Goal: Task Accomplishment & Management: Use online tool/utility

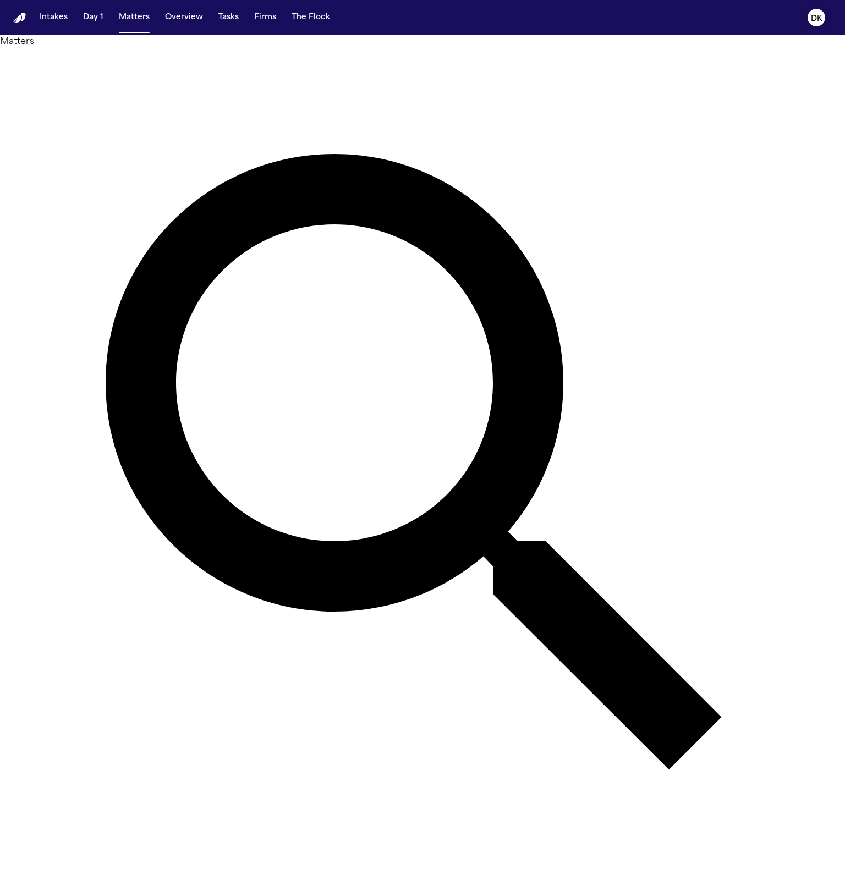
click at [825, 20] on button "DK" at bounding box center [816, 18] width 31 height 24
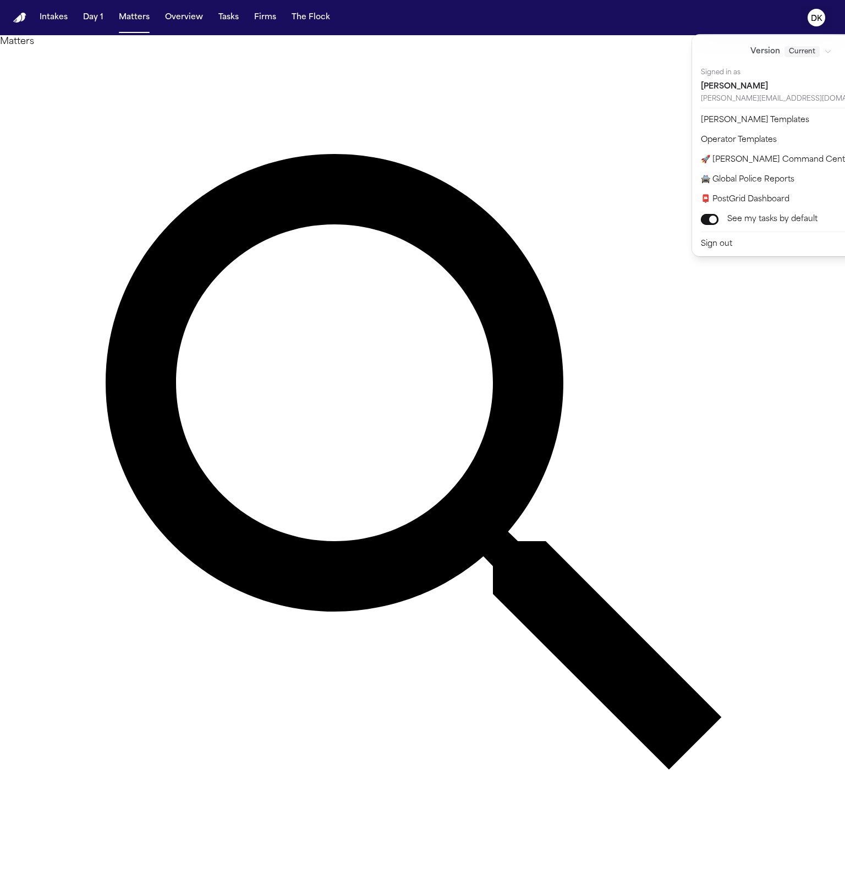
click at [187, 100] on div "Intakes Day 1 Matters Overview Tasks Firms The Flock DK Matters Overview Add Ma…" at bounding box center [422, 437] width 845 height 875
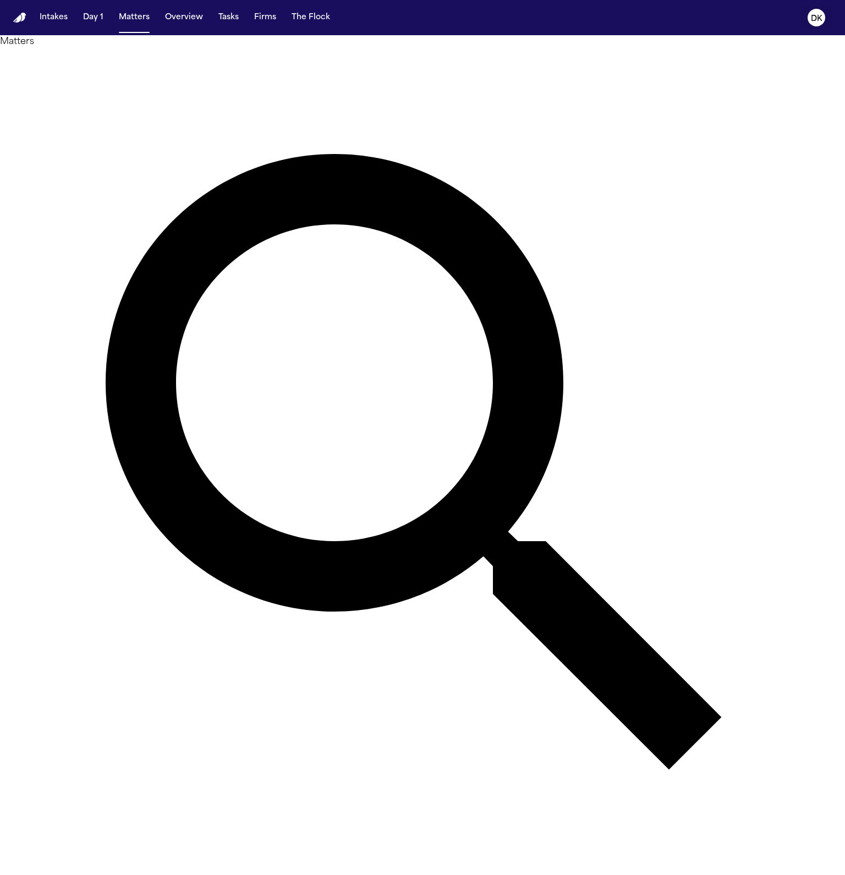
click at [826, 13] on button "DK" at bounding box center [816, 18] width 31 height 24
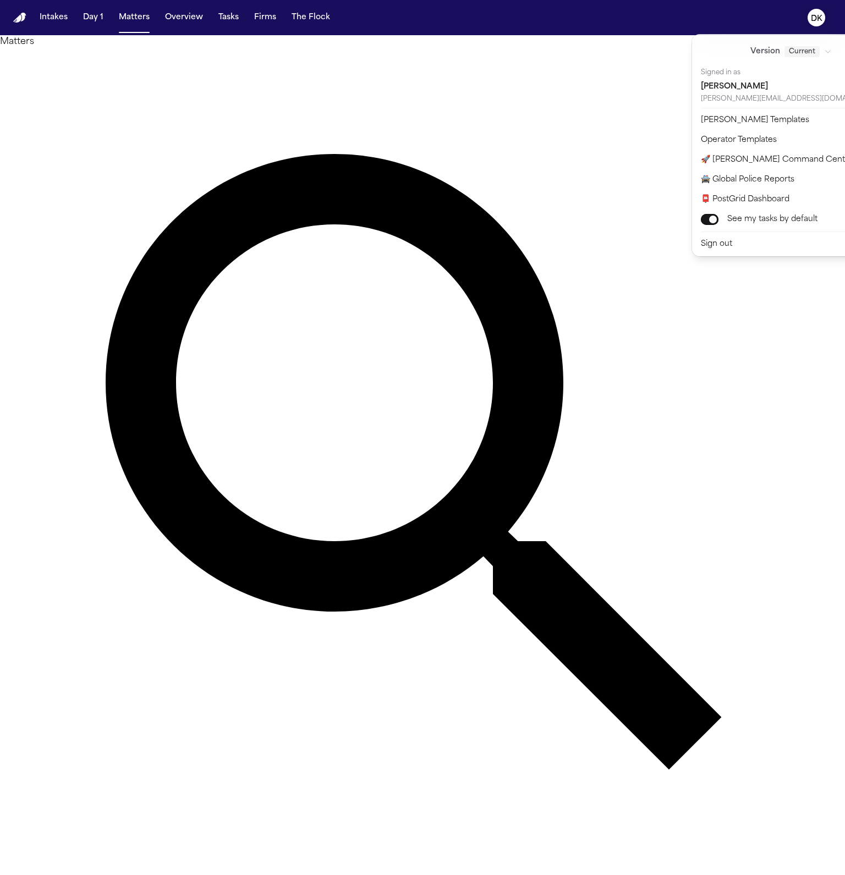
click at [222, 73] on div "Intakes Day 1 Matters Overview Tasks Firms The Flock DK Matters Overview Add Ma…" at bounding box center [422, 437] width 845 height 875
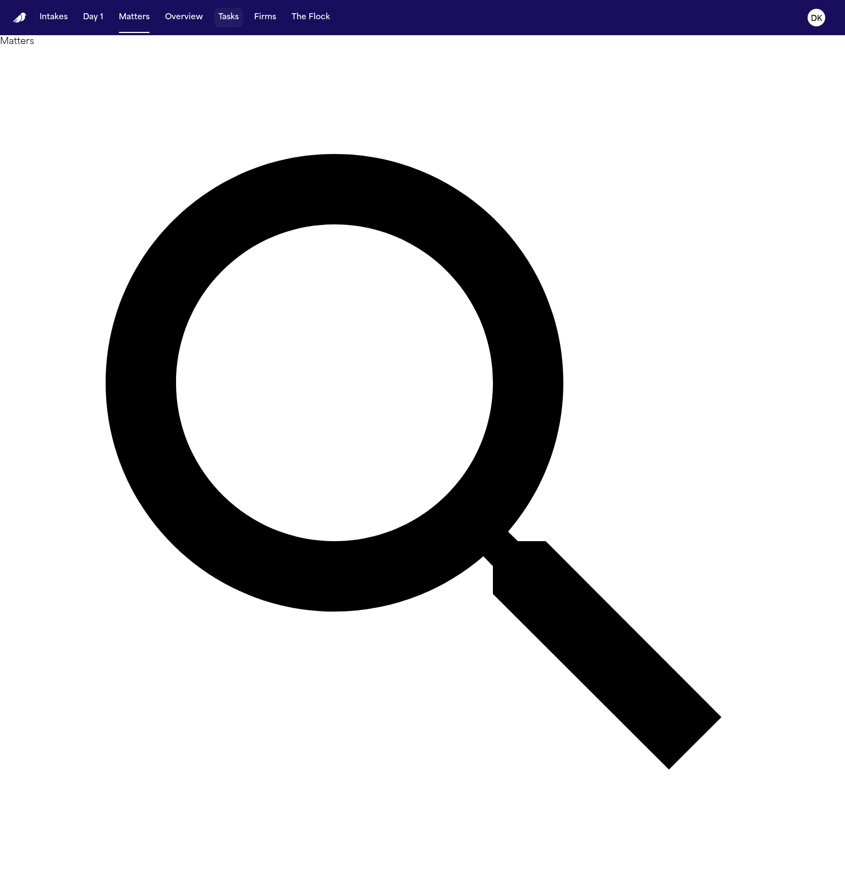
click at [231, 22] on button "Tasks" at bounding box center [228, 18] width 29 height 20
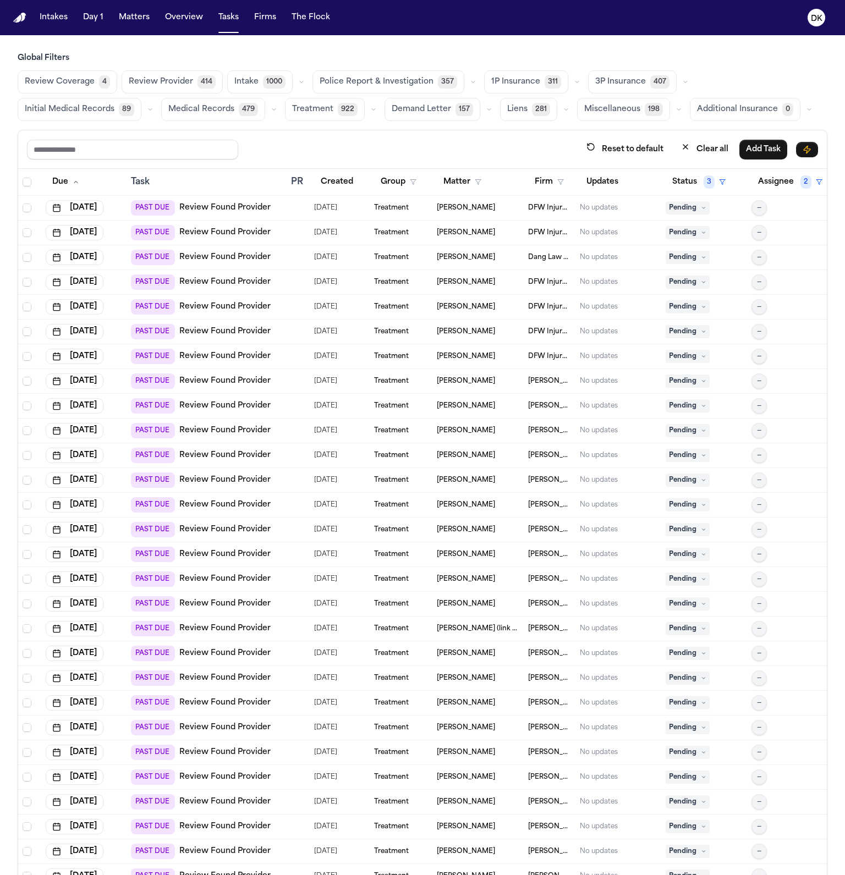
click at [386, 81] on span "Police Report & Investigation" at bounding box center [377, 81] width 114 height 11
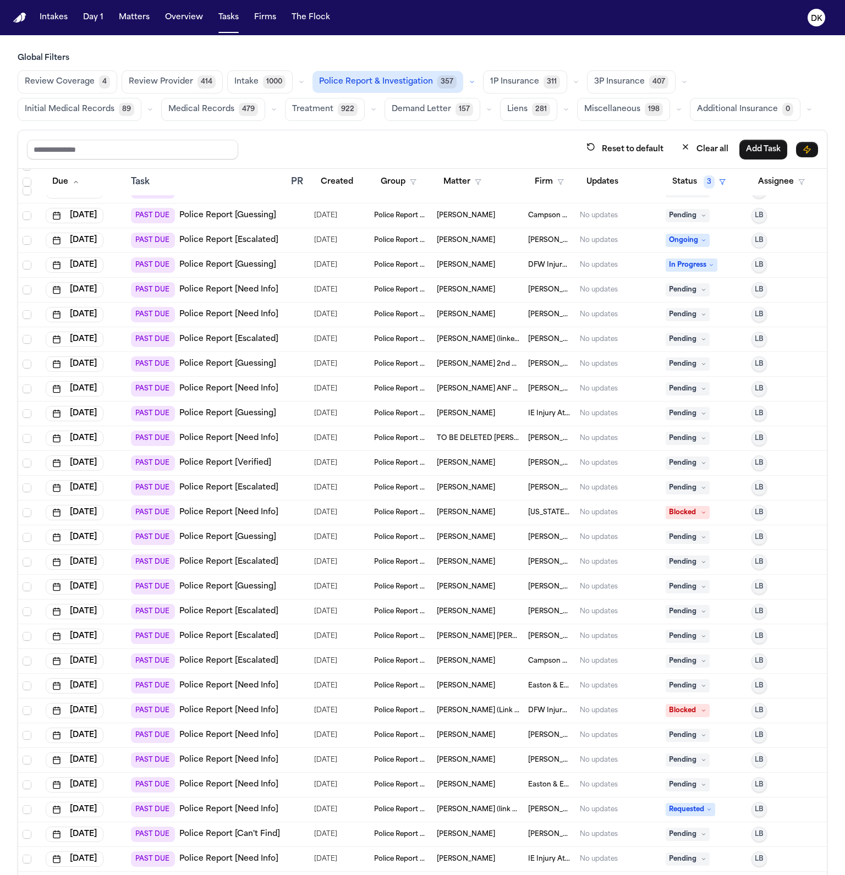
scroll to position [1006, 0]
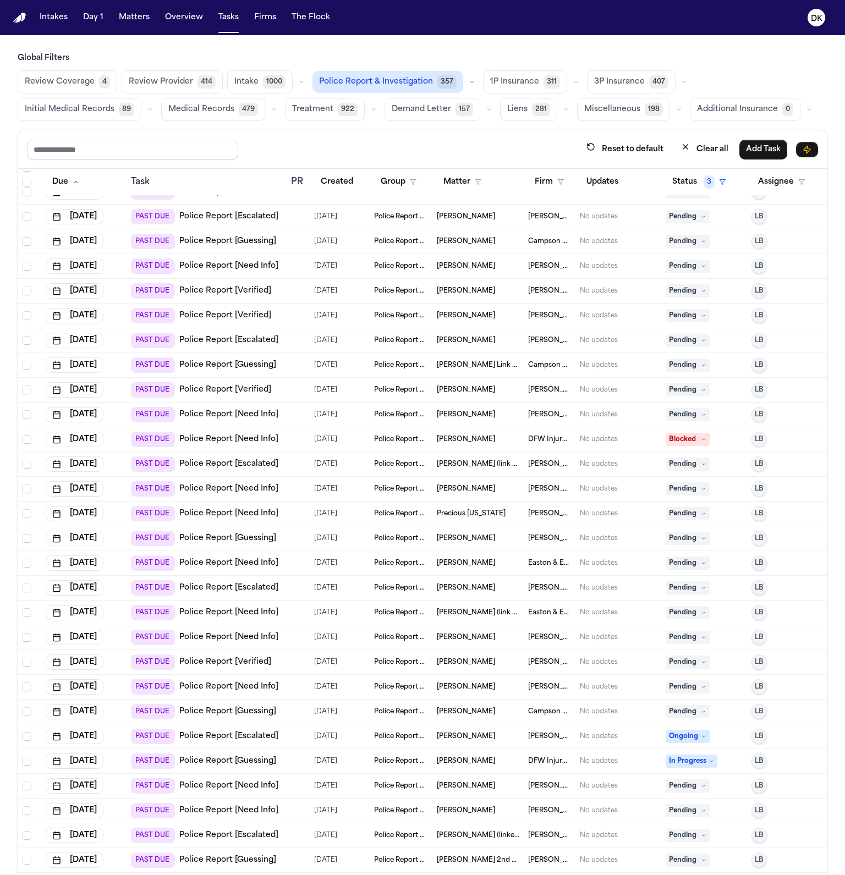
click at [825, 21] on button "DK" at bounding box center [816, 18] width 31 height 24
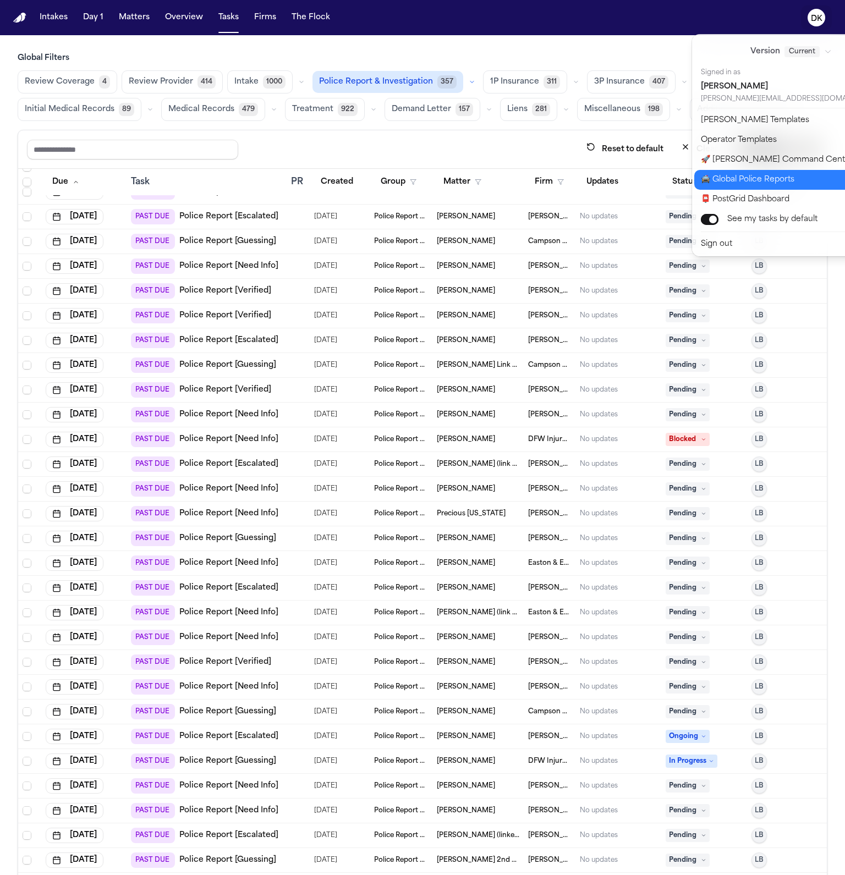
click at [764, 185] on button "🚔 Global Police Reports" at bounding box center [797, 180] width 207 height 20
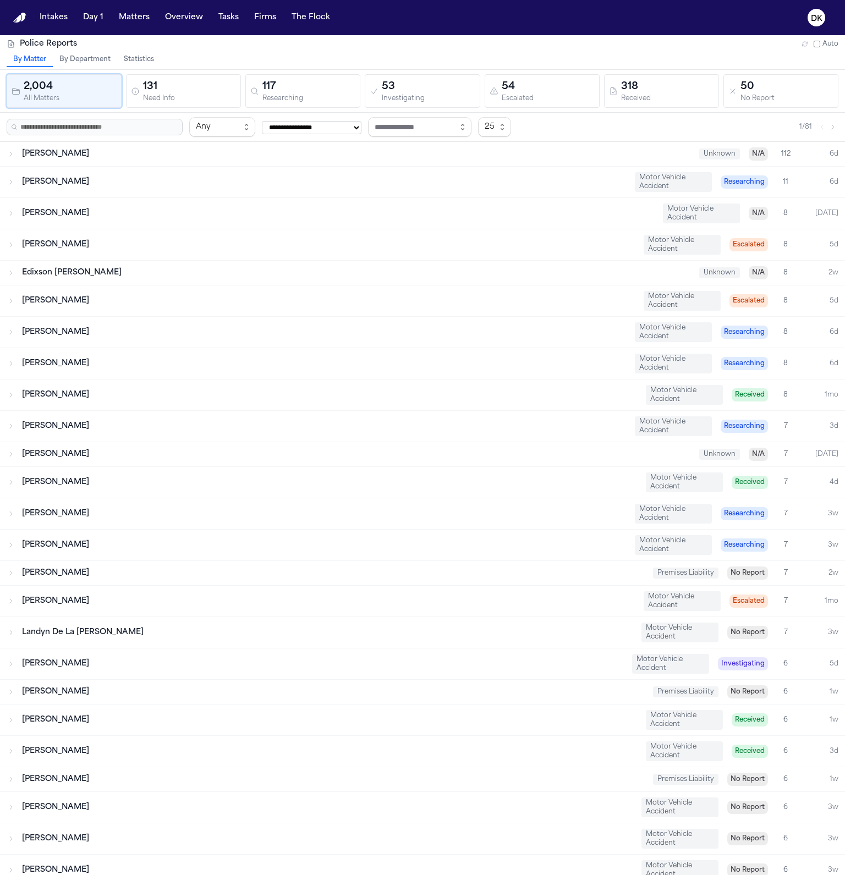
click at [139, 245] on div "[PERSON_NAME]" at bounding box center [328, 244] width 613 height 11
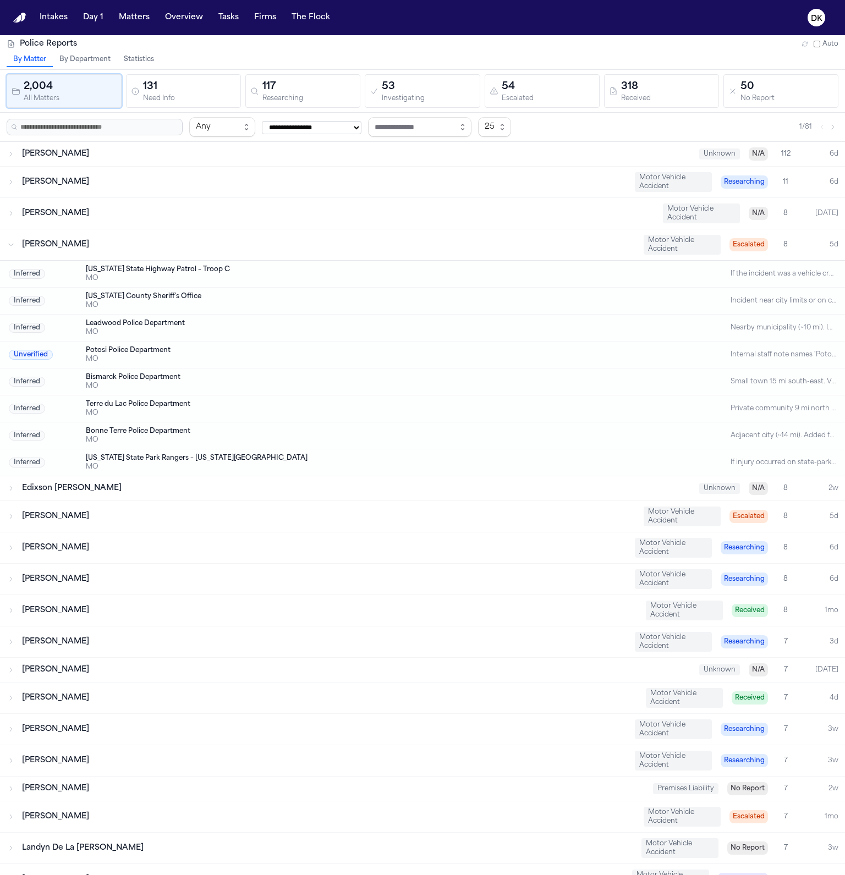
click at [139, 245] on div "[PERSON_NAME]" at bounding box center [328, 244] width 613 height 11
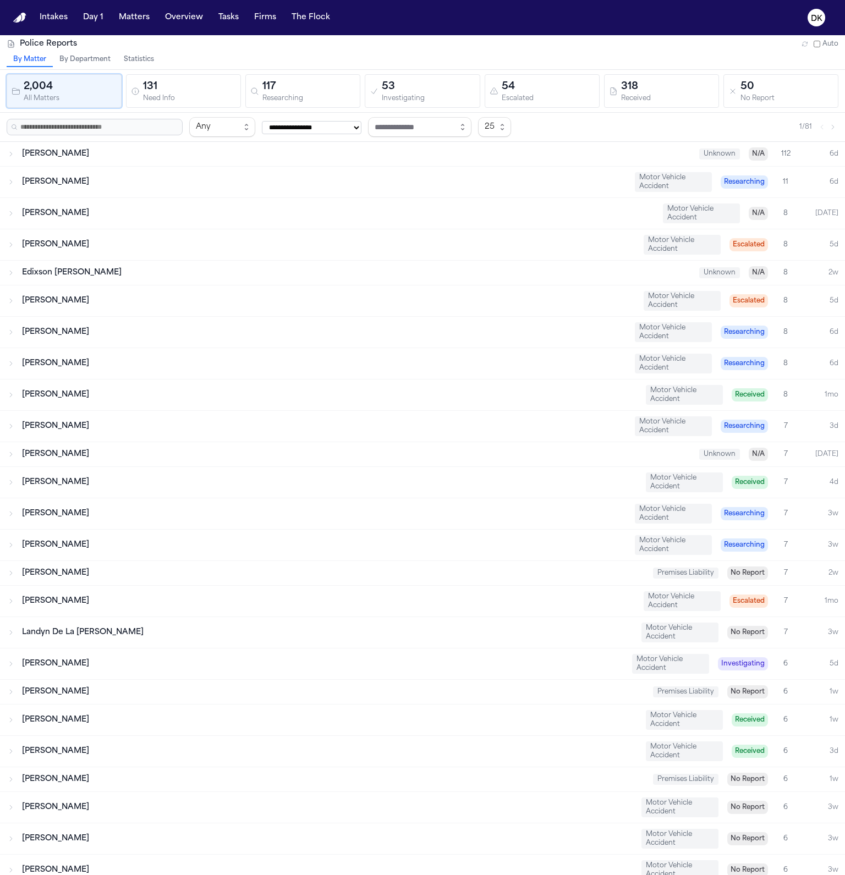
click at [199, 168] on div "[PERSON_NAME] Motor Vehicle Accident Researching 11 6d" at bounding box center [422, 182] width 845 height 31
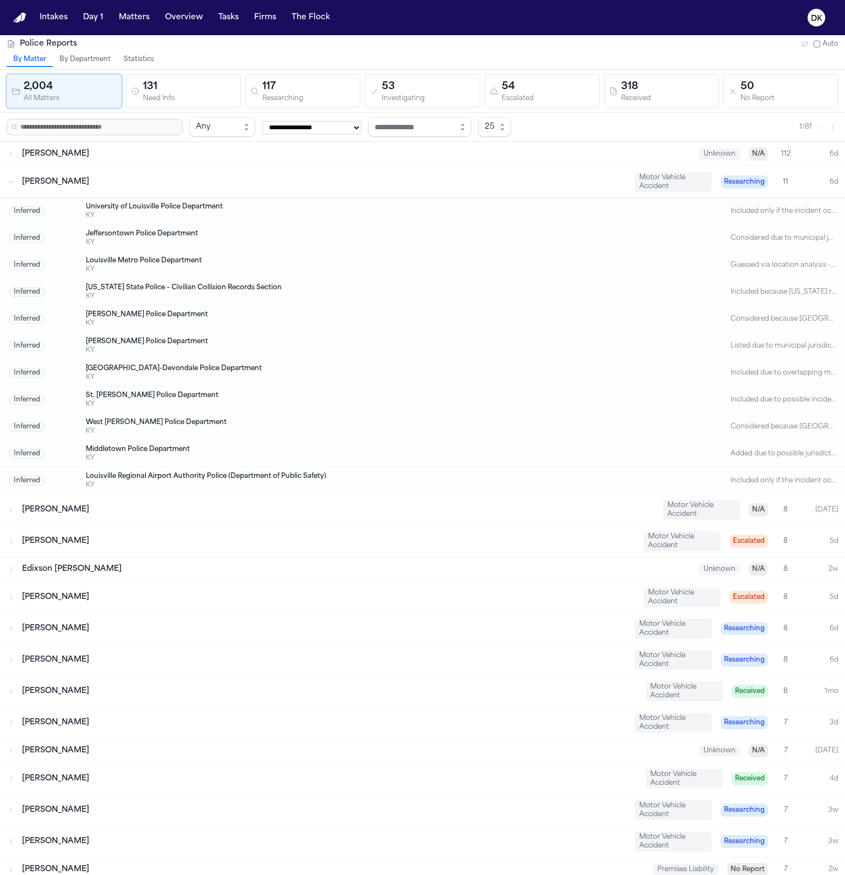
click at [199, 168] on div "[PERSON_NAME] Motor Vehicle Accident Researching 11 6d" at bounding box center [422, 182] width 845 height 31
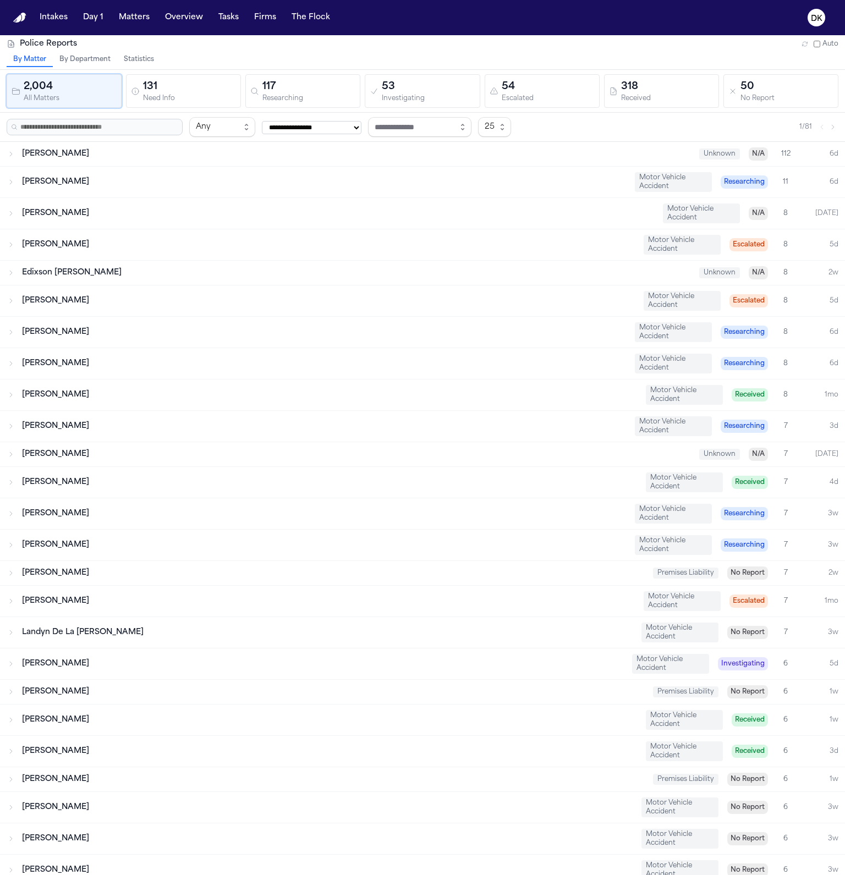
click at [190, 239] on div "[PERSON_NAME]" at bounding box center [328, 244] width 613 height 11
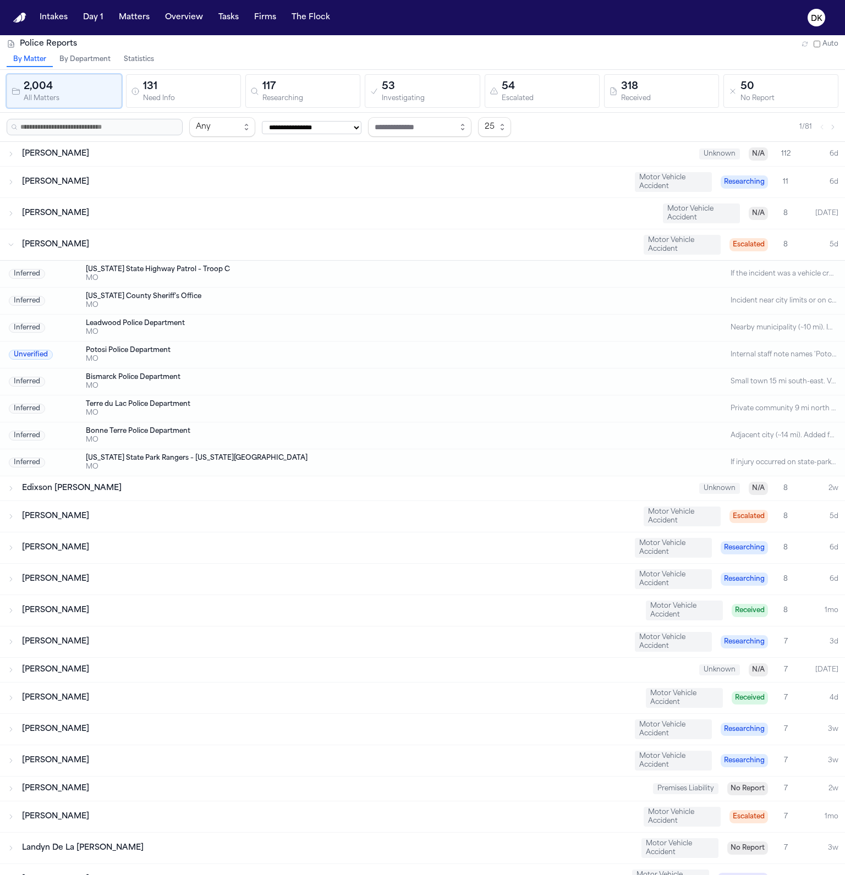
click at [190, 239] on div "[PERSON_NAME]" at bounding box center [328, 244] width 613 height 11
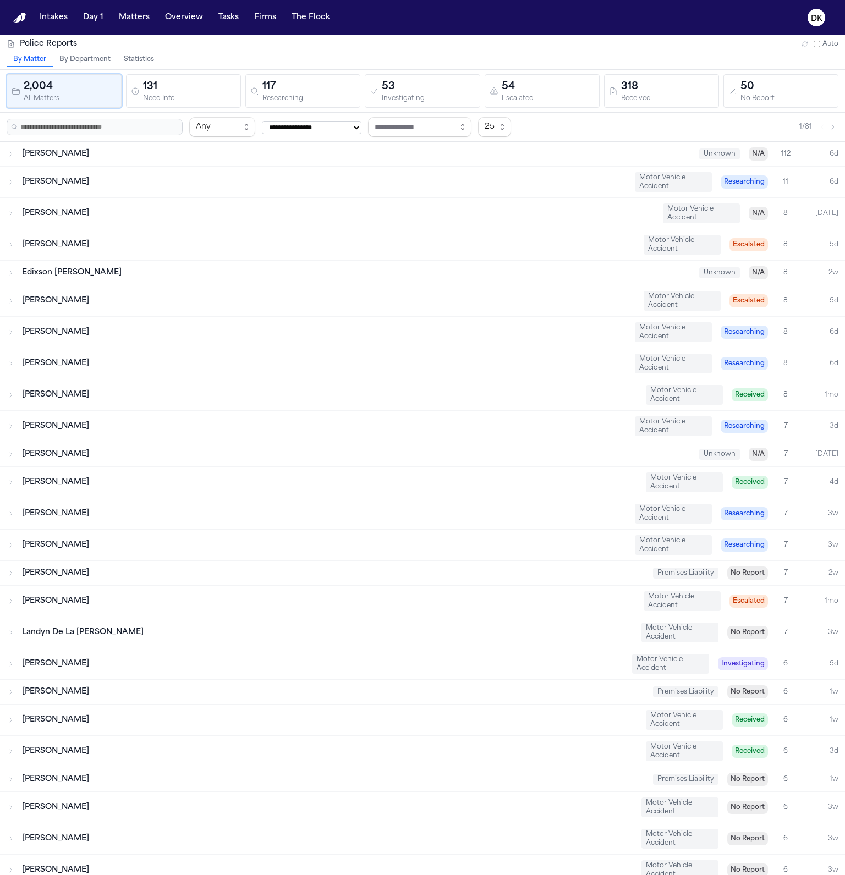
click at [218, 320] on div "[PERSON_NAME] Motor Vehicle Accident Researching 8 6d" at bounding box center [422, 332] width 845 height 31
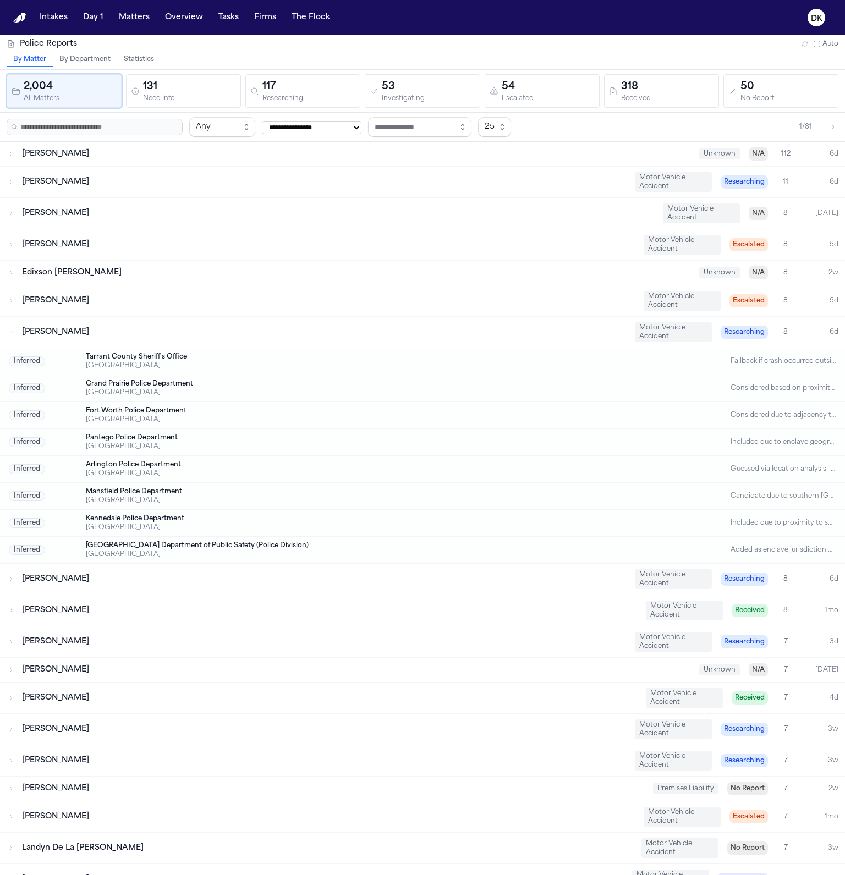
click at [218, 320] on div "[PERSON_NAME] Motor Vehicle Accident Researching 8 6d" at bounding box center [422, 332] width 845 height 31
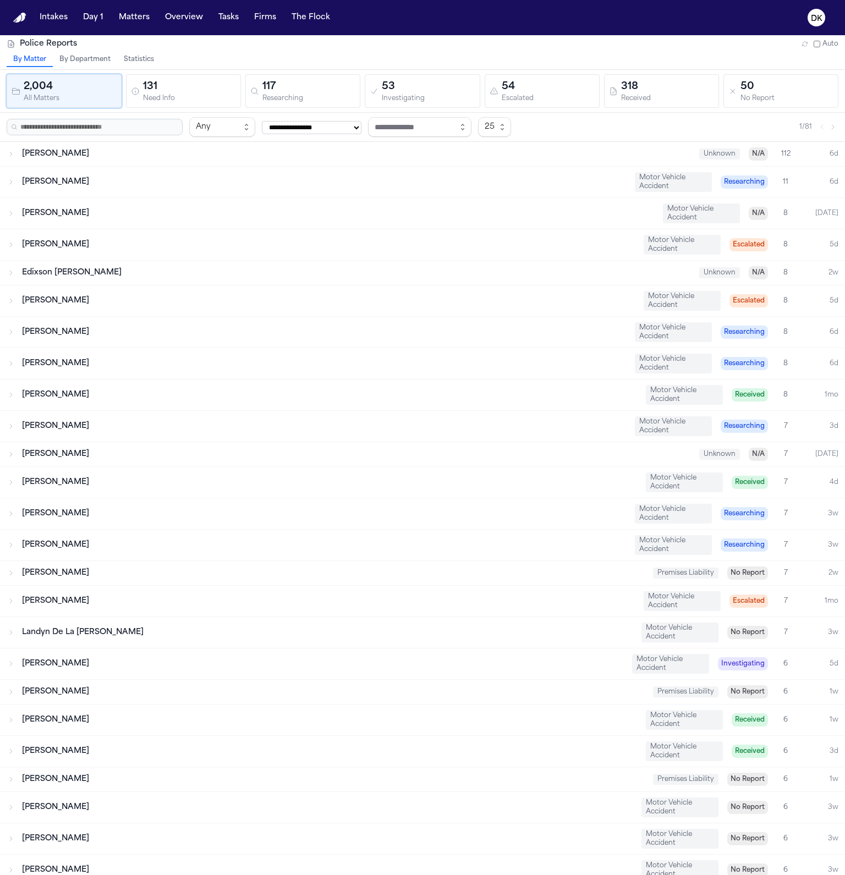
click at [242, 477] on div "[PERSON_NAME]" at bounding box center [329, 482] width 615 height 11
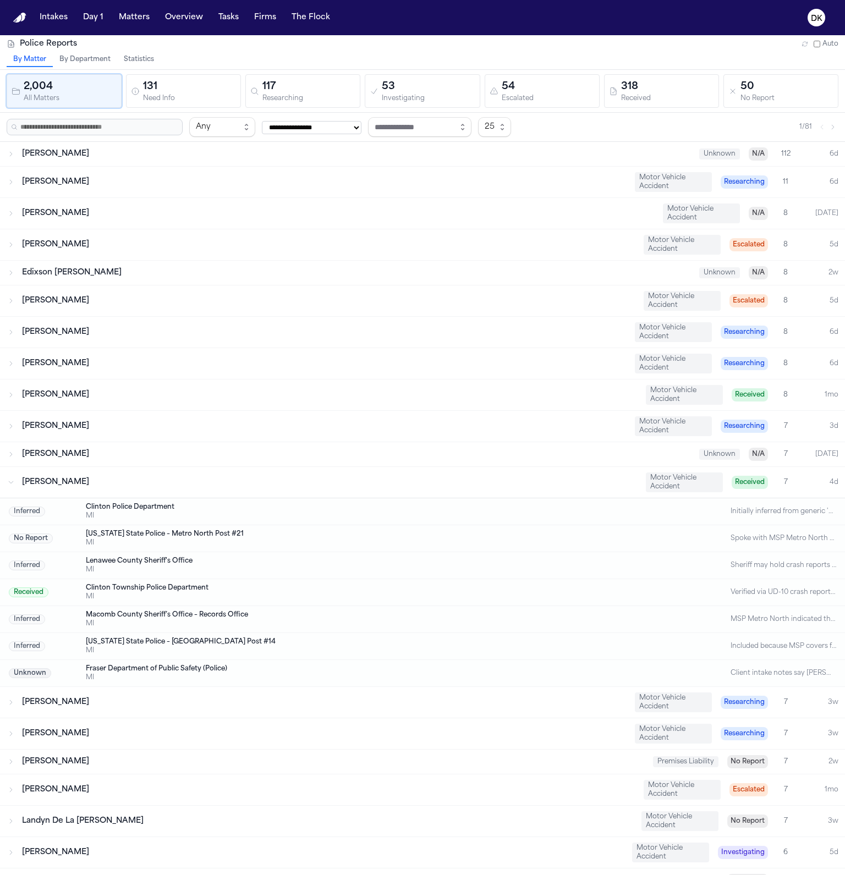
click at [242, 477] on div "[PERSON_NAME]" at bounding box center [329, 482] width 615 height 11
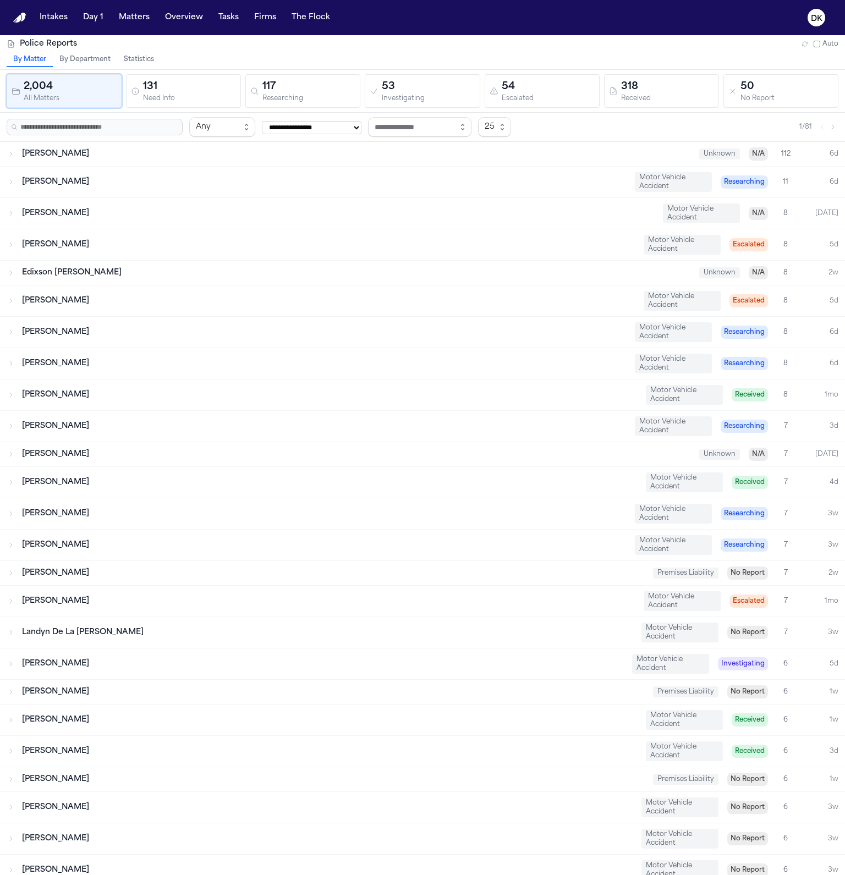
click at [179, 98] on div "Need Info" at bounding box center [189, 99] width 93 height 8
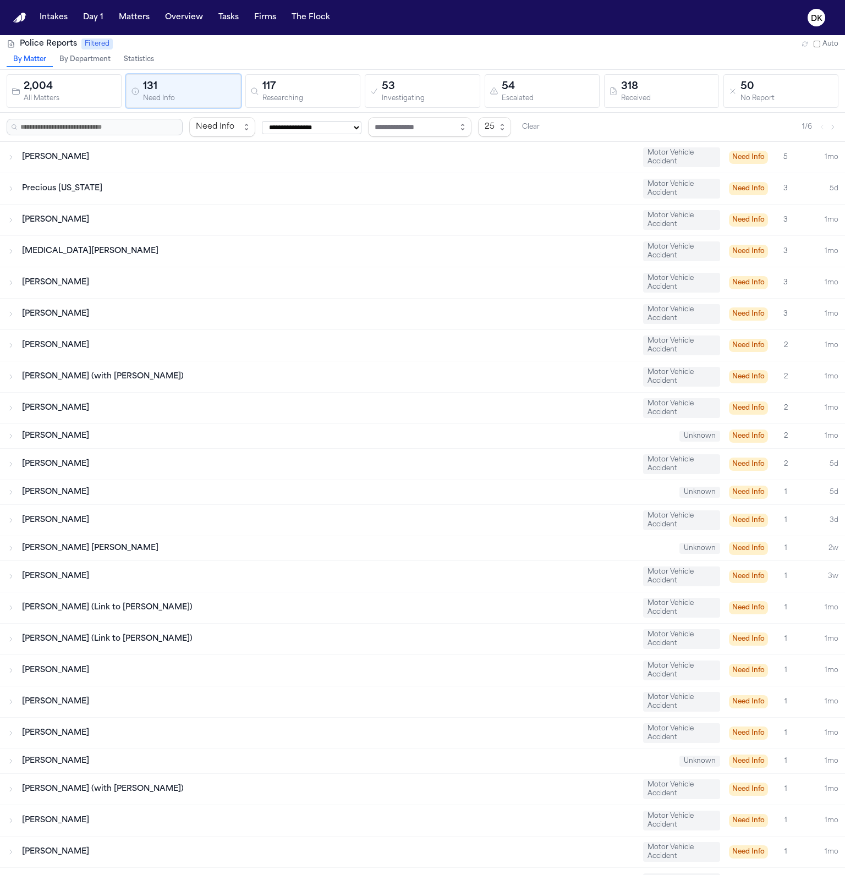
click at [287, 90] on div "117" at bounding box center [308, 86] width 93 height 15
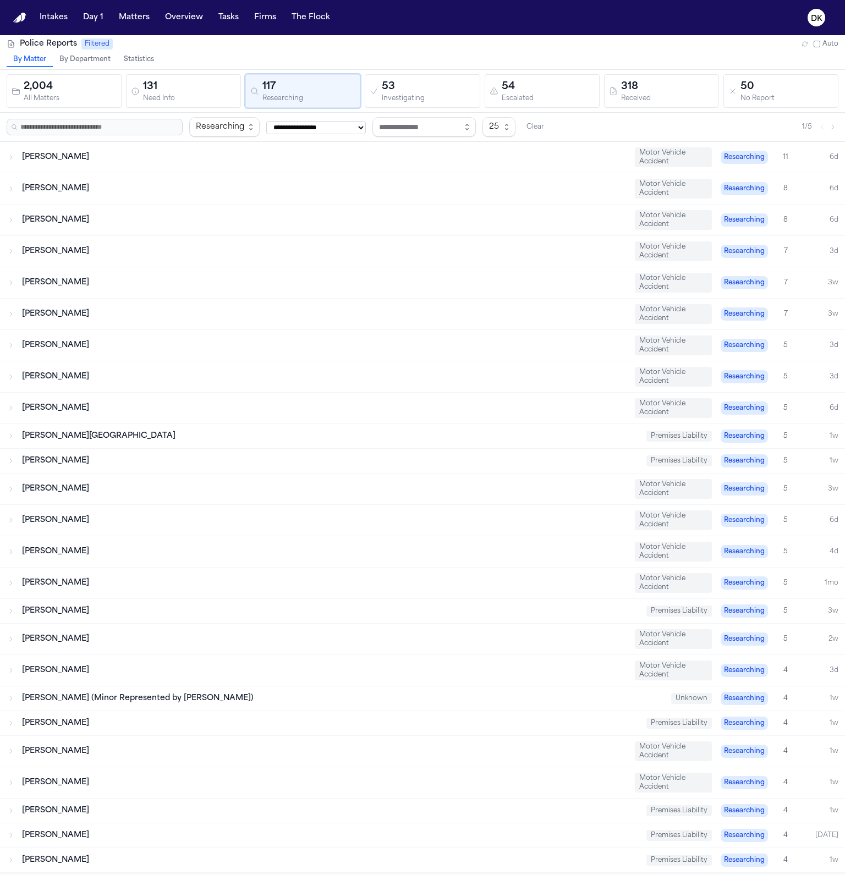
click at [386, 87] on div "53" at bounding box center [428, 86] width 93 height 15
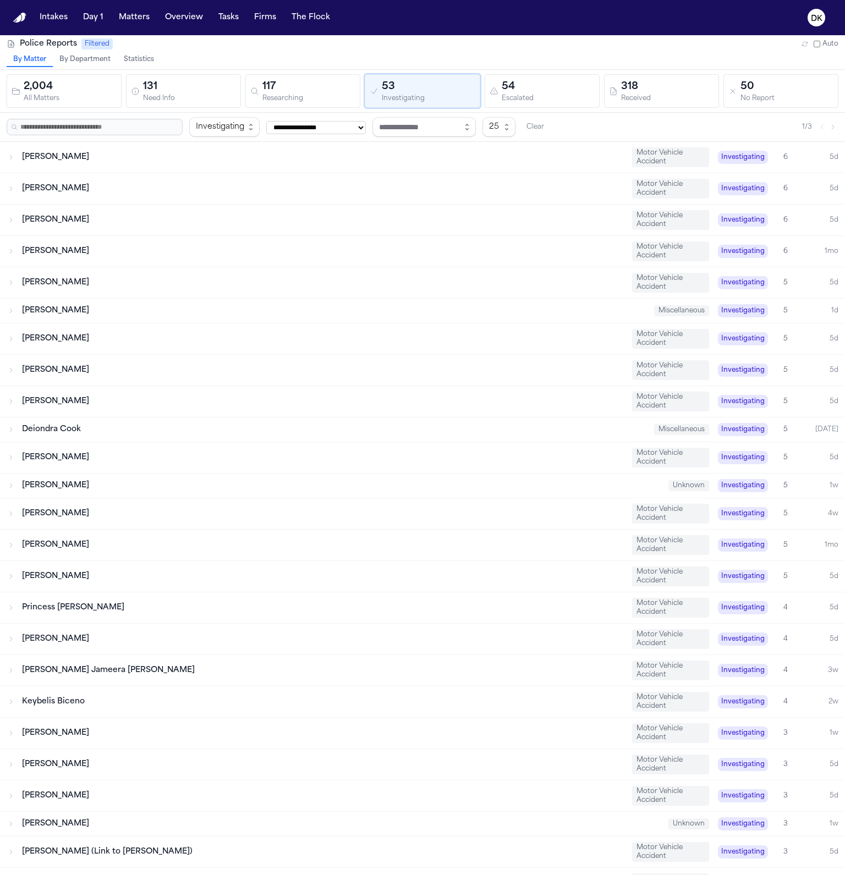
click at [515, 86] on div "54" at bounding box center [548, 86] width 93 height 15
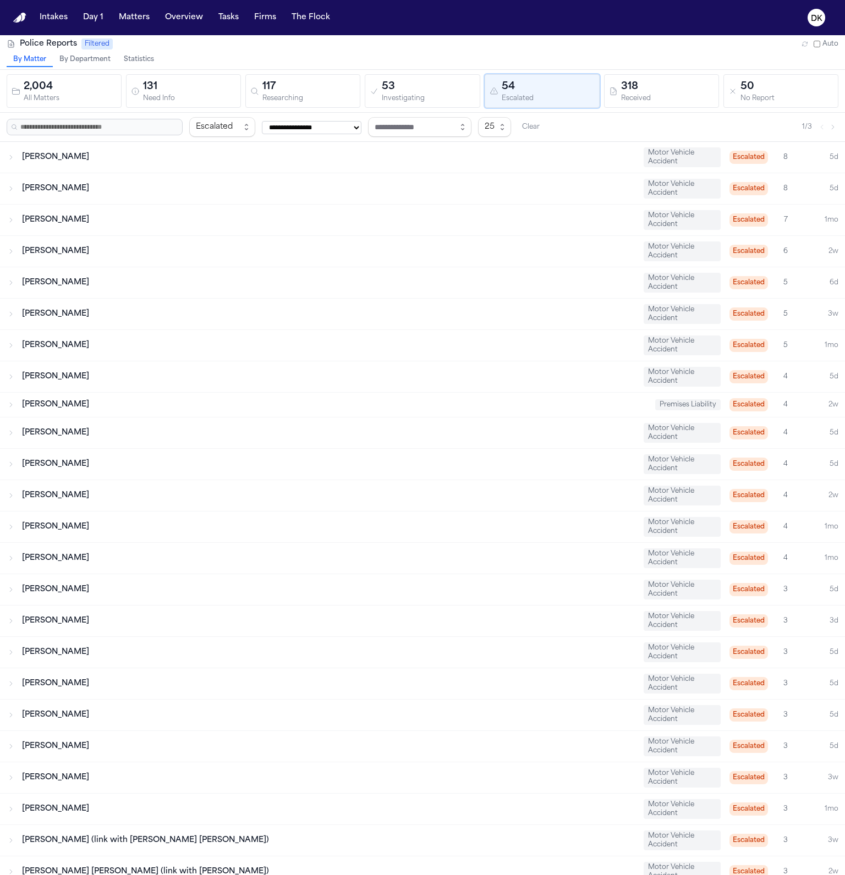
click at [651, 89] on div "318" at bounding box center [667, 86] width 93 height 15
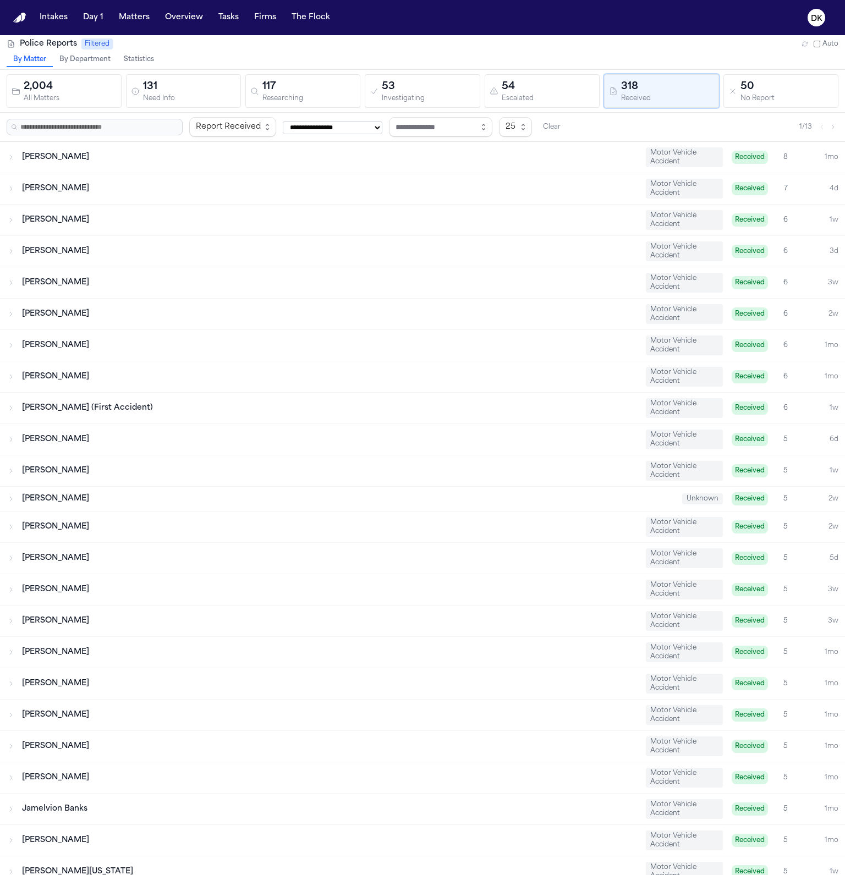
click at [558, 95] on div "Escalated" at bounding box center [548, 99] width 93 height 8
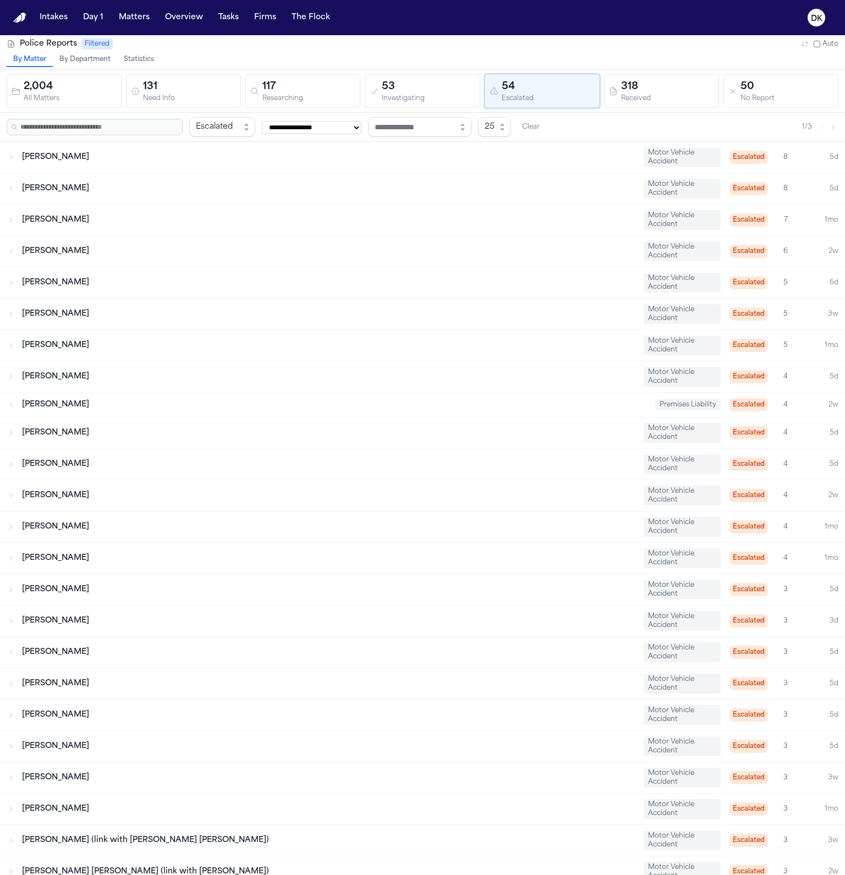
click at [402, 97] on div "Investigating" at bounding box center [428, 99] width 93 height 8
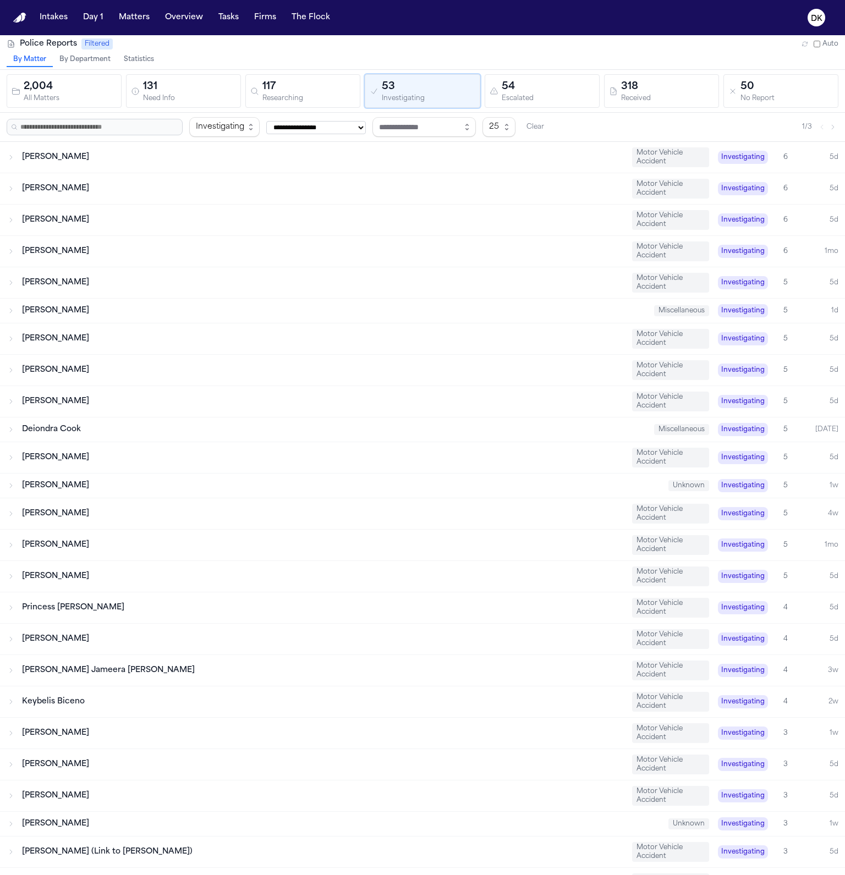
click at [262, 102] on div "Researching" at bounding box center [308, 99] width 93 height 8
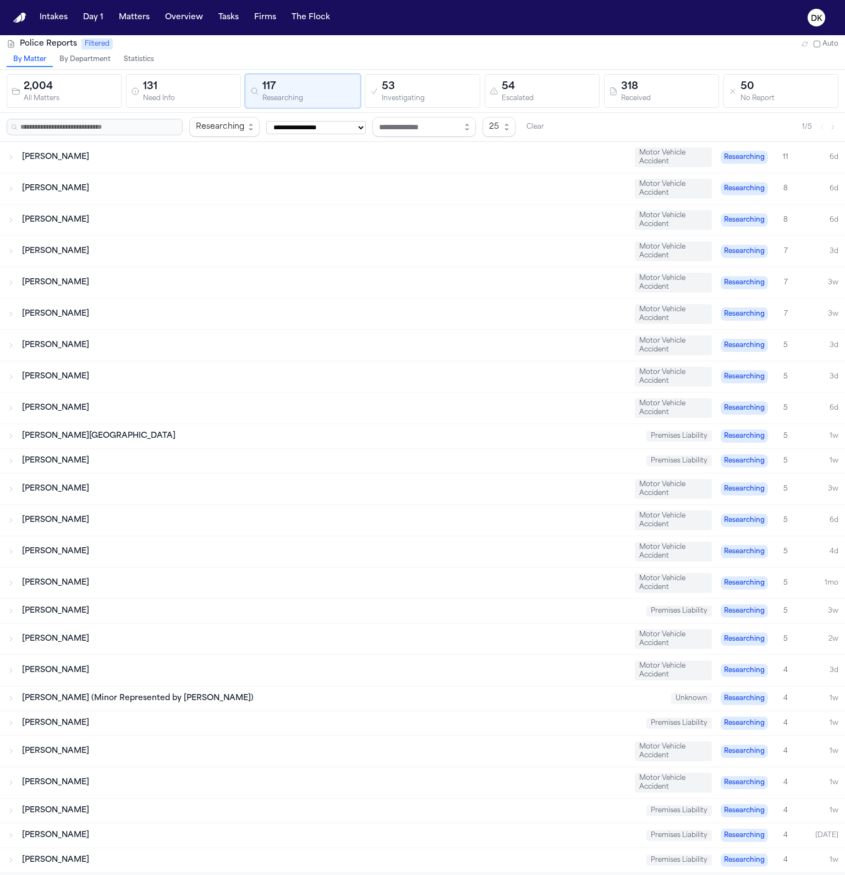
click at [164, 97] on div "Need Info" at bounding box center [189, 99] width 93 height 8
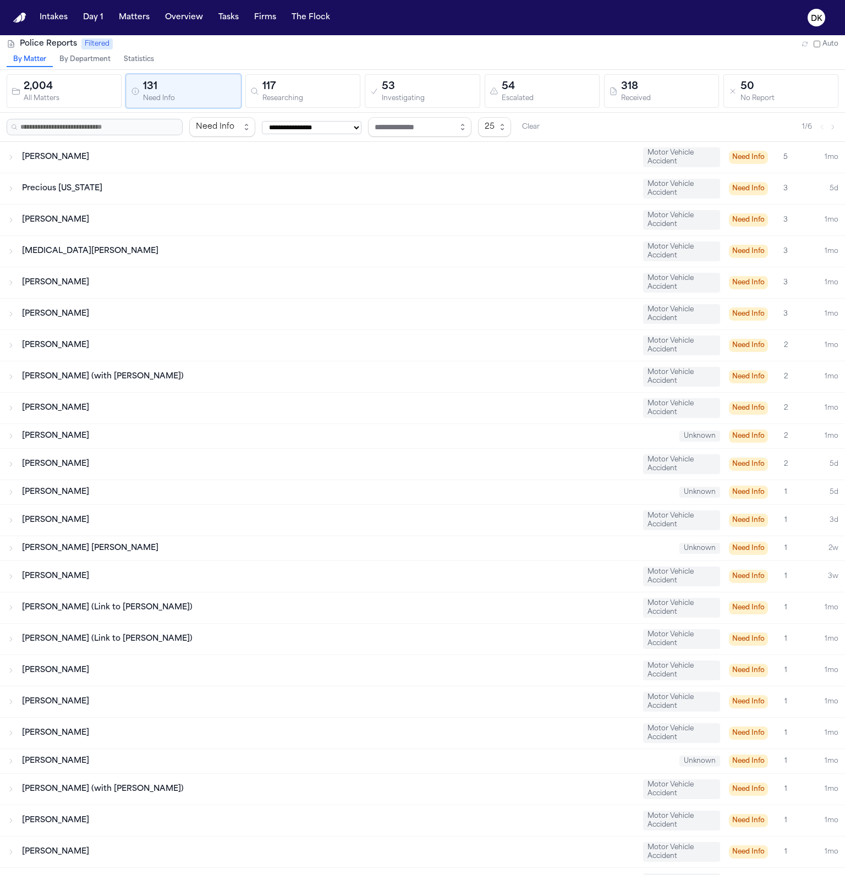
click at [282, 90] on div "117" at bounding box center [308, 86] width 93 height 15
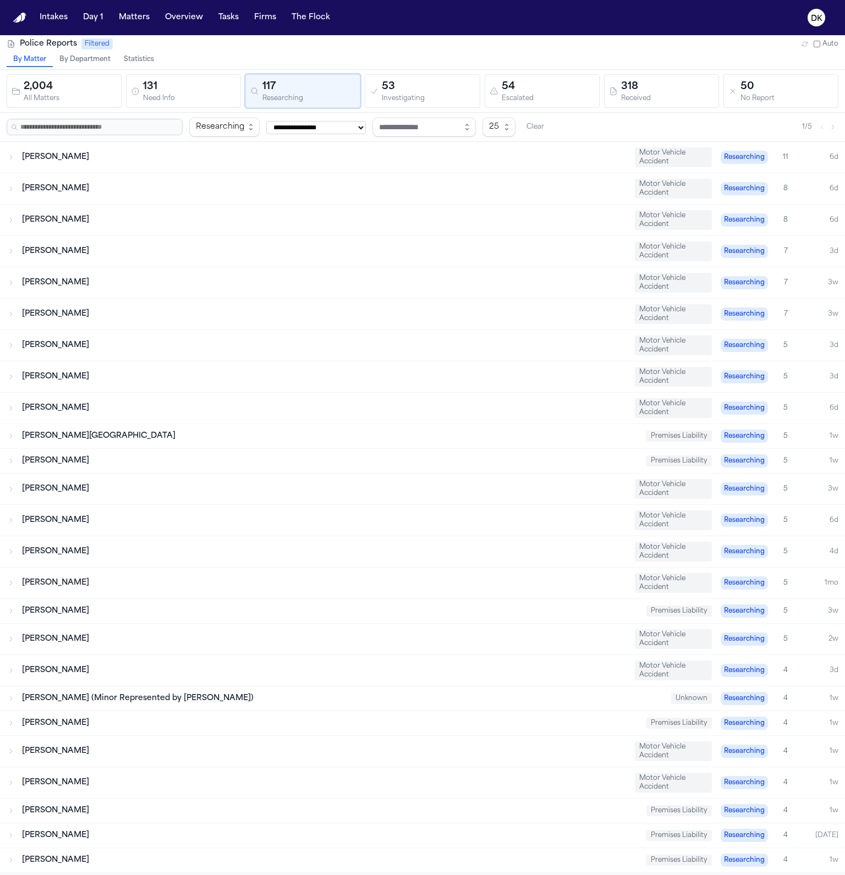
click at [416, 95] on div "Investigating" at bounding box center [428, 99] width 93 height 8
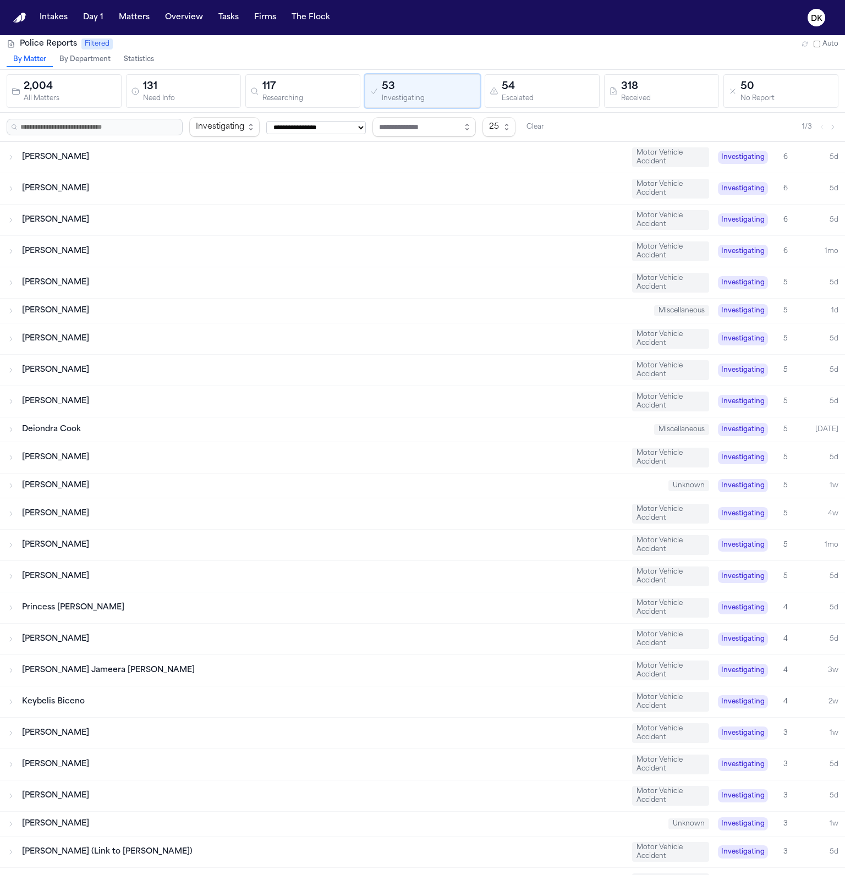
click at [514, 89] on div "54" at bounding box center [548, 86] width 93 height 15
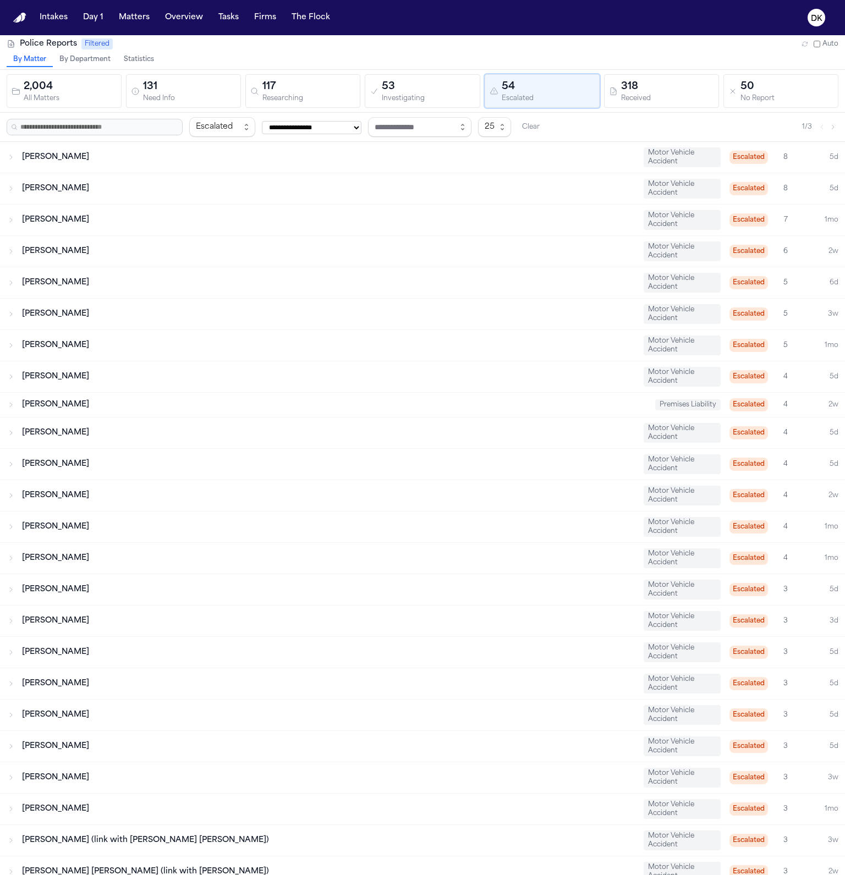
click at [316, 98] on div "Researching" at bounding box center [308, 99] width 93 height 8
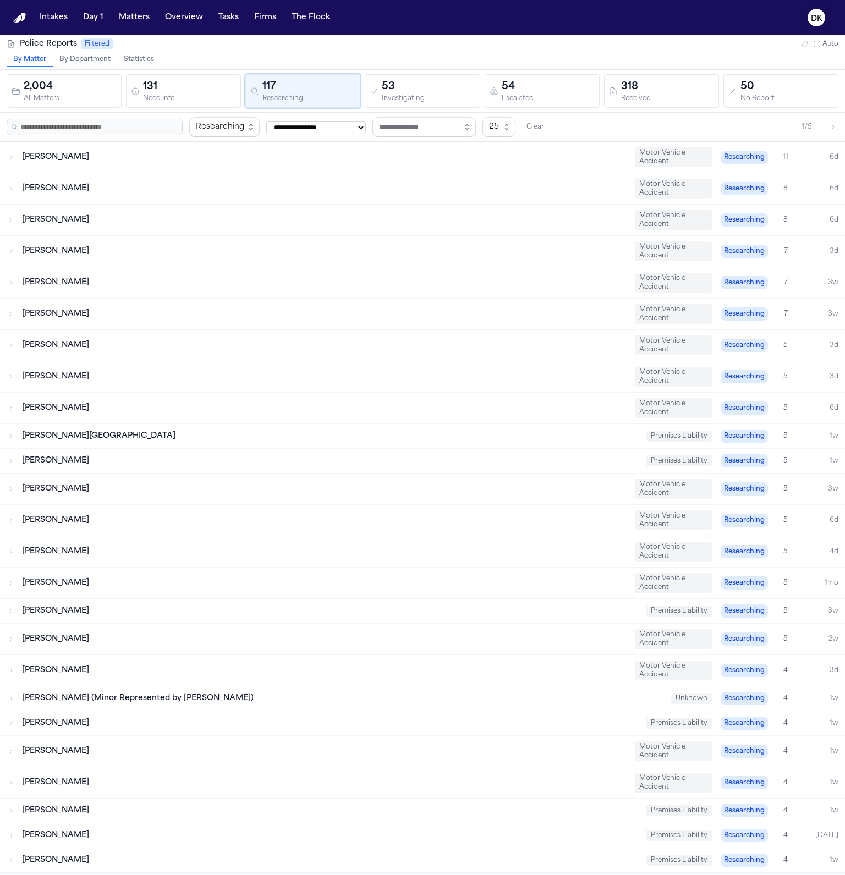
click at [824, 19] on icon "DK" at bounding box center [817, 18] width 18 height 18
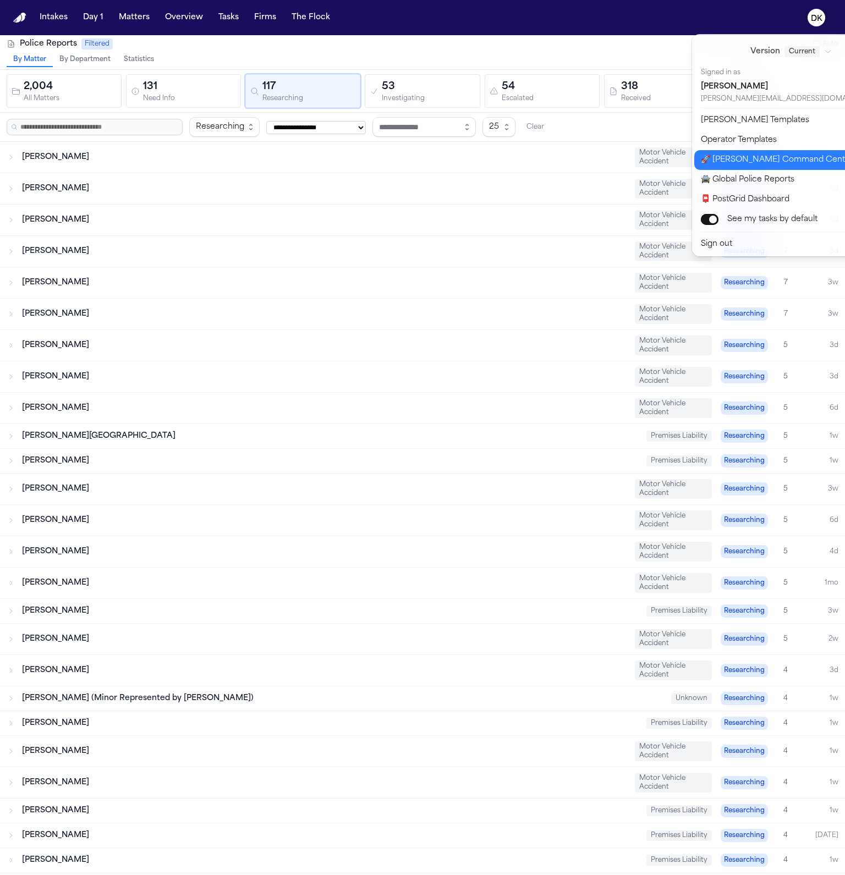
click at [786, 164] on button "🚀 [PERSON_NAME] Command Center" at bounding box center [797, 160] width 207 height 20
select select "**"
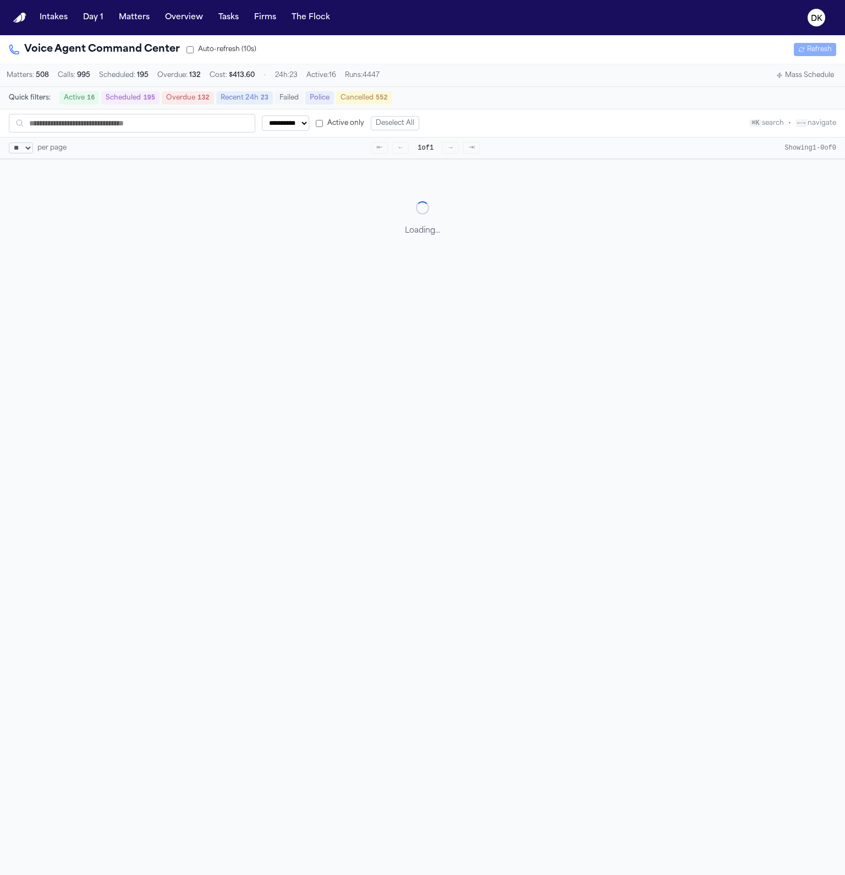
click at [814, 76] on button "Mass Schedule" at bounding box center [805, 75] width 67 height 13
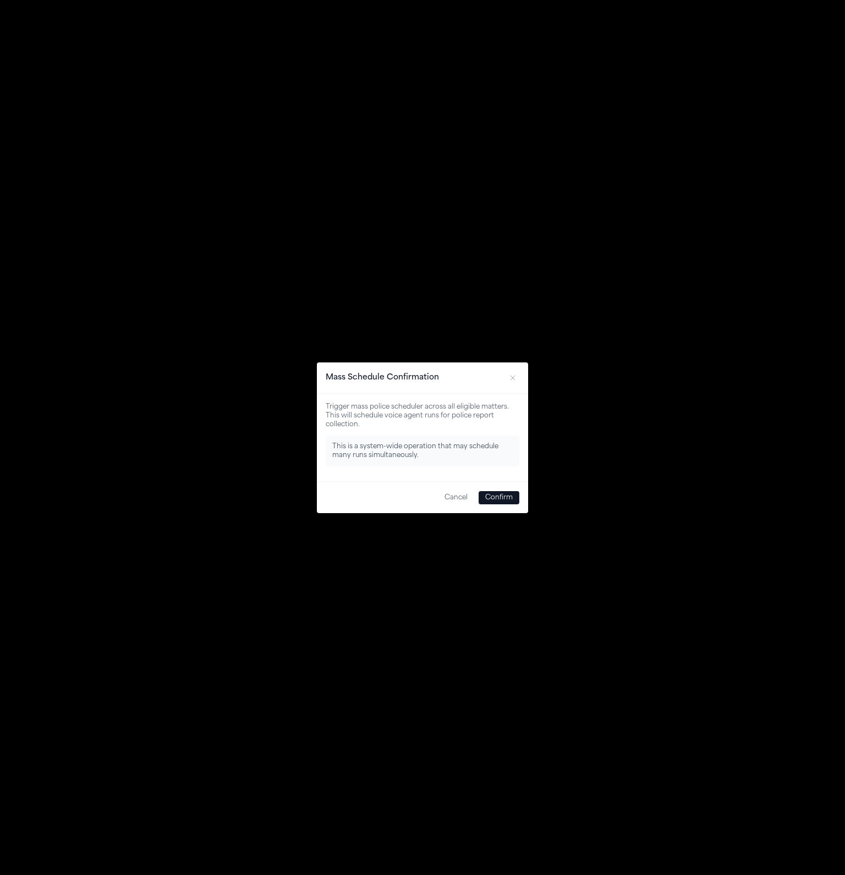
click at [500, 500] on button "Confirm" at bounding box center [499, 497] width 41 height 13
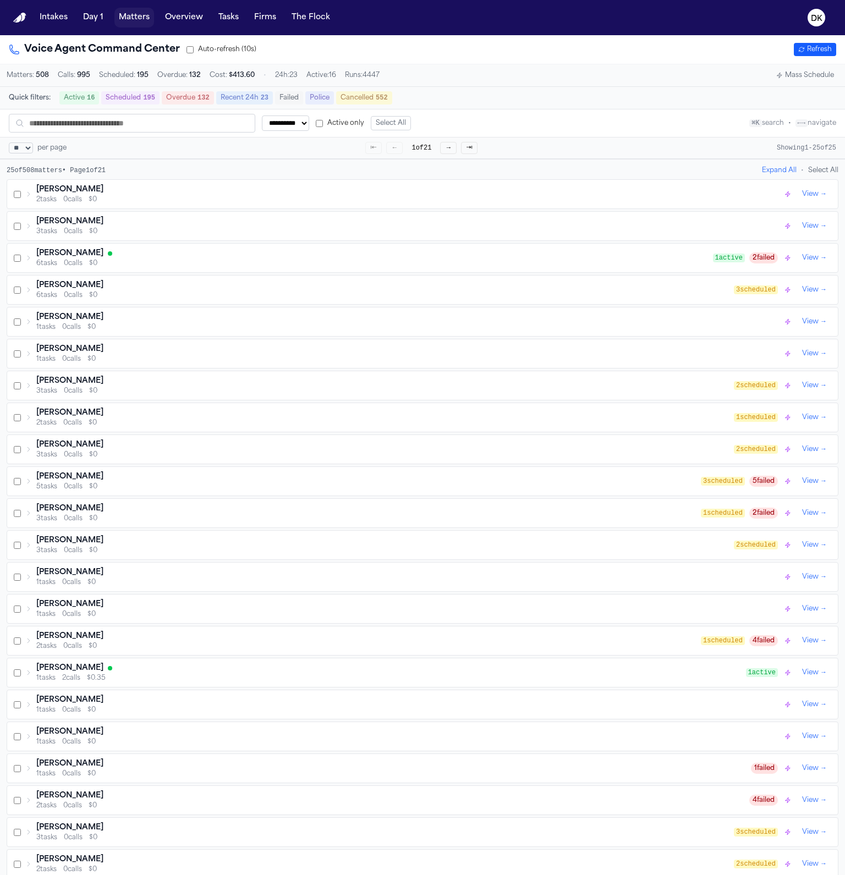
click at [121, 14] on button "Matters" at bounding box center [134, 18] width 40 height 20
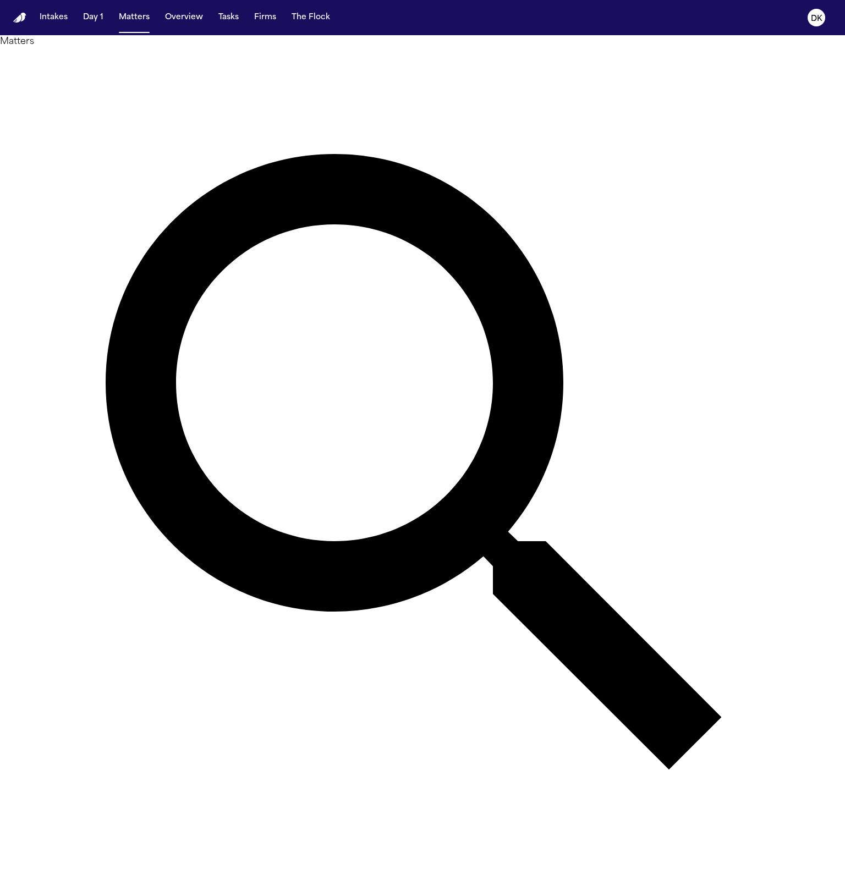
paste input "*******"
type input "*******"
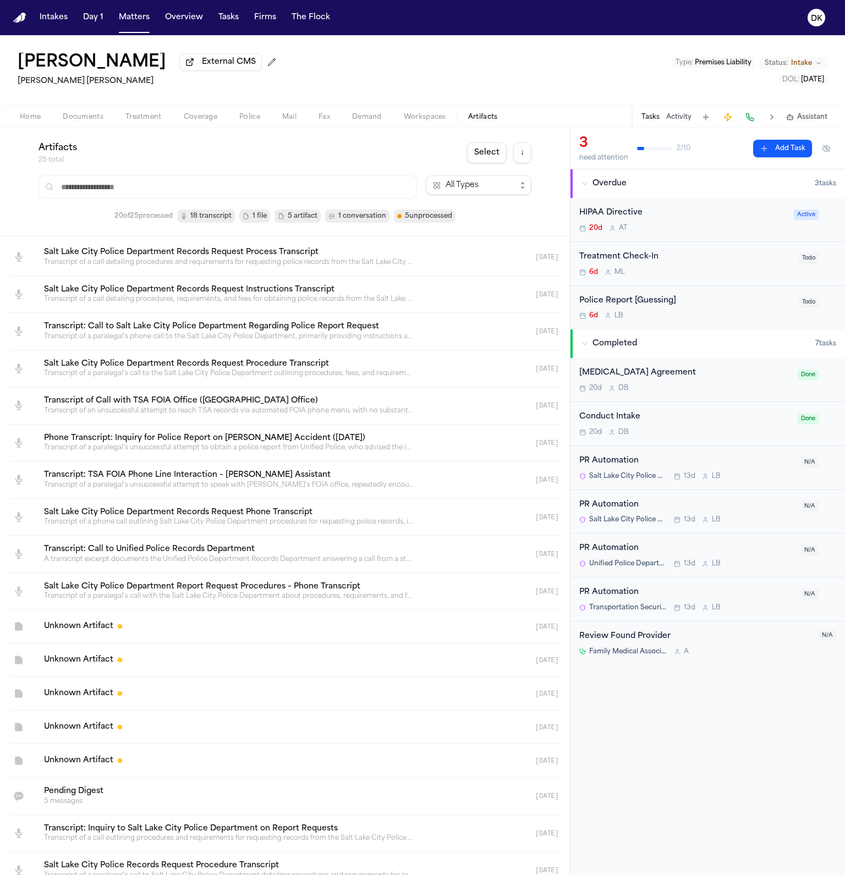
click at [139, 8] on button "Matters" at bounding box center [134, 18] width 40 height 20
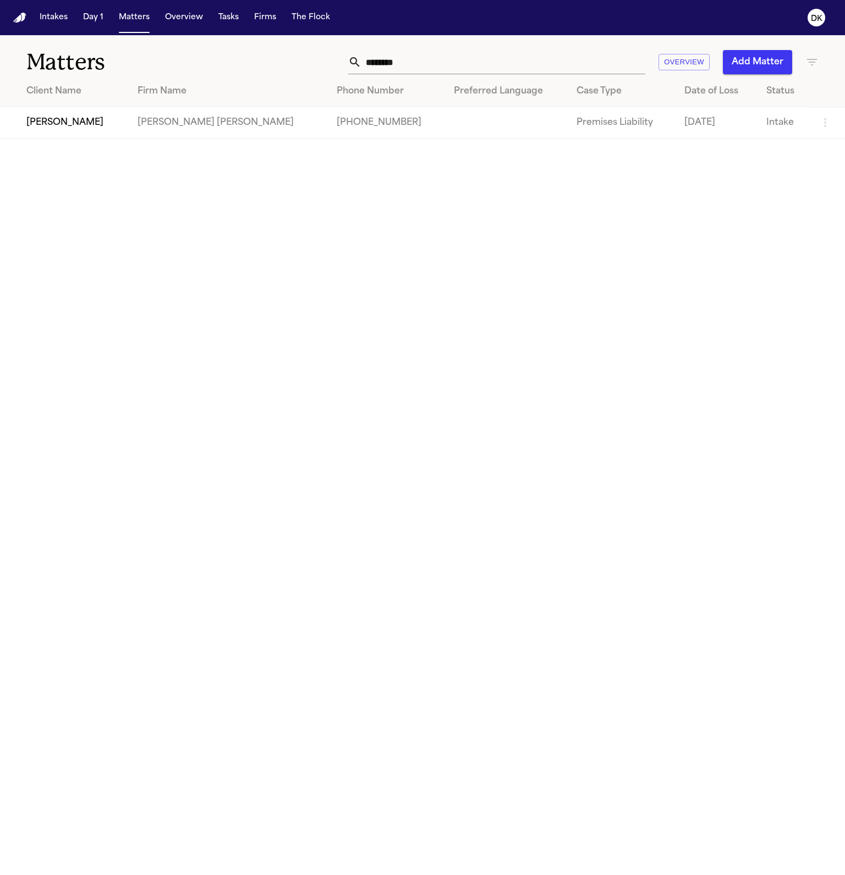
click at [399, 59] on input "********" at bounding box center [503, 62] width 284 height 24
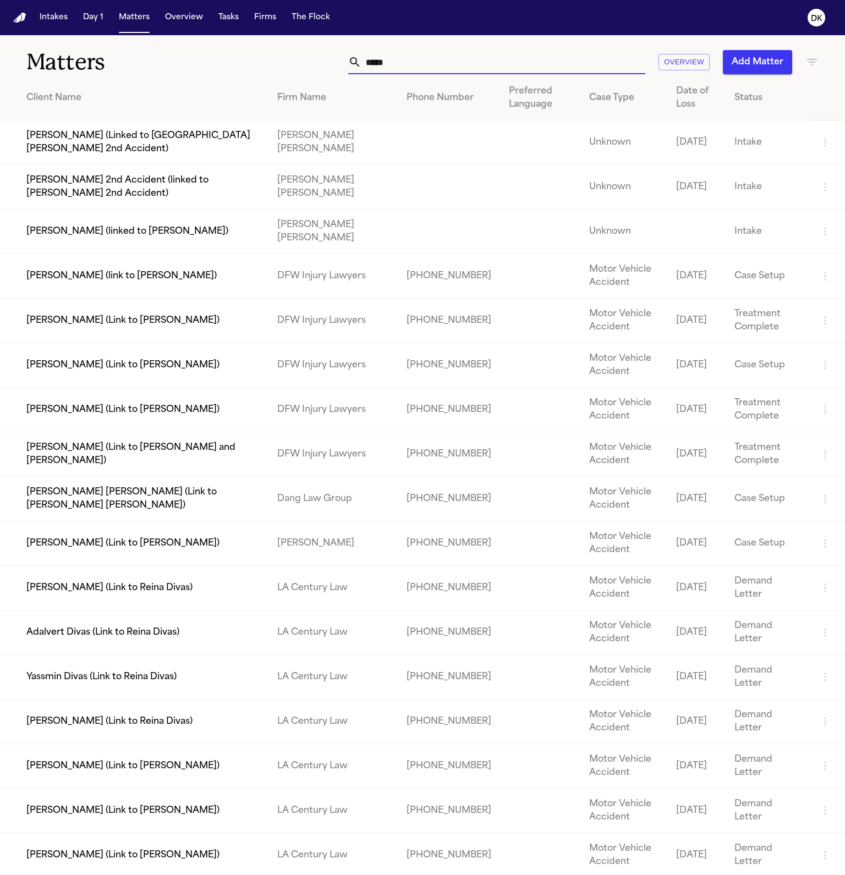
type input "****"
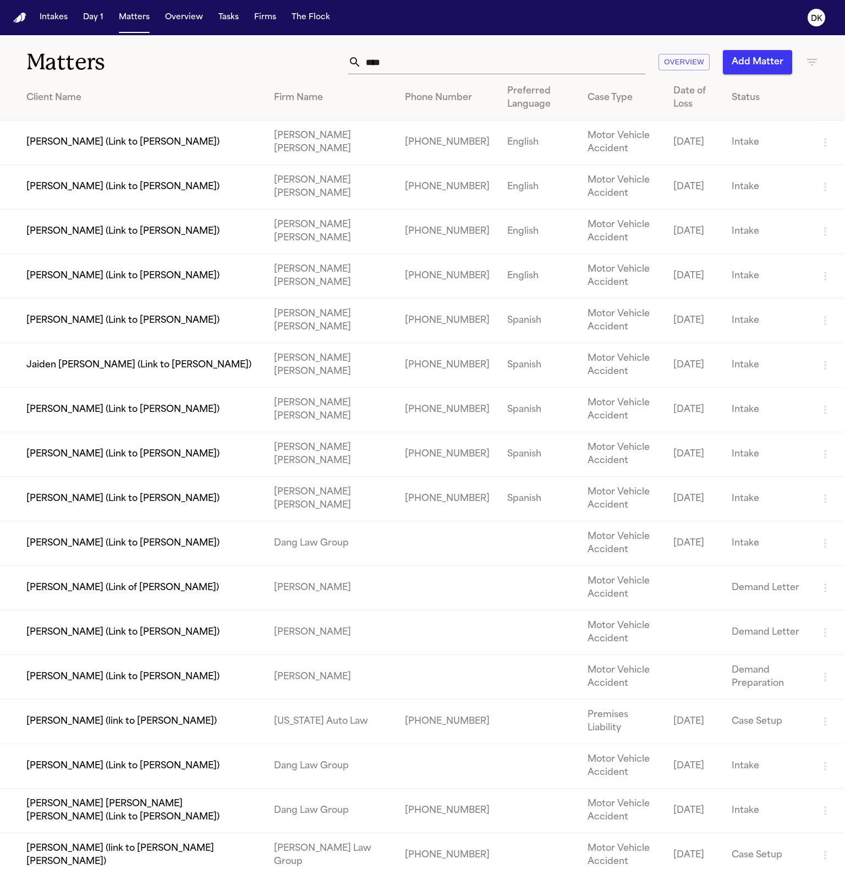
click at [113, 144] on td "[PERSON_NAME] (Link to [PERSON_NAME])" at bounding box center [132, 142] width 265 height 45
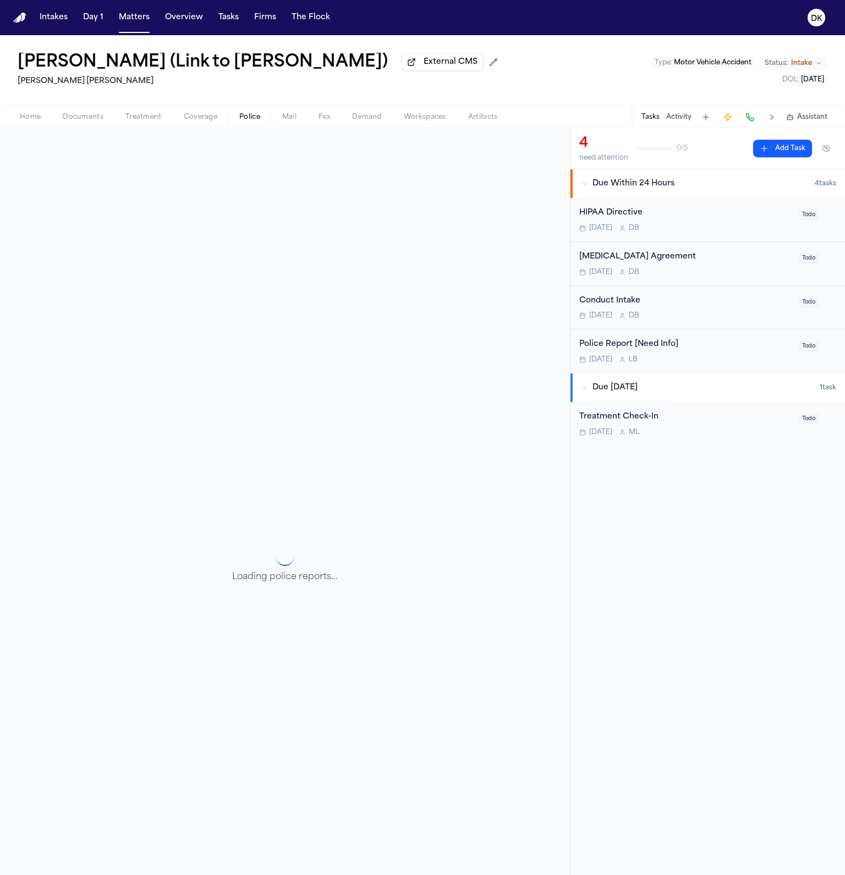
click at [232, 124] on button "Police" at bounding box center [249, 117] width 43 height 13
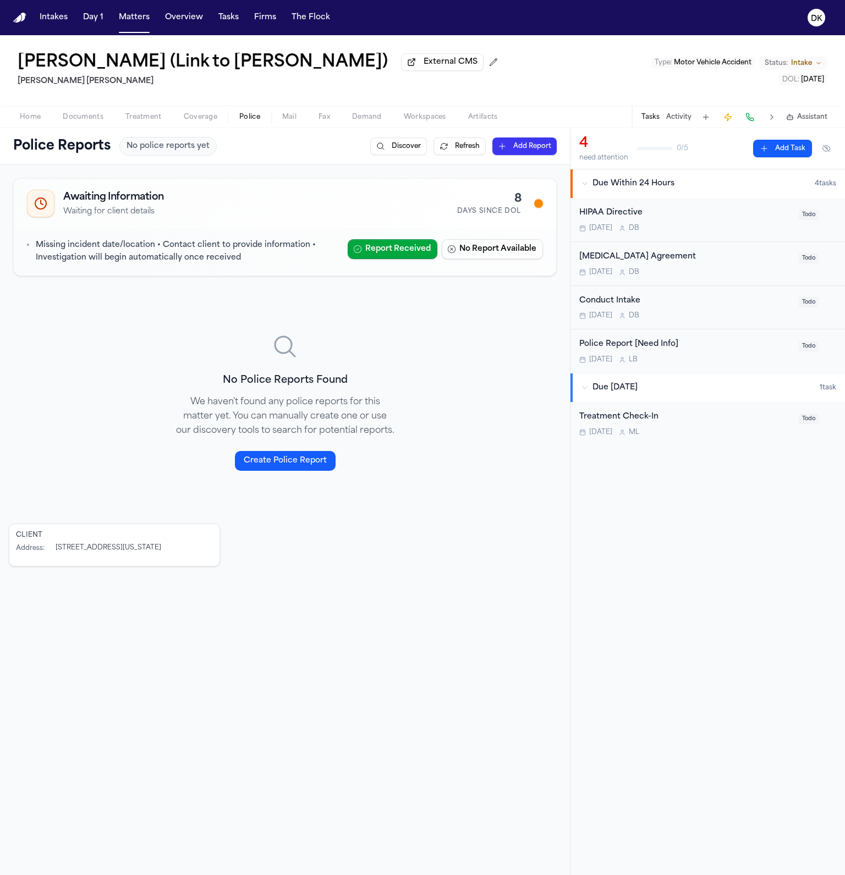
click at [243, 265] on p "Missing incident date/location • Contact client to provide information • Invest…" at bounding box center [187, 251] width 303 height 25
click at [478, 343] on div "Awaiting Information Waiting for client details 8 Days Since DOL Missing incide…" at bounding box center [285, 370] width 552 height 393
click at [502, 429] on div "Awaiting Information Waiting for client details 8 Days Since DOL Missing incide…" at bounding box center [285, 370] width 552 height 393
click at [244, 257] on p "Missing incident date/location • Contact client to provide information • Invest…" at bounding box center [187, 251] width 303 height 25
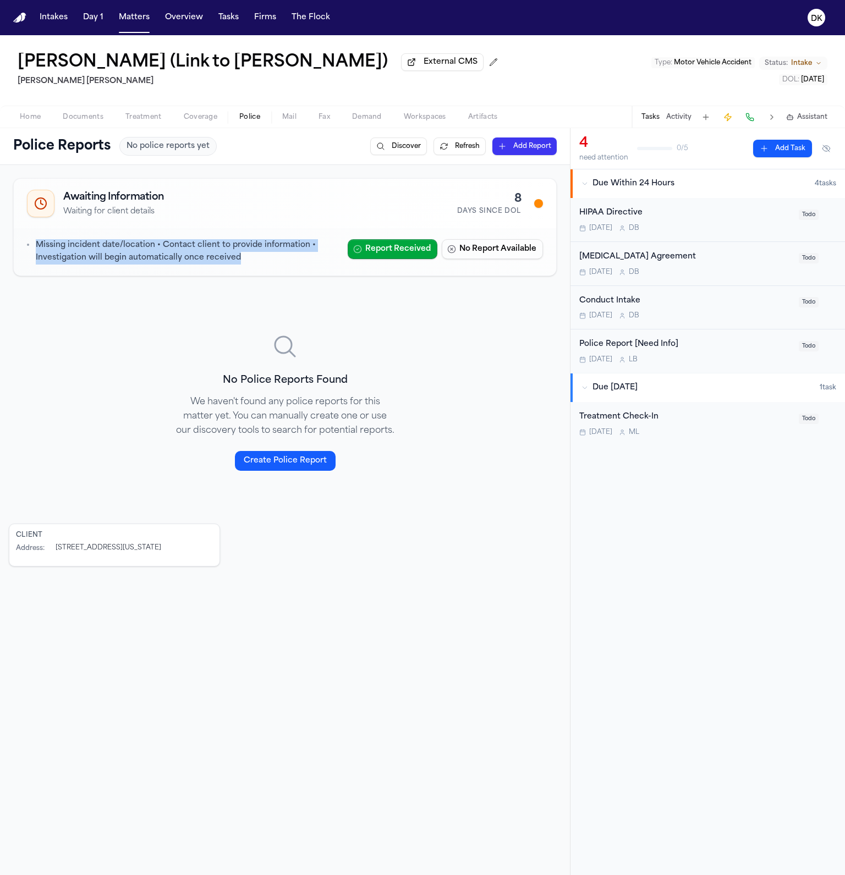
click at [244, 257] on p "Missing incident date/location • Contact client to provide information • Invest…" at bounding box center [187, 251] width 303 height 25
click at [229, 350] on div at bounding box center [285, 346] width 220 height 26
click at [152, 15] on div "Intakes Day 1 Matters Overview Tasks Firms The Flock" at bounding box center [184, 18] width 299 height 20
click at [145, 18] on button "Matters" at bounding box center [134, 18] width 40 height 20
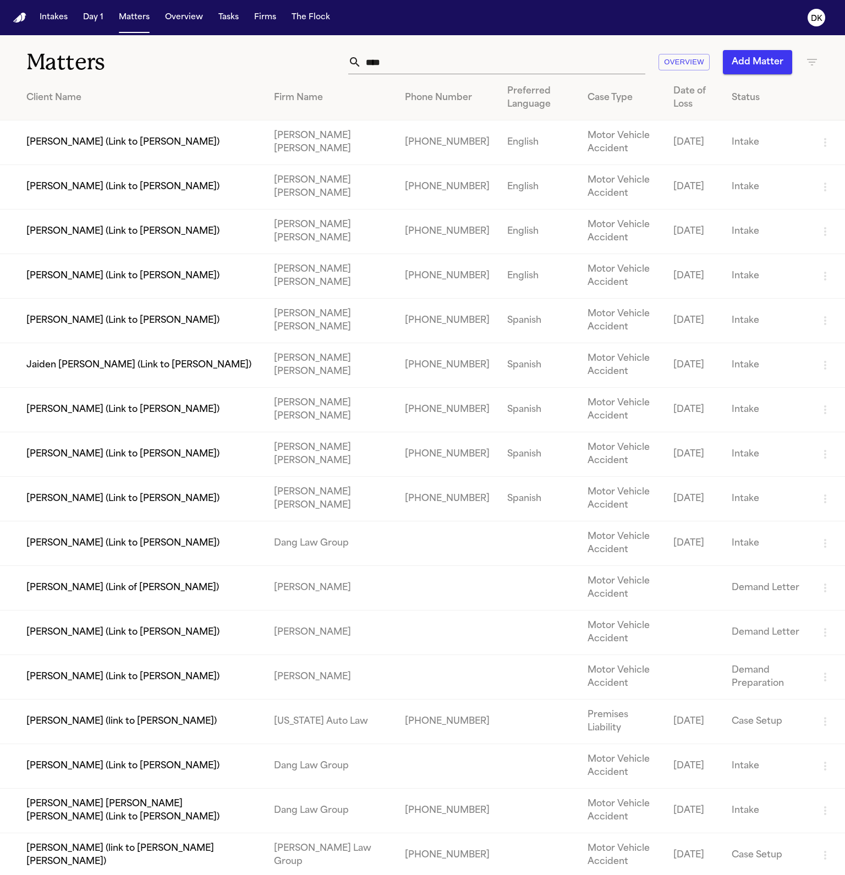
click at [567, 71] on input "****" at bounding box center [503, 62] width 284 height 24
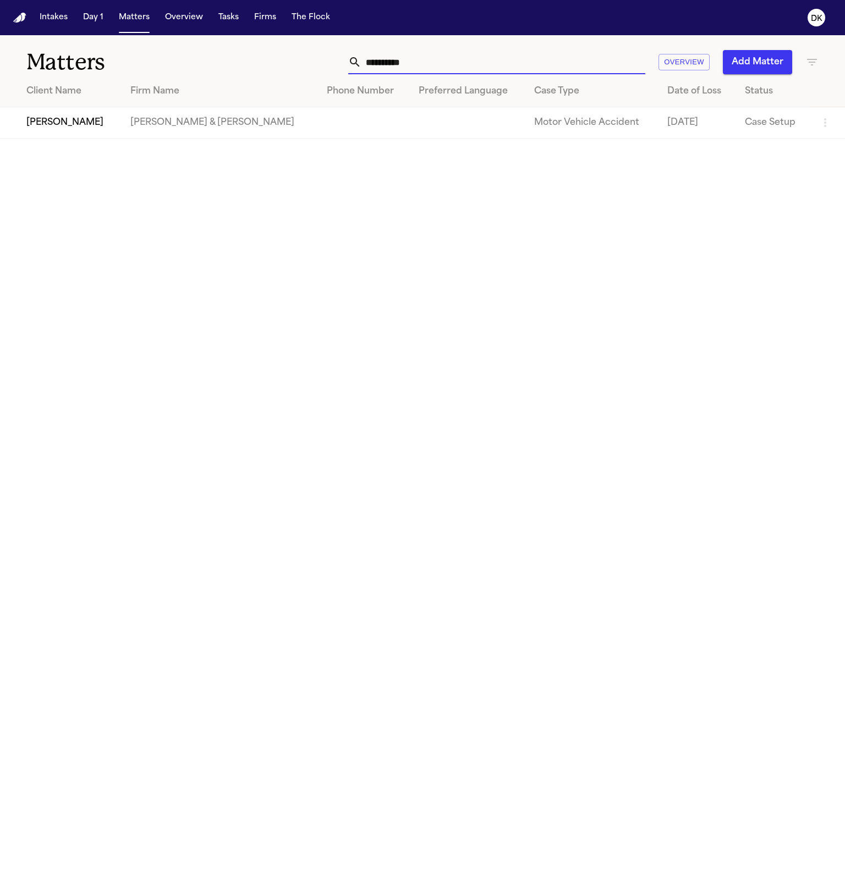
type input "**********"
click at [100, 114] on td "[PERSON_NAME]" at bounding box center [61, 122] width 122 height 31
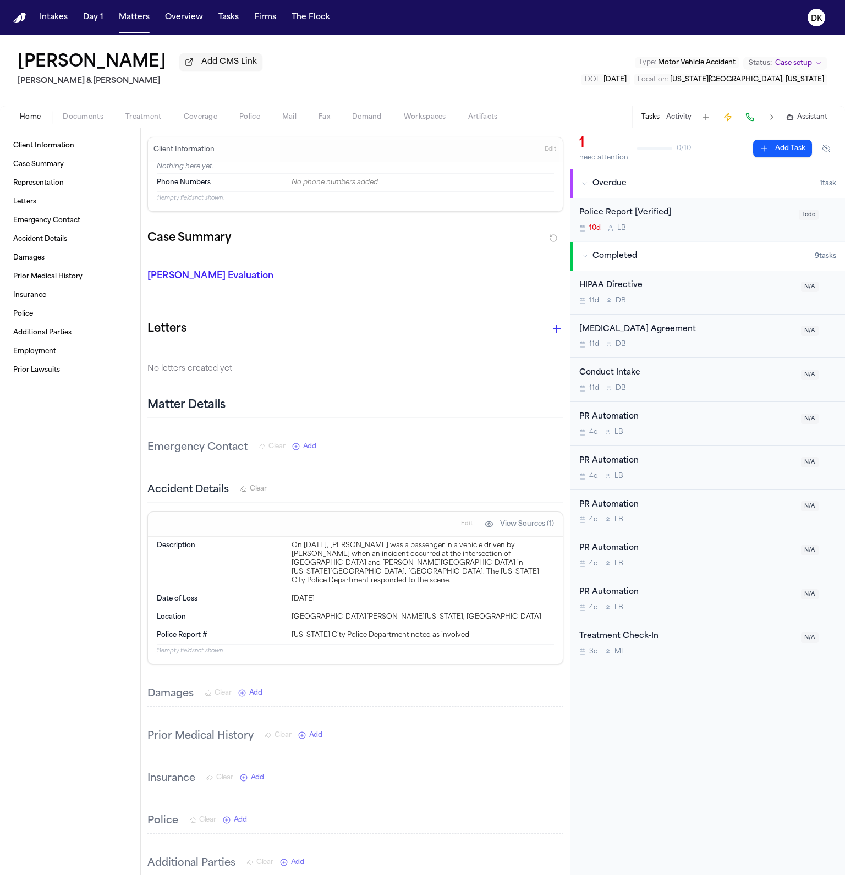
click at [98, 122] on span "Documents" at bounding box center [83, 117] width 41 height 9
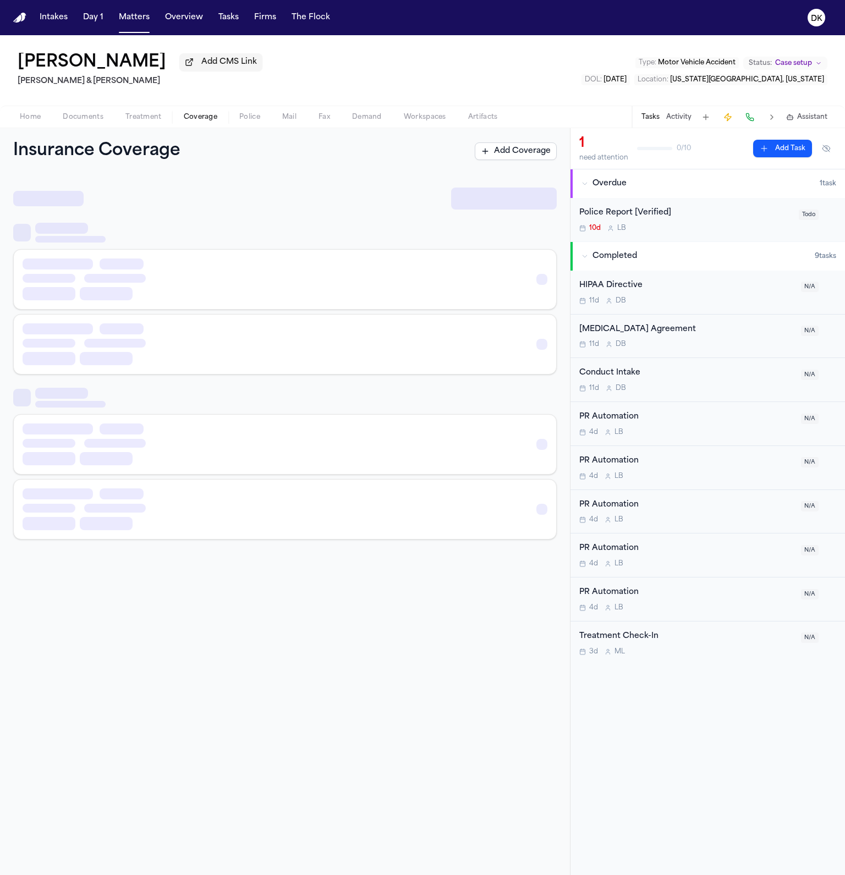
click at [184, 122] on span "Coverage" at bounding box center [201, 117] width 34 height 9
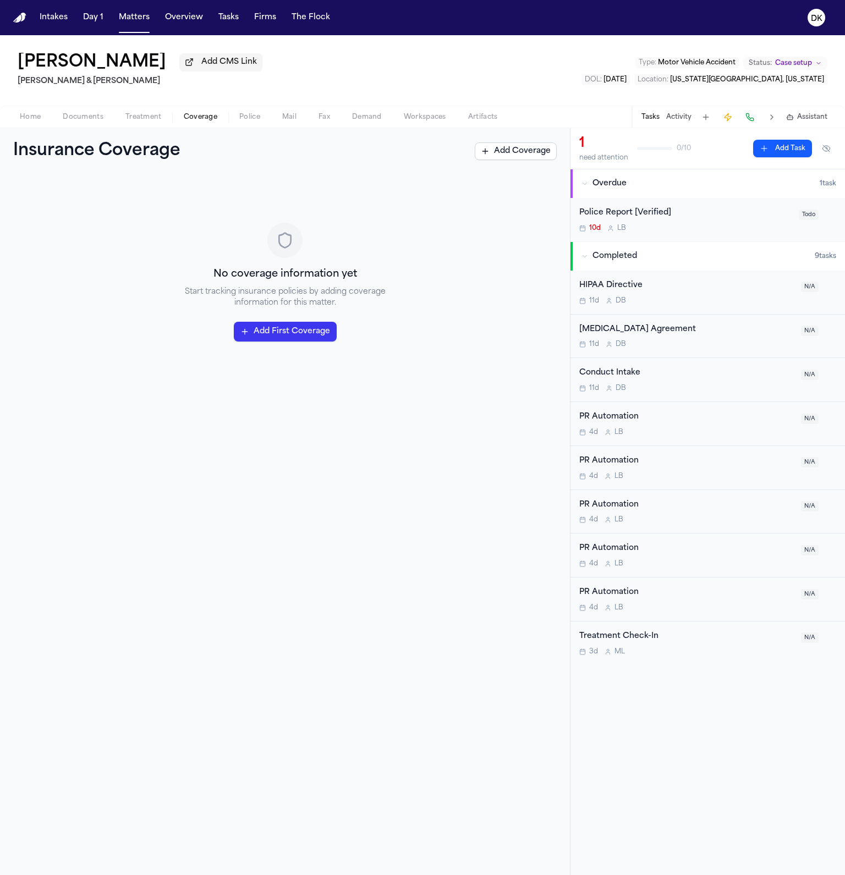
click at [243, 121] on span "Police" at bounding box center [249, 117] width 21 height 9
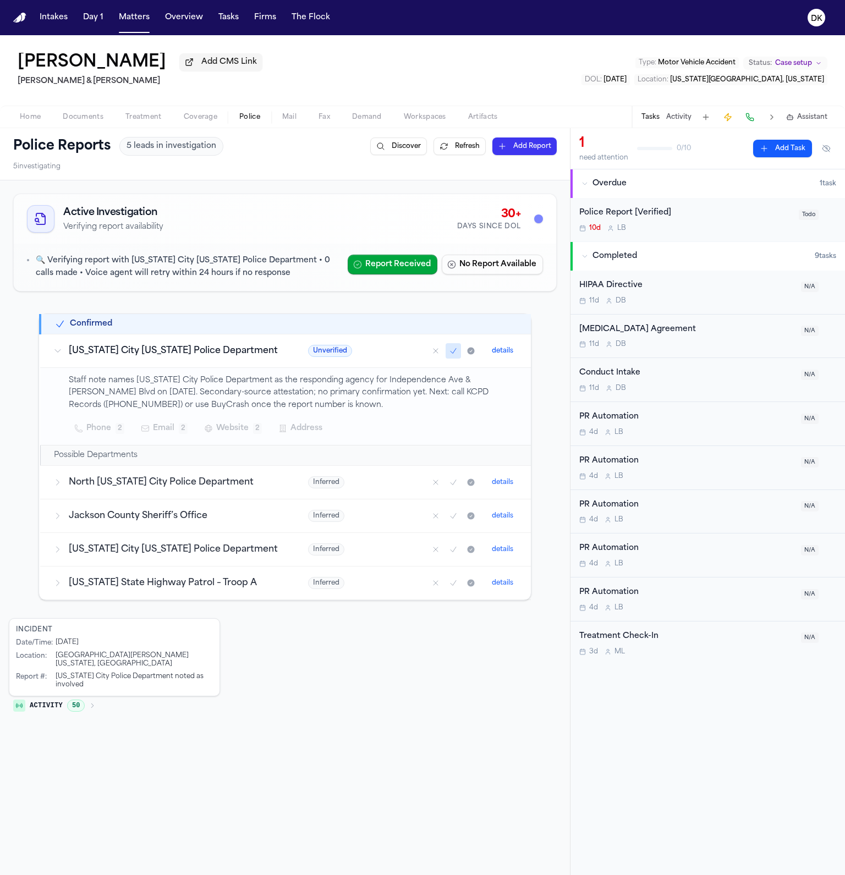
click at [65, 702] on button "Activity 50" at bounding box center [54, 705] width 91 height 19
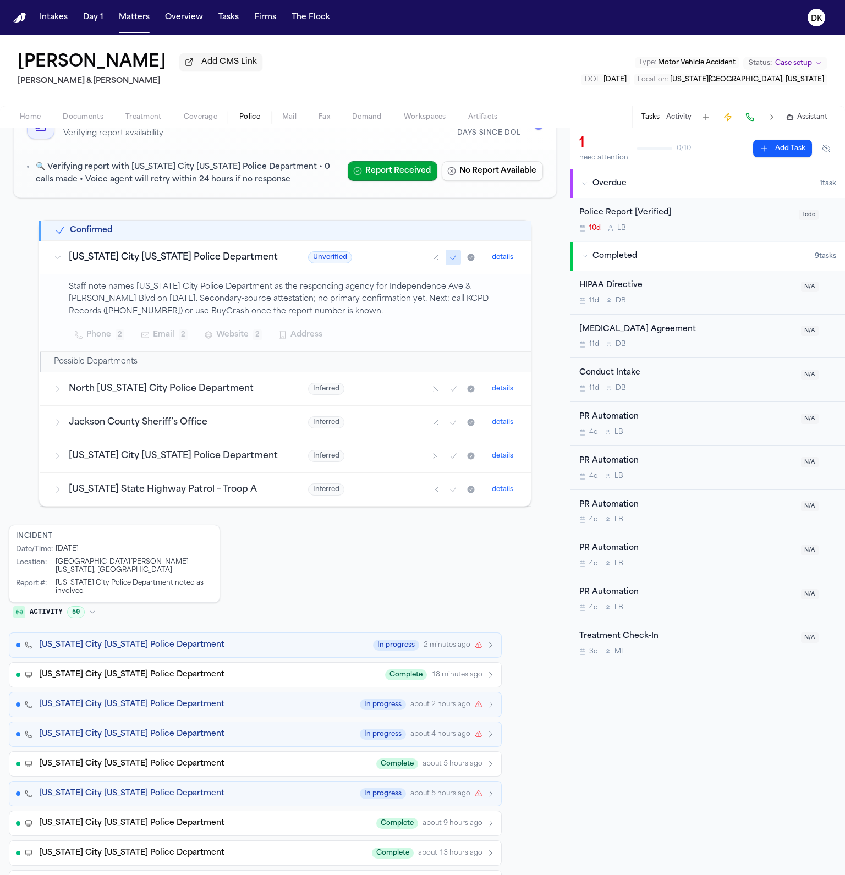
scroll to position [105, 0]
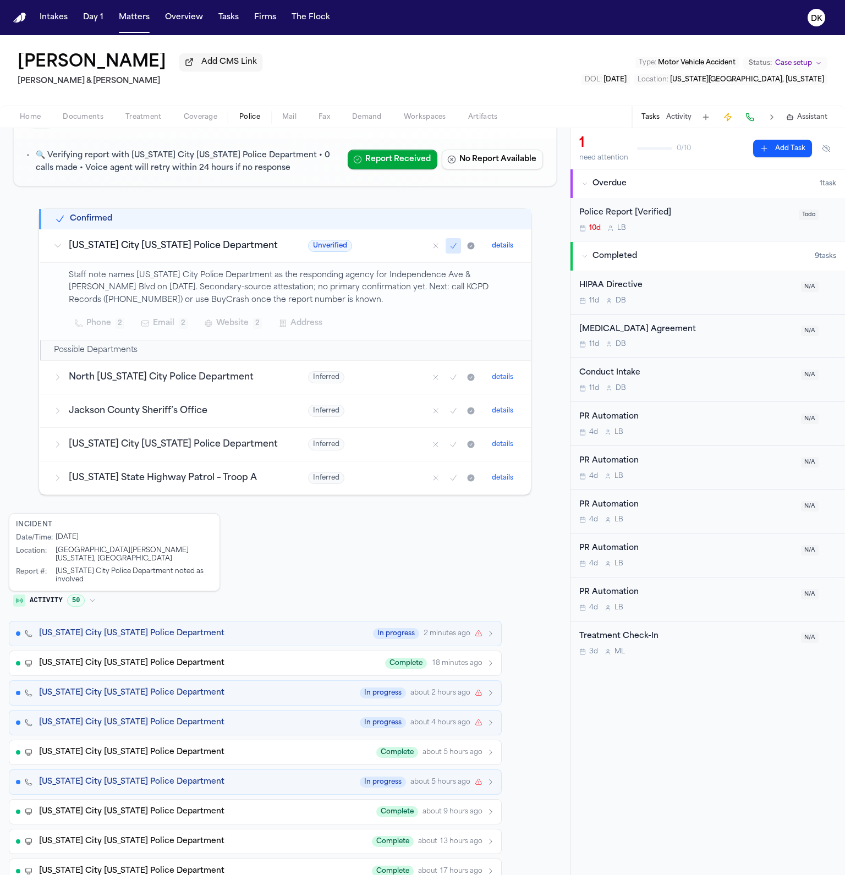
click at [478, 634] on icon "button" at bounding box center [479, 634] width 8 height 8
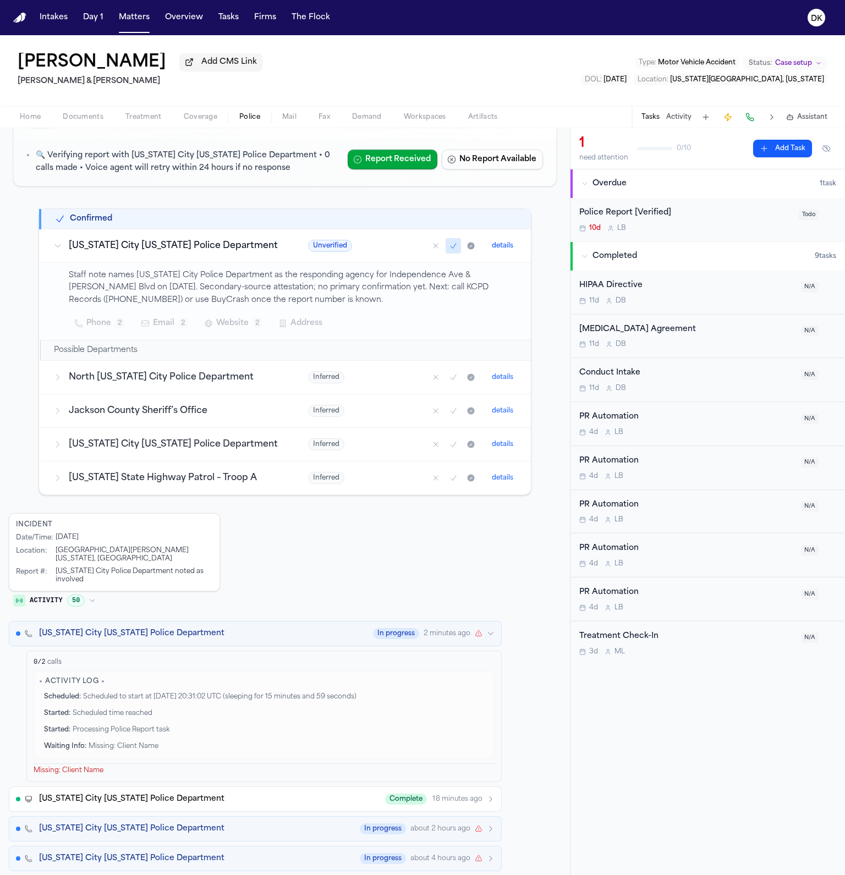
click at [316, 633] on div "Kansas City Missouri Police Department In progress 2 minutes ago" at bounding box center [267, 633] width 456 height 11
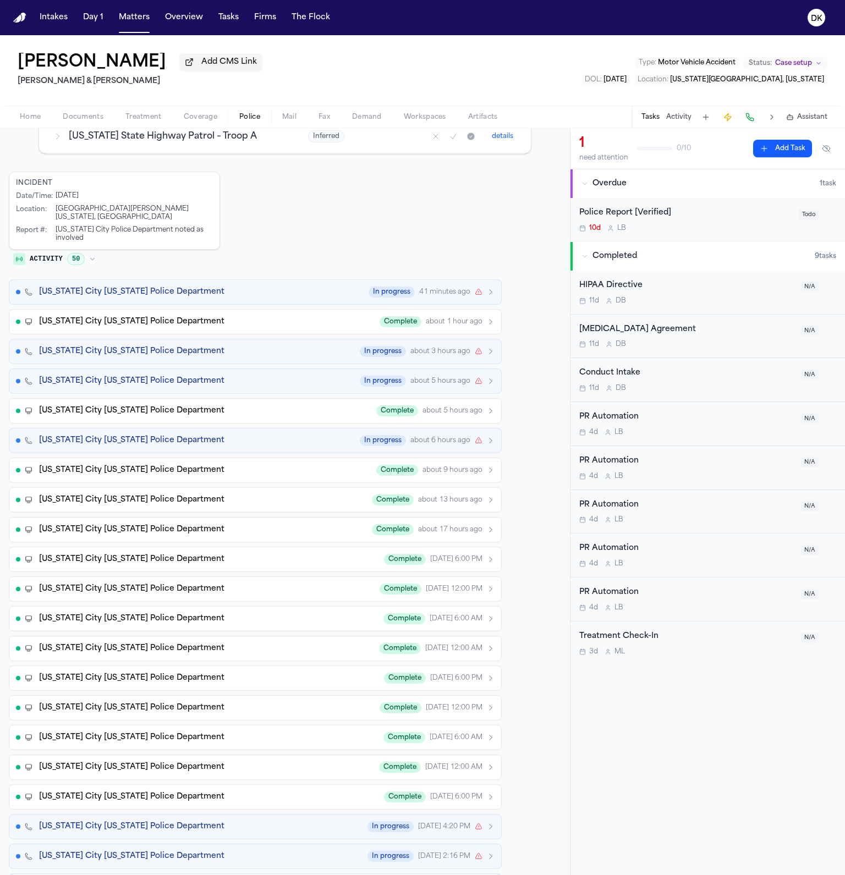
scroll to position [392, 0]
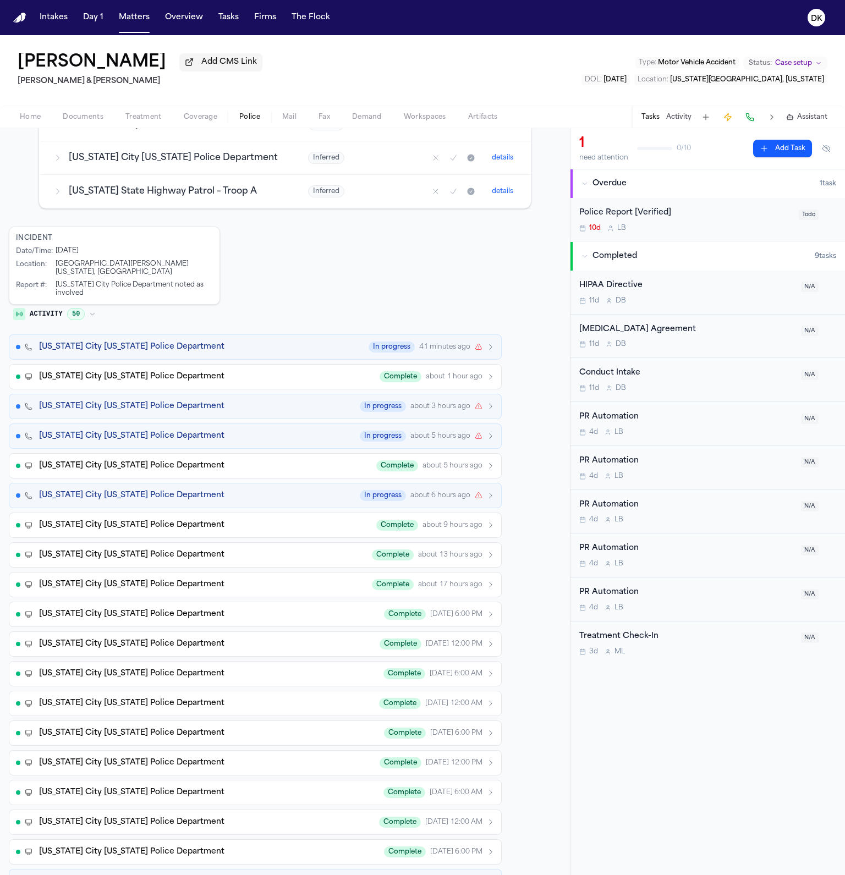
click at [154, 386] on button "Kansas City Missouri Police Department Complete about 1 hour ago" at bounding box center [255, 376] width 493 height 25
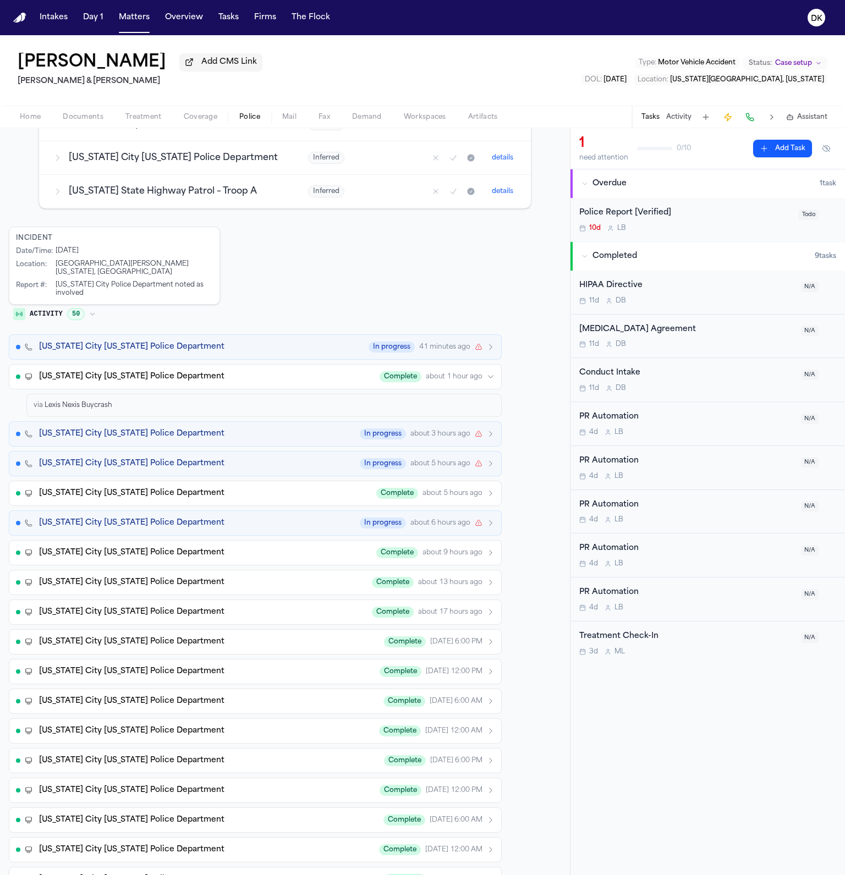
click at [254, 376] on div "Kansas City Missouri Police Department Complete about 1 hour ago" at bounding box center [267, 376] width 456 height 11
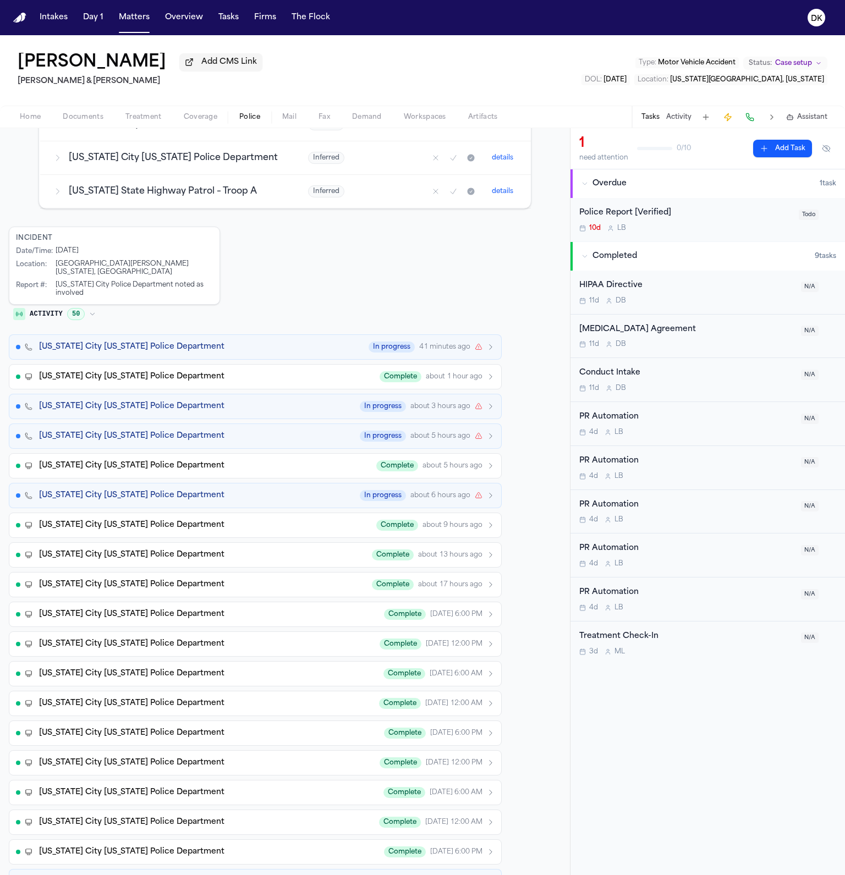
click at [273, 462] on div "Kansas City Missouri Police Department Complete about 5 hours ago" at bounding box center [267, 465] width 456 height 11
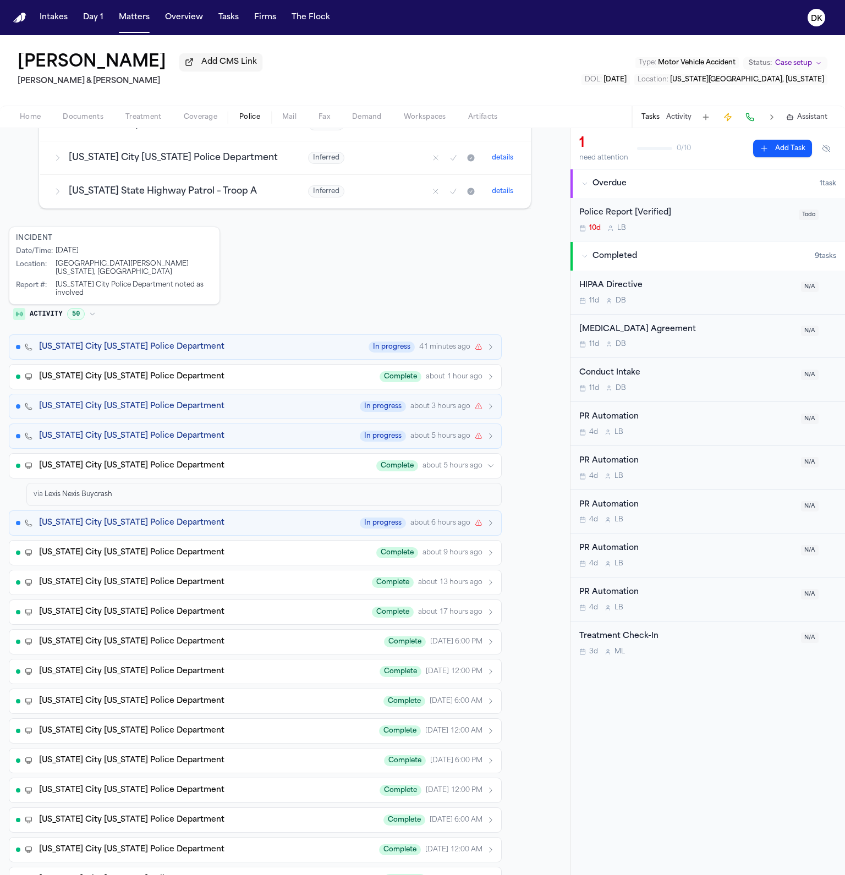
click at [276, 467] on div "Kansas City Missouri Police Department Complete about 5 hours ago" at bounding box center [267, 465] width 456 height 11
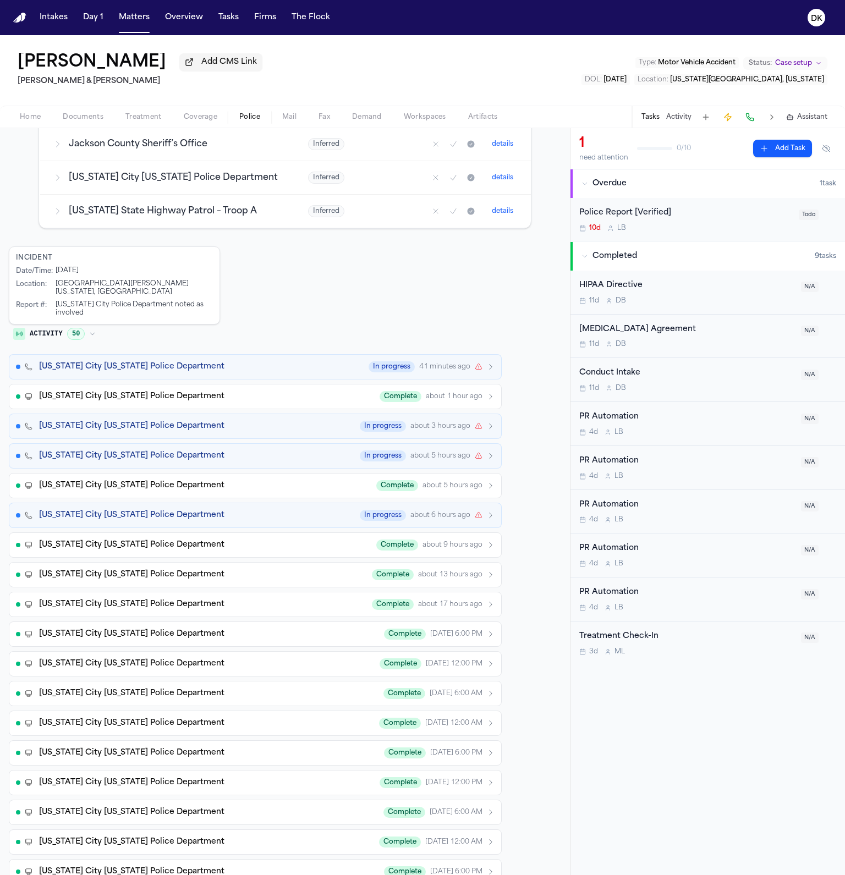
scroll to position [366, 0]
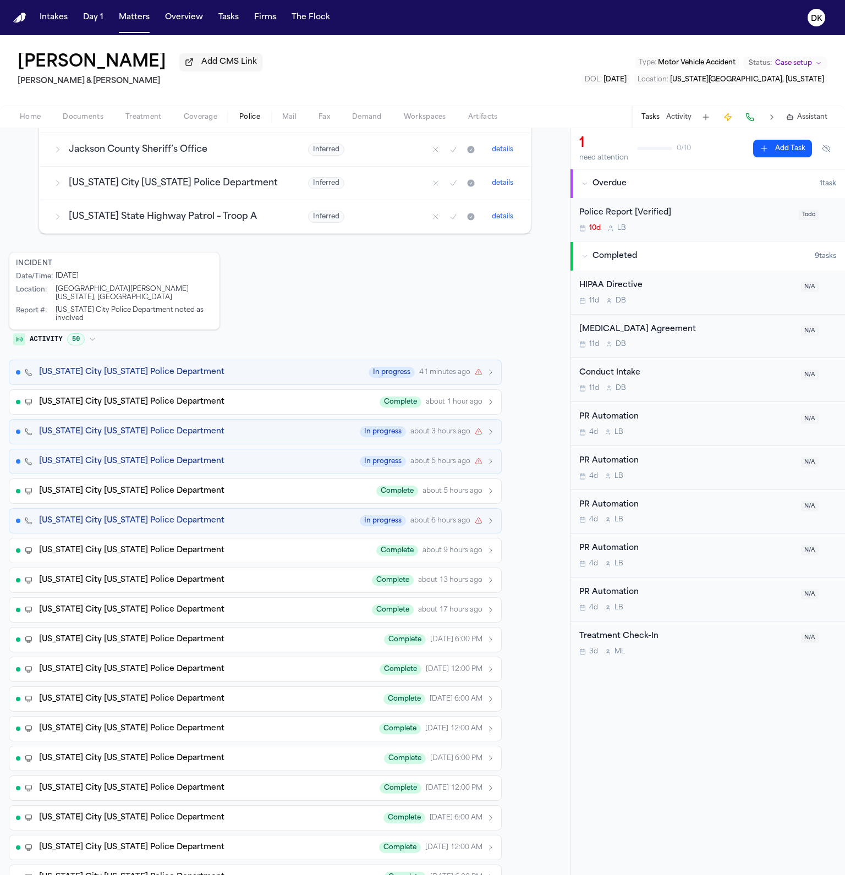
click at [168, 549] on span "Kansas City Missouri Police Department" at bounding box center [131, 550] width 185 height 11
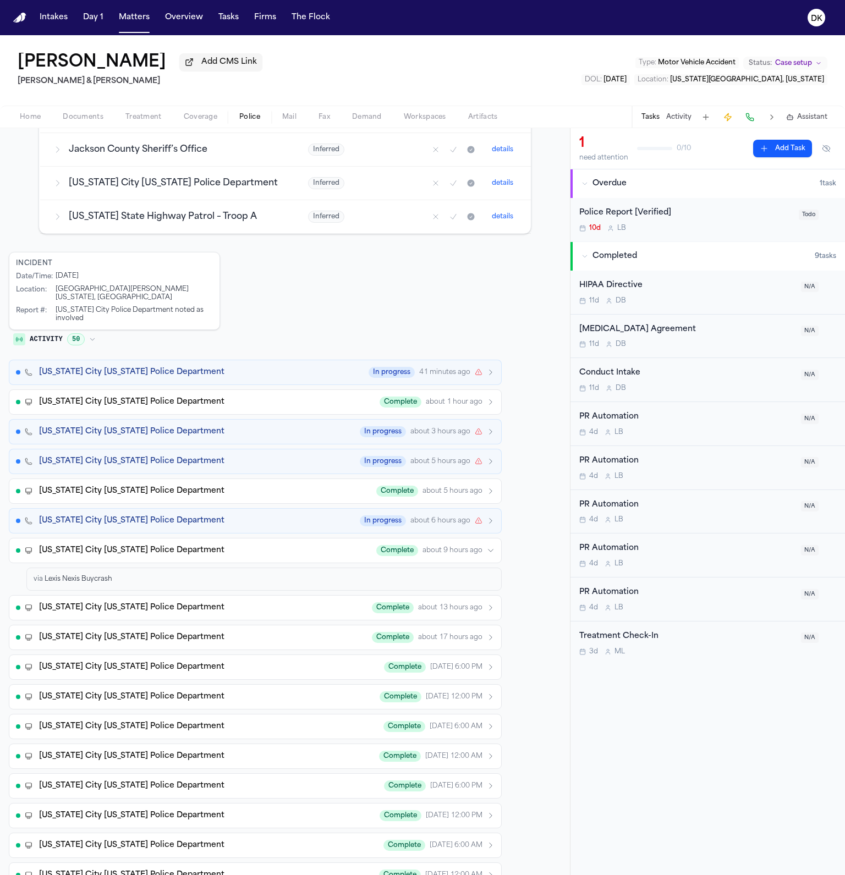
click at [168, 549] on span "Kansas City Missouri Police Department" at bounding box center [131, 550] width 185 height 11
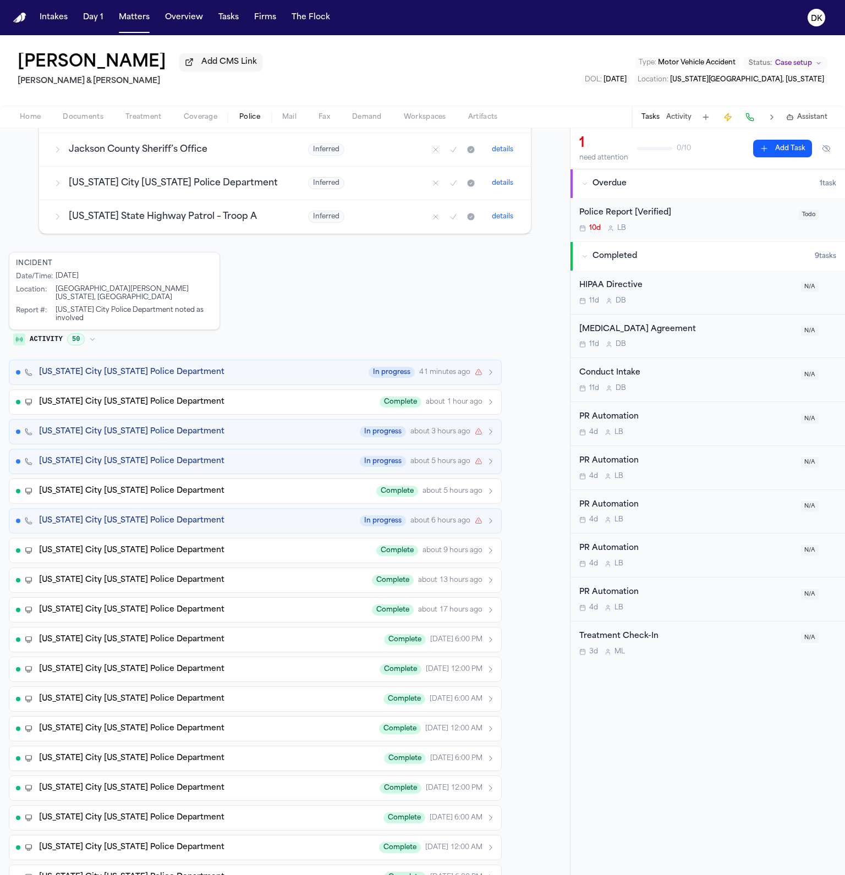
click at [150, 605] on span "Kansas City Missouri Police Department" at bounding box center [131, 610] width 185 height 11
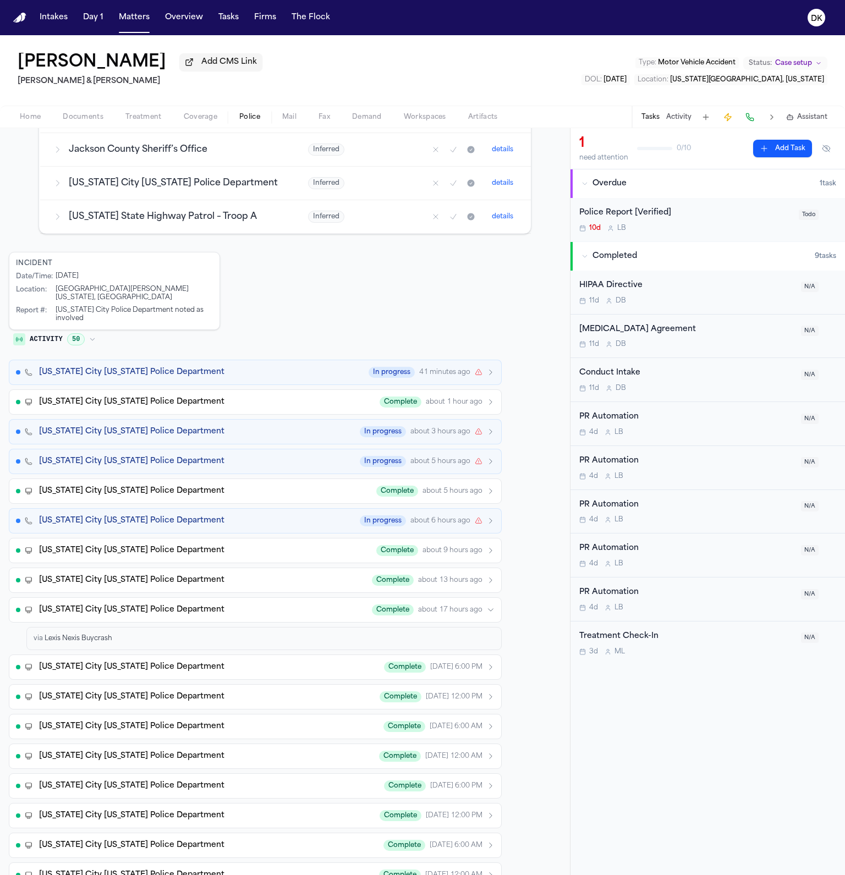
click at [150, 611] on span "Kansas City Missouri Police Department" at bounding box center [131, 610] width 185 height 11
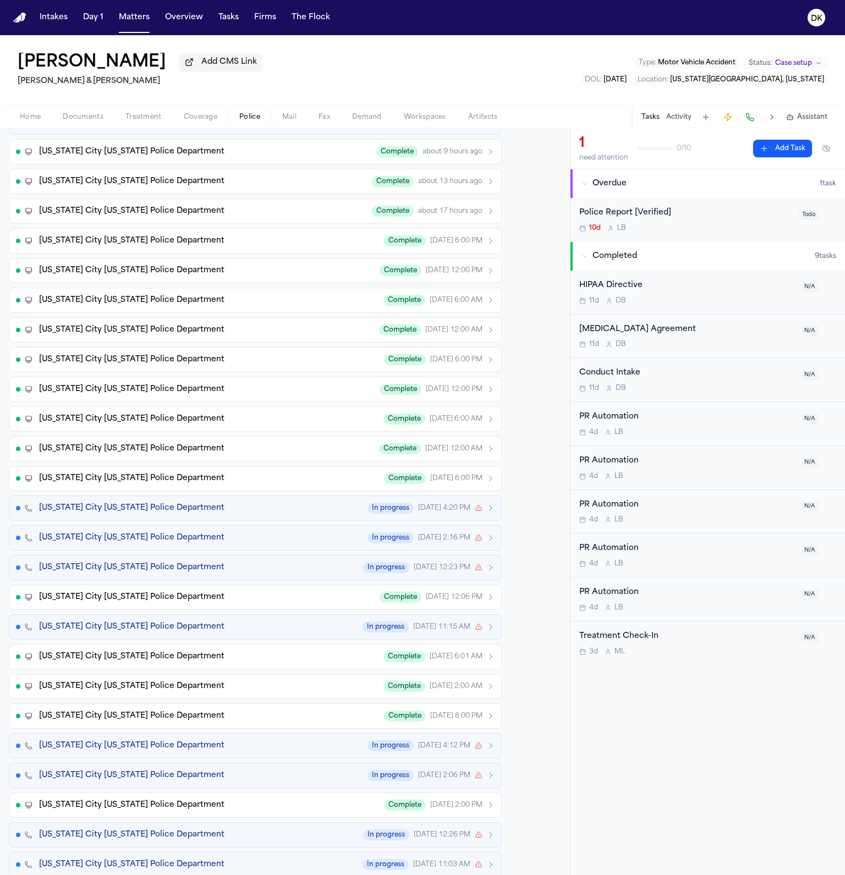
click at [202, 614] on button "Kansas City Missouri Police Department In progress Sep 5, 11:15 AM" at bounding box center [255, 626] width 493 height 25
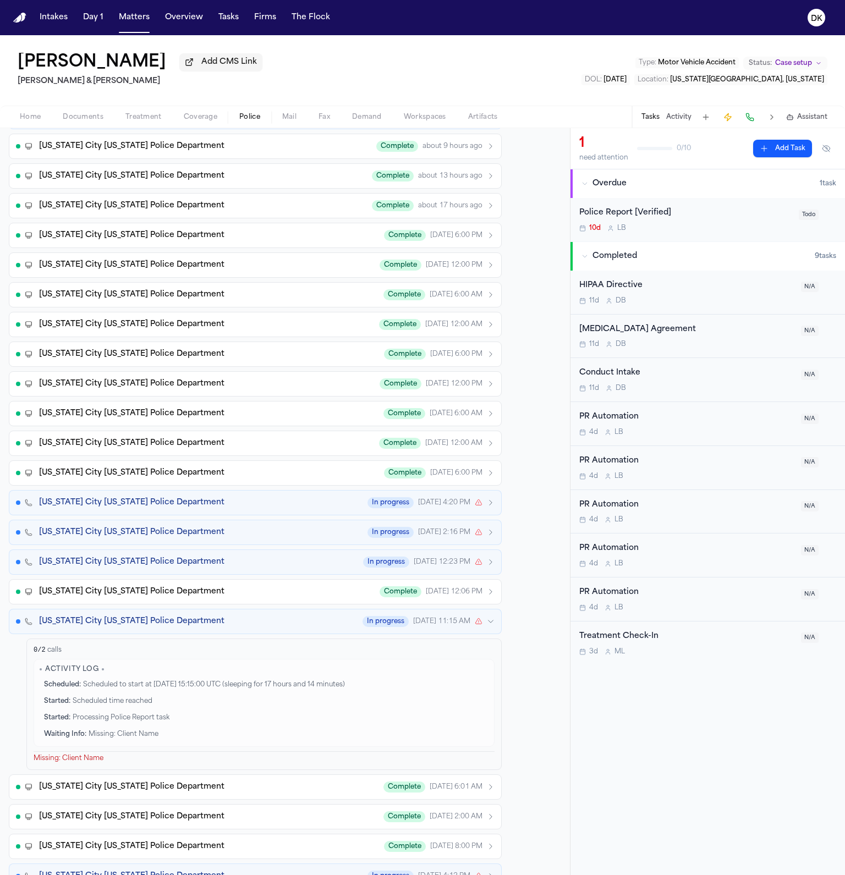
click at [202, 610] on button "Kansas City Missouri Police Department In progress Sep 5, 11:15 AM" at bounding box center [255, 621] width 493 height 25
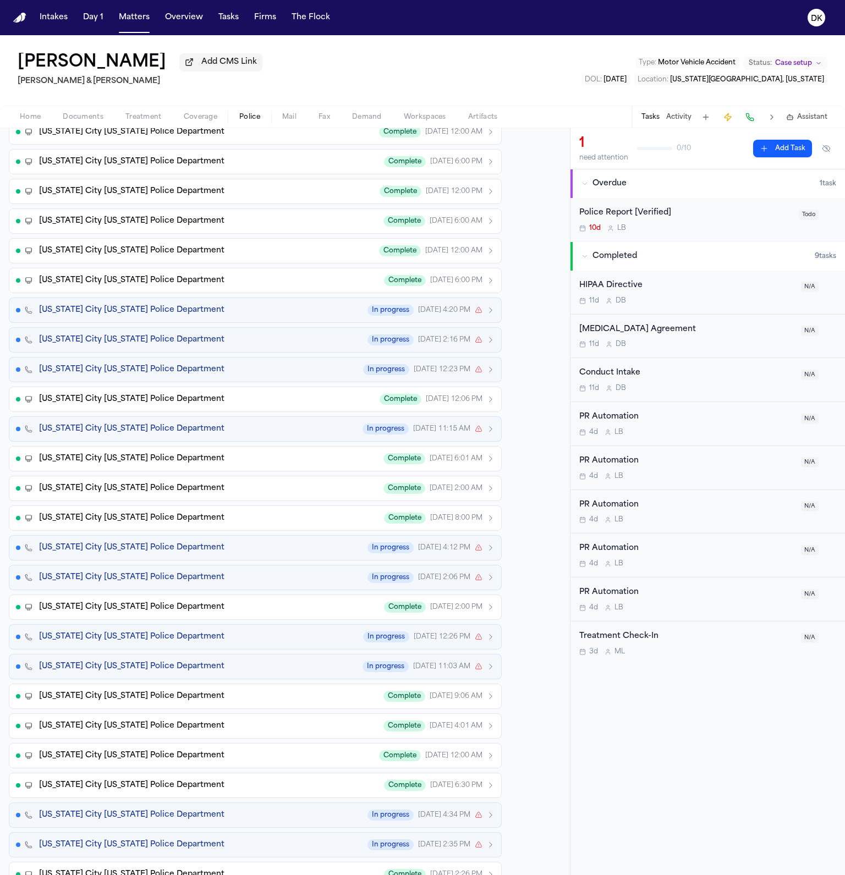
scroll to position [1008, 0]
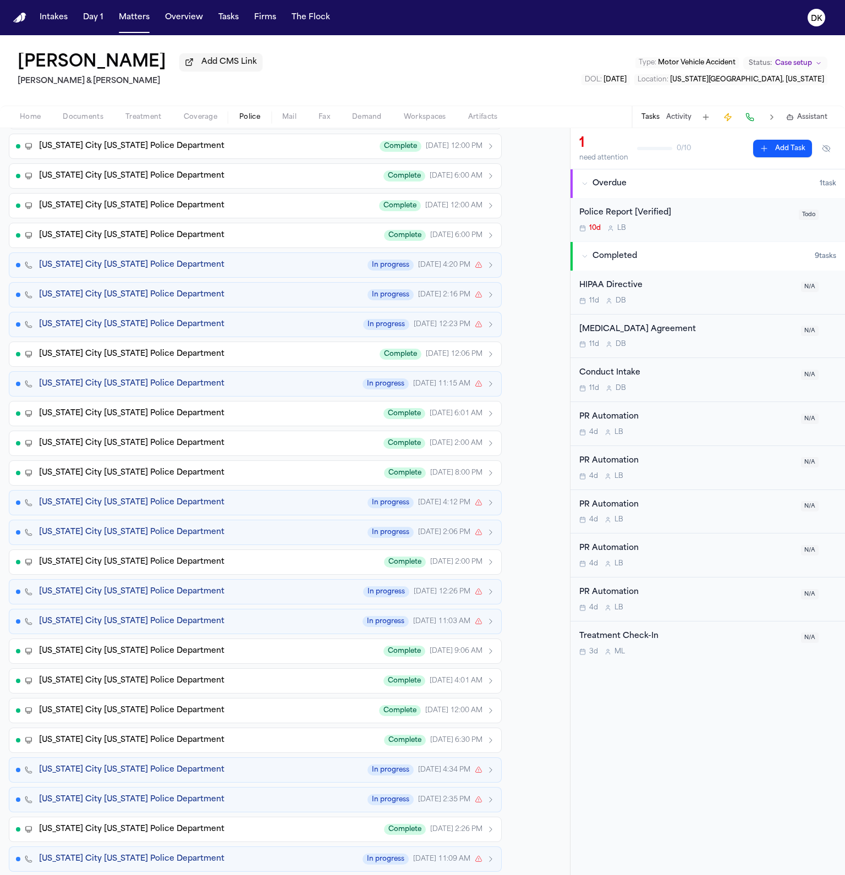
click at [186, 586] on span "Kansas City Missouri Police Department" at bounding box center [131, 591] width 185 height 11
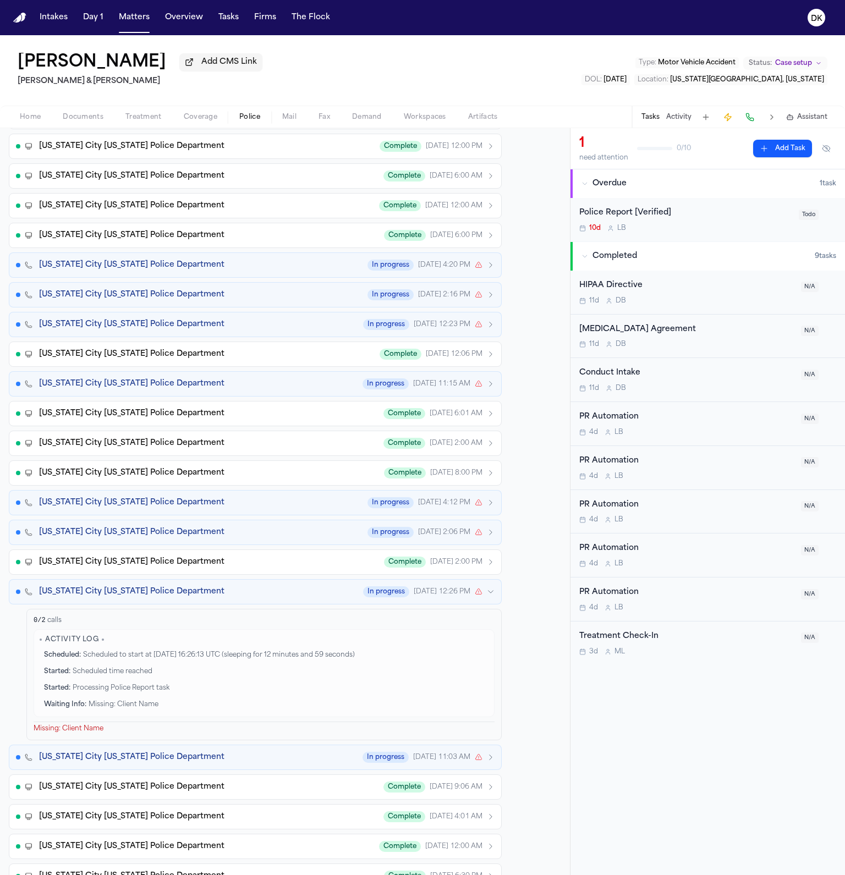
click at [186, 586] on span "Kansas City Missouri Police Department" at bounding box center [131, 591] width 185 height 11
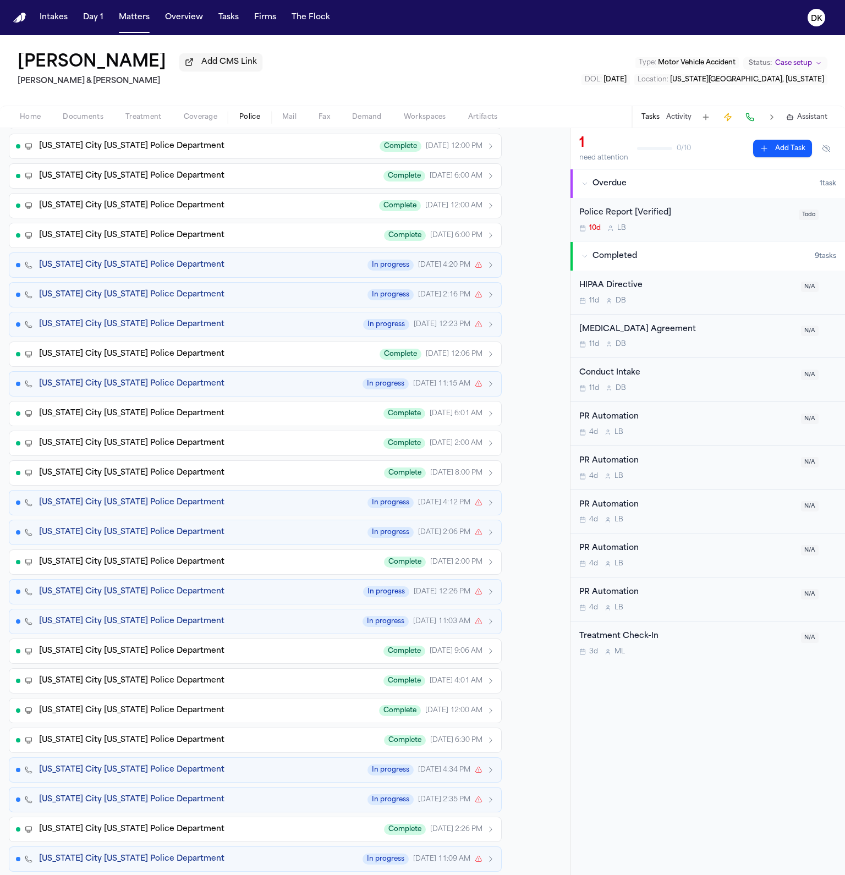
click at [199, 561] on button "Kansas City Missouri Police Department Complete Sep 4, 2:00 PM" at bounding box center [255, 562] width 493 height 25
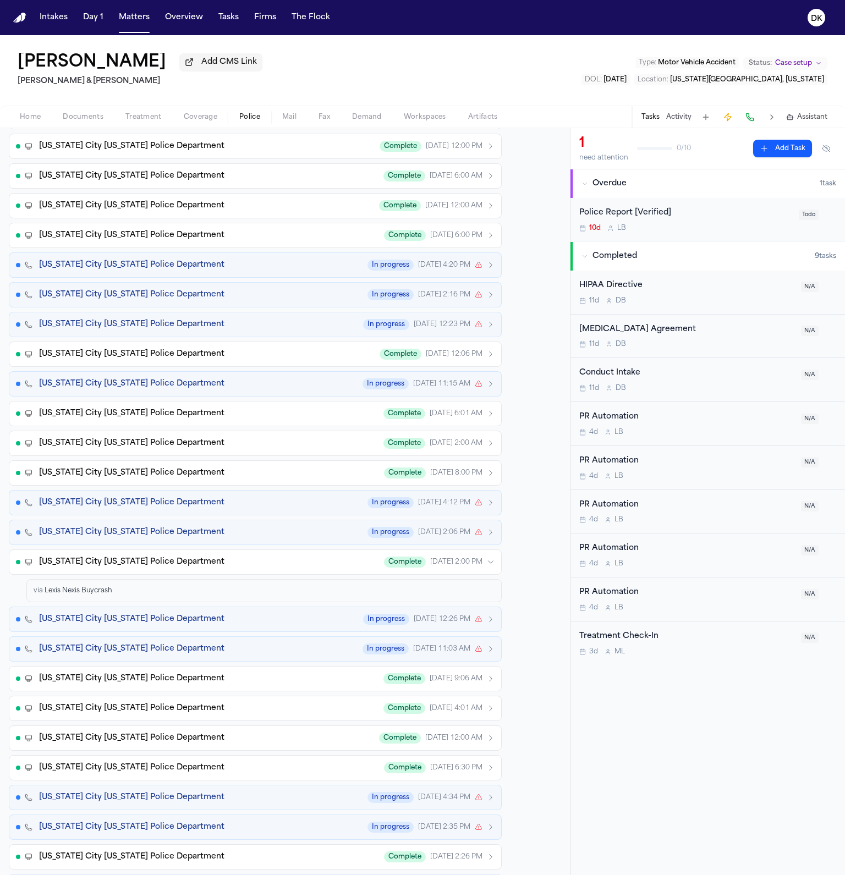
click at [199, 561] on button "Kansas City Missouri Police Department Complete Sep 4, 2:00 PM" at bounding box center [255, 562] width 493 height 25
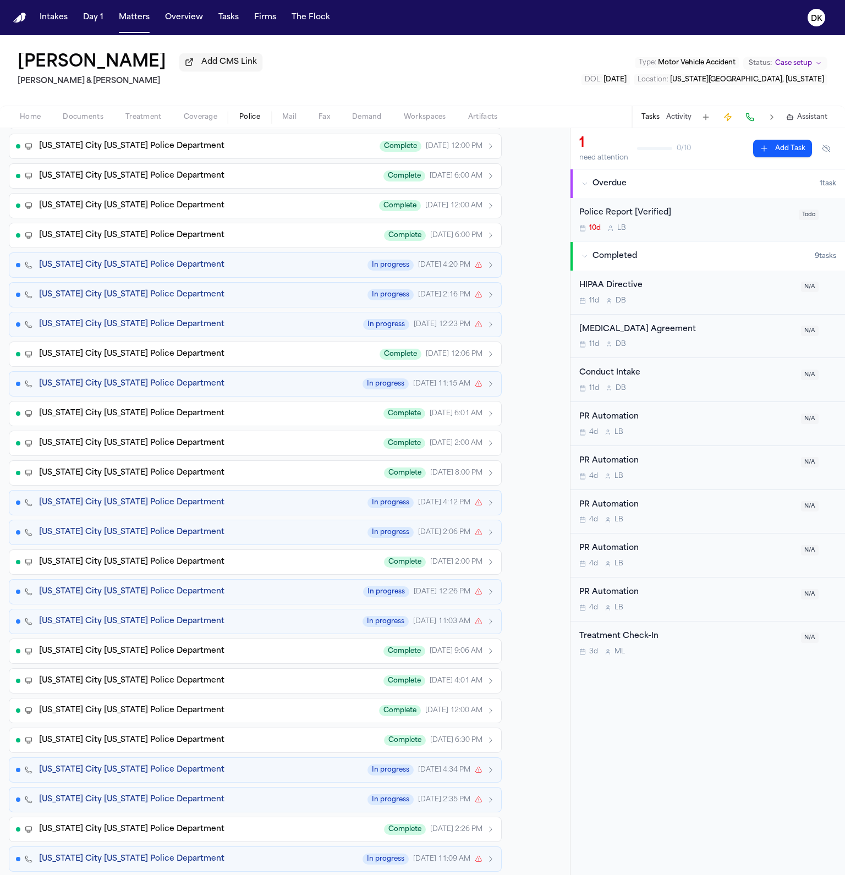
scroll to position [1334, 0]
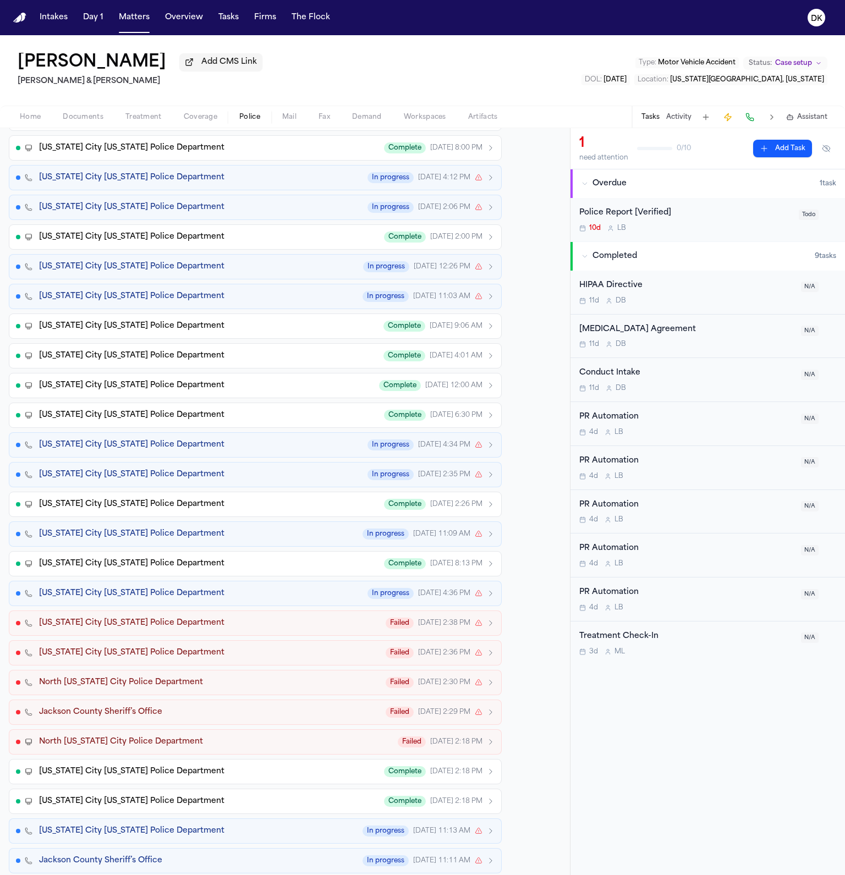
click at [202, 588] on div "Kansas City Missouri Police Department In progress Sep 2, 4:36 PM" at bounding box center [267, 593] width 456 height 11
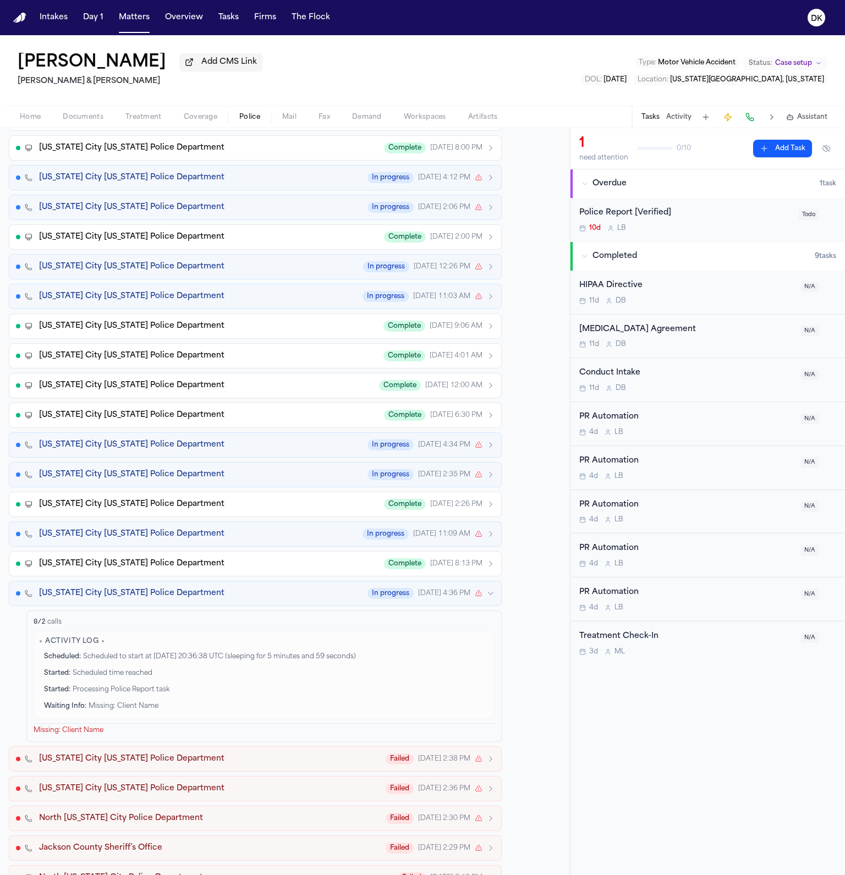
click at [202, 588] on div "Kansas City Missouri Police Department In progress Sep 2, 4:36 PM" at bounding box center [267, 593] width 456 height 11
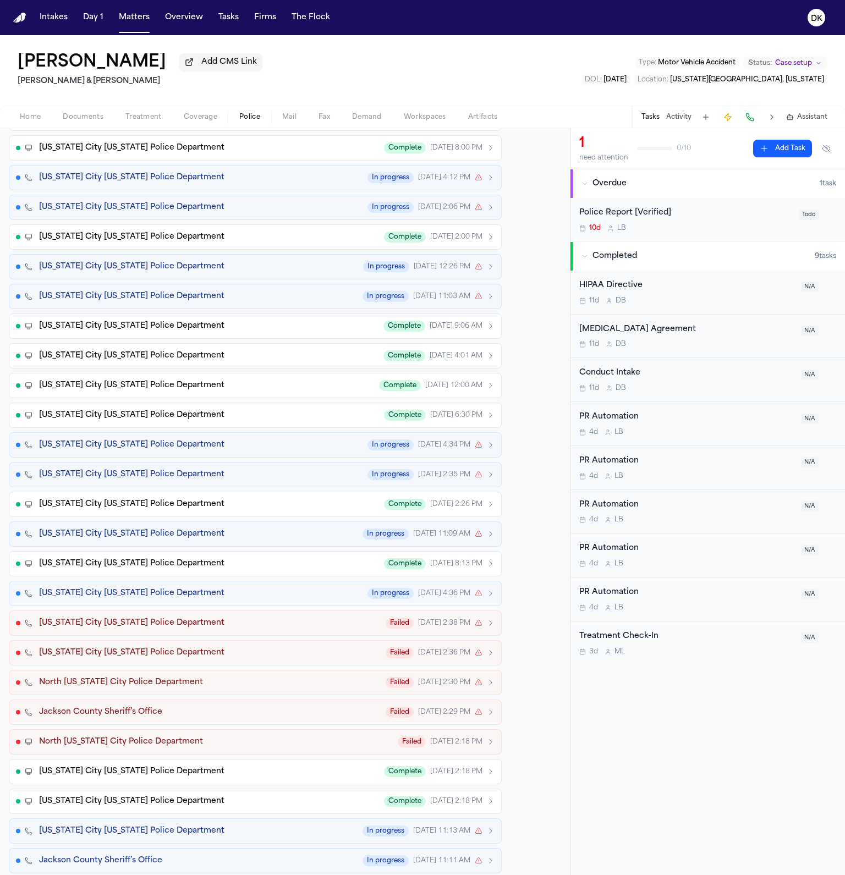
click at [206, 558] on div "Kansas City Missouri Police Department Complete Sep 2, 8:13 PM" at bounding box center [267, 563] width 456 height 11
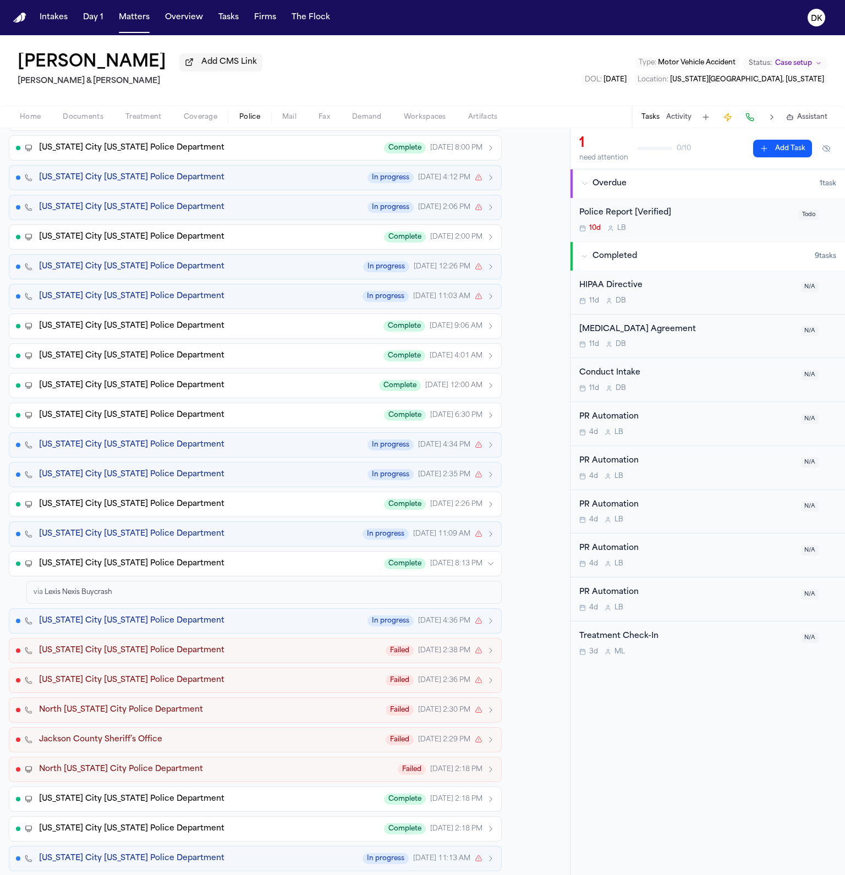
click at [206, 558] on div "Kansas City Missouri Police Department Complete Sep 2, 8:13 PM" at bounding box center [267, 563] width 456 height 11
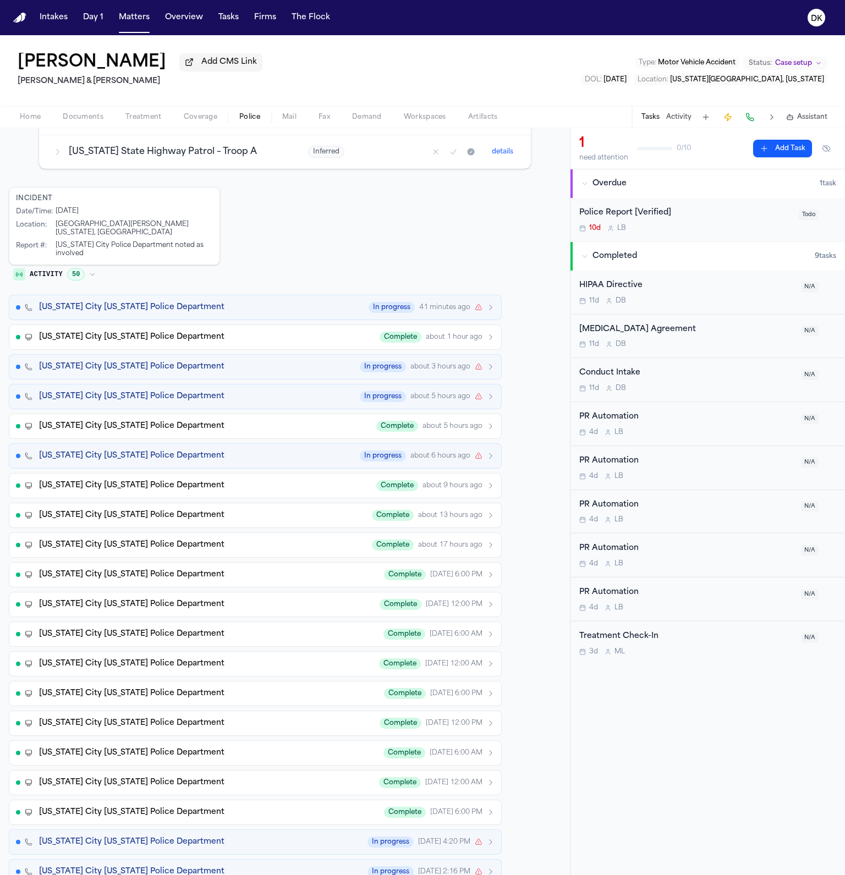
scroll to position [0, 0]
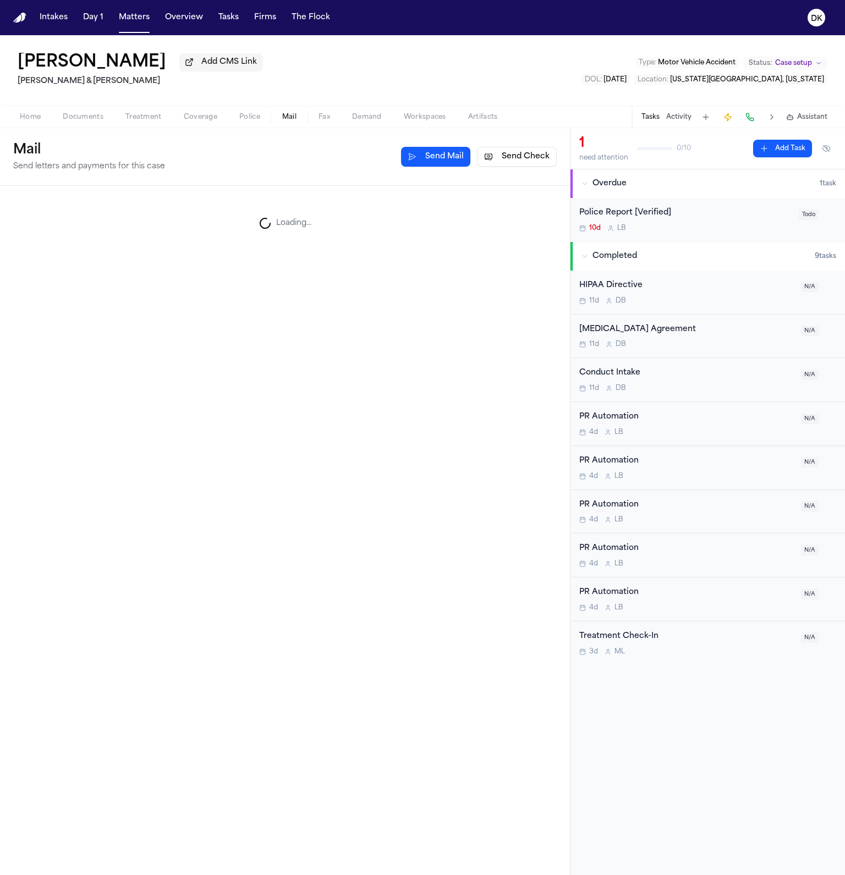
click at [279, 120] on button "Mail" at bounding box center [289, 117] width 36 height 13
click at [249, 120] on span "Police" at bounding box center [249, 117] width 21 height 9
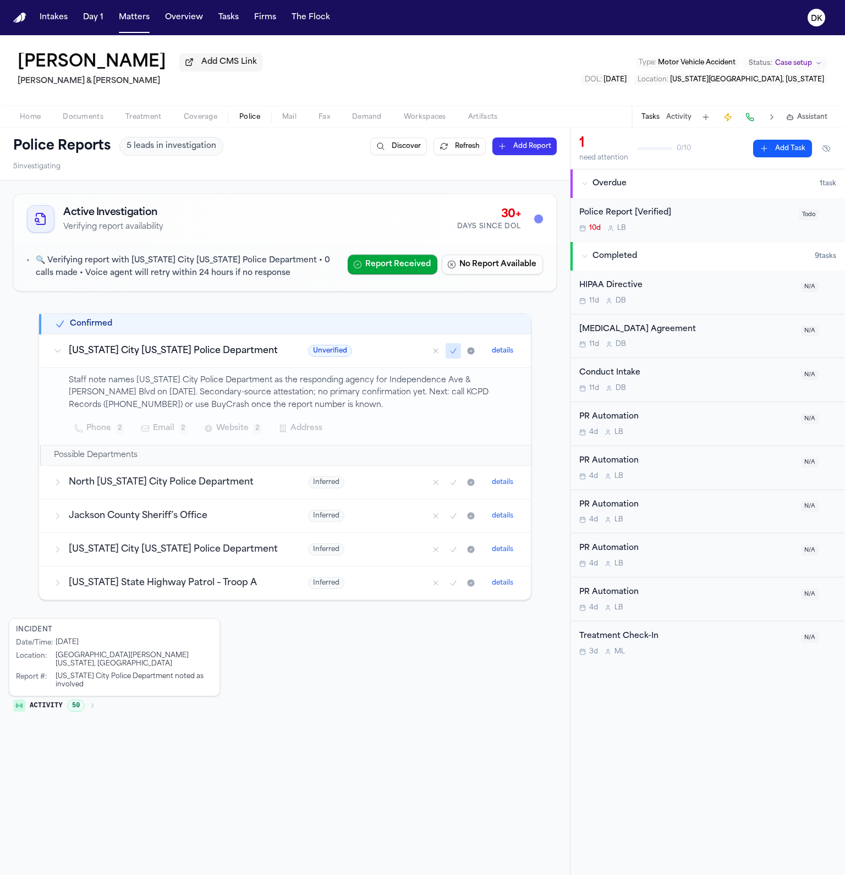
click at [201, 260] on p "🔍 Verifying report with Kansas City Missouri Police Department • 0 calls made •…" at bounding box center [187, 267] width 303 height 25
click at [826, 15] on button "DK" at bounding box center [816, 18] width 31 height 24
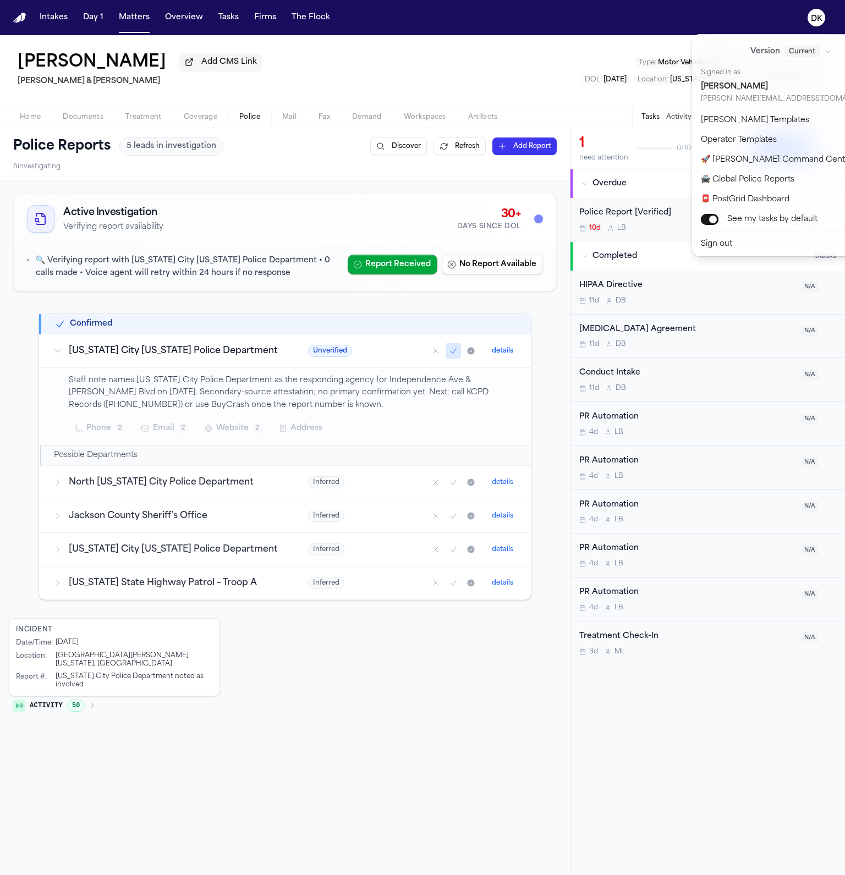
click at [130, 24] on nav "Intakes Day 1 Matters Overview Tasks Firms The Flock DK" at bounding box center [422, 17] width 845 height 35
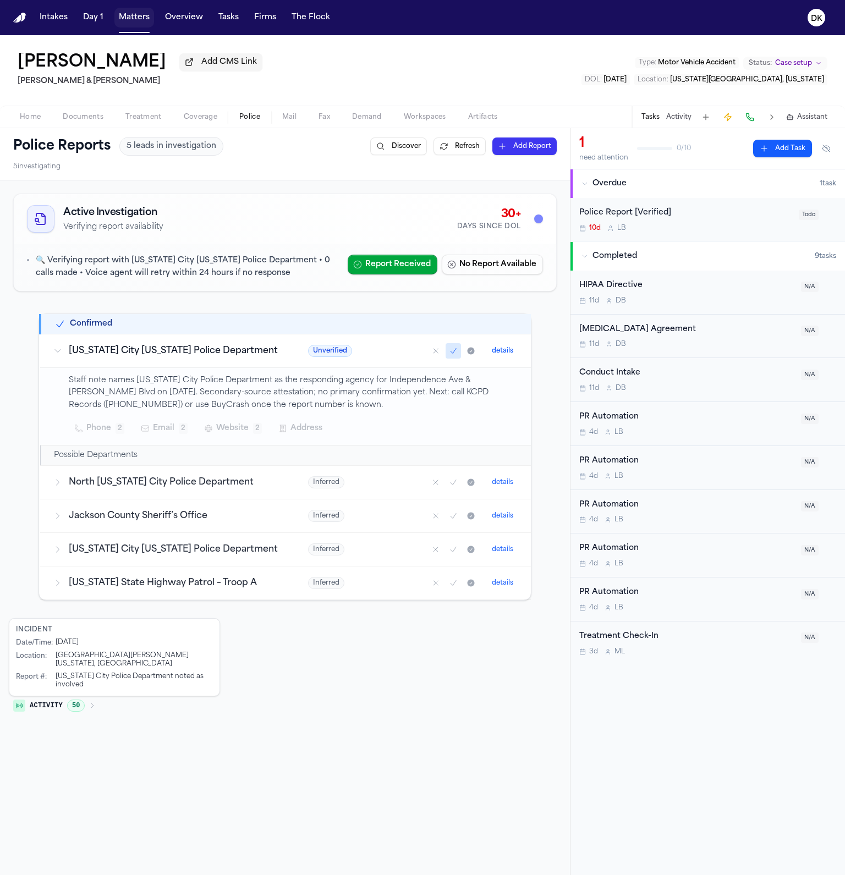
click at [131, 21] on button "Matters" at bounding box center [134, 18] width 40 height 20
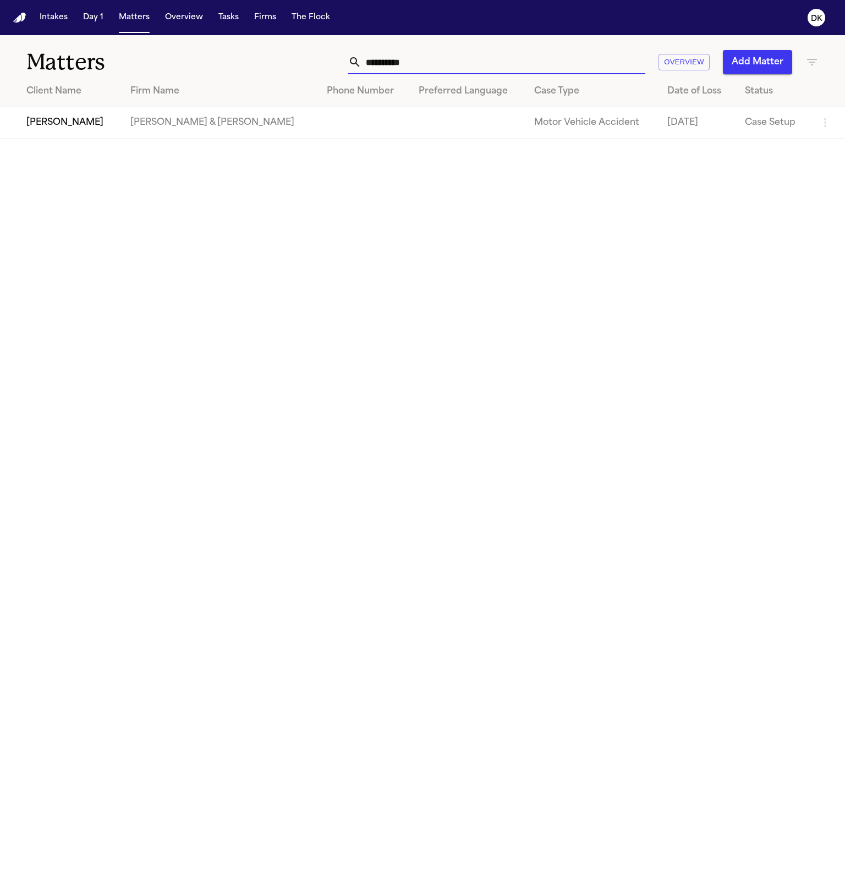
click at [587, 56] on input "**********" at bounding box center [503, 62] width 284 height 24
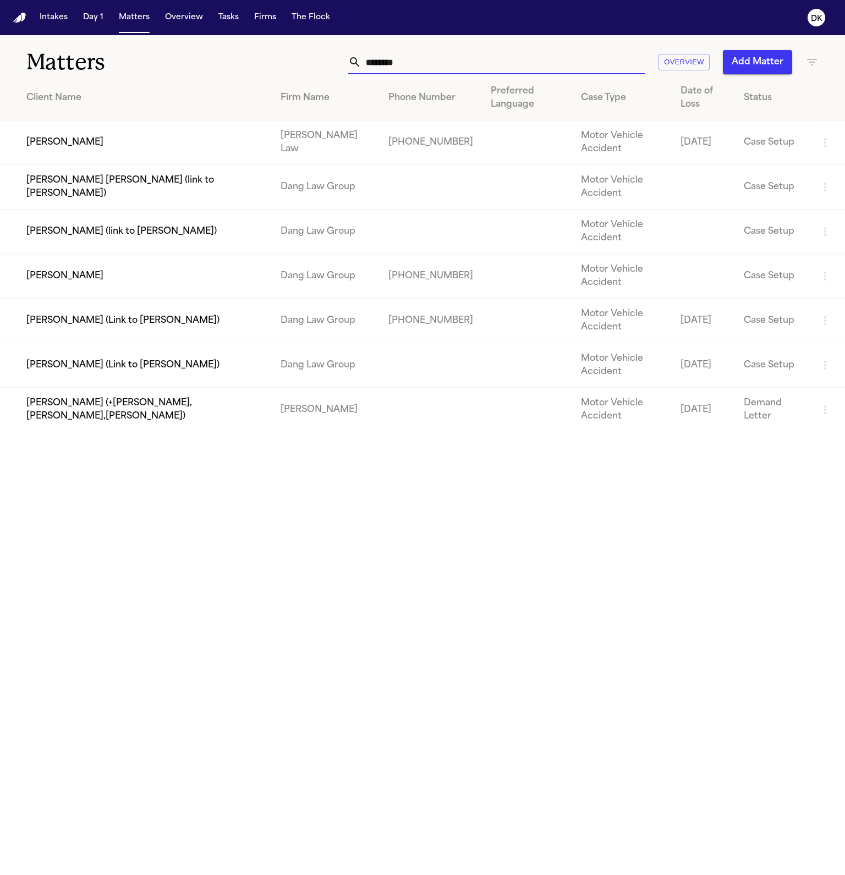
type input "********"
click at [156, 133] on td "[PERSON_NAME]" at bounding box center [136, 142] width 272 height 45
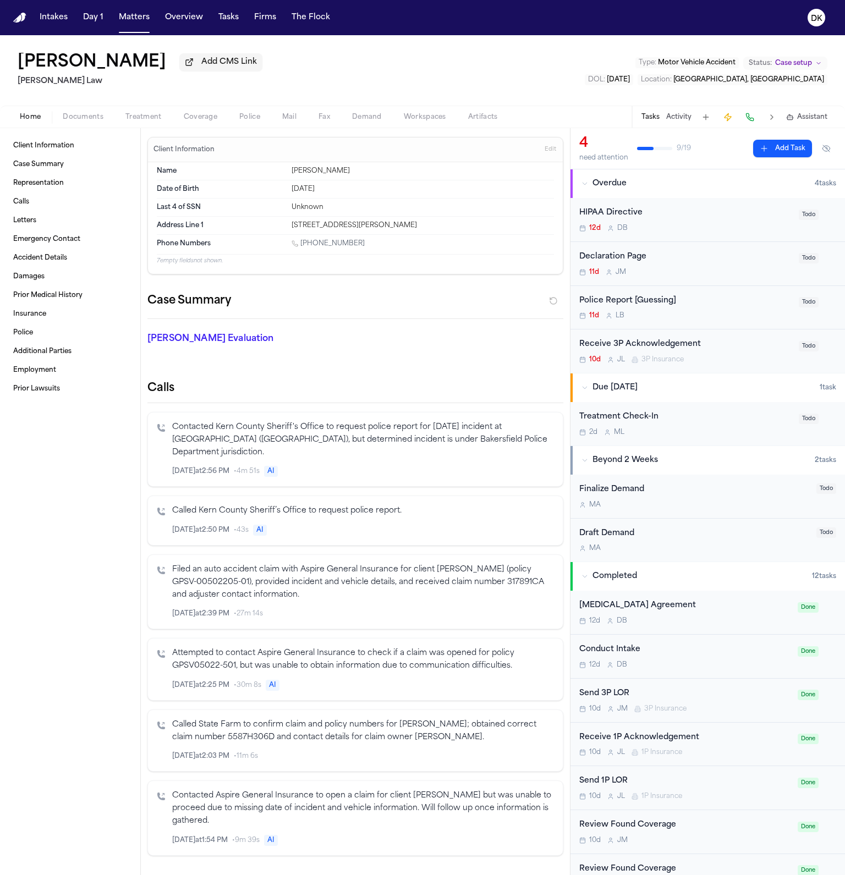
click at [205, 121] on span "Coverage" at bounding box center [201, 117] width 34 height 9
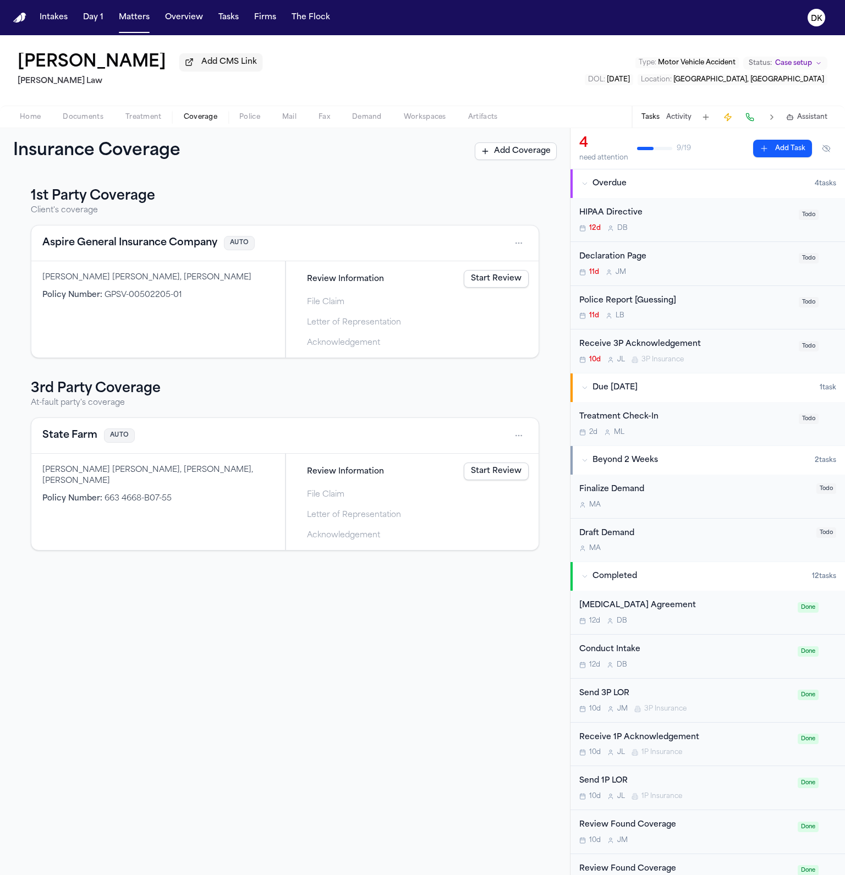
click at [245, 117] on span "Police" at bounding box center [249, 117] width 21 height 9
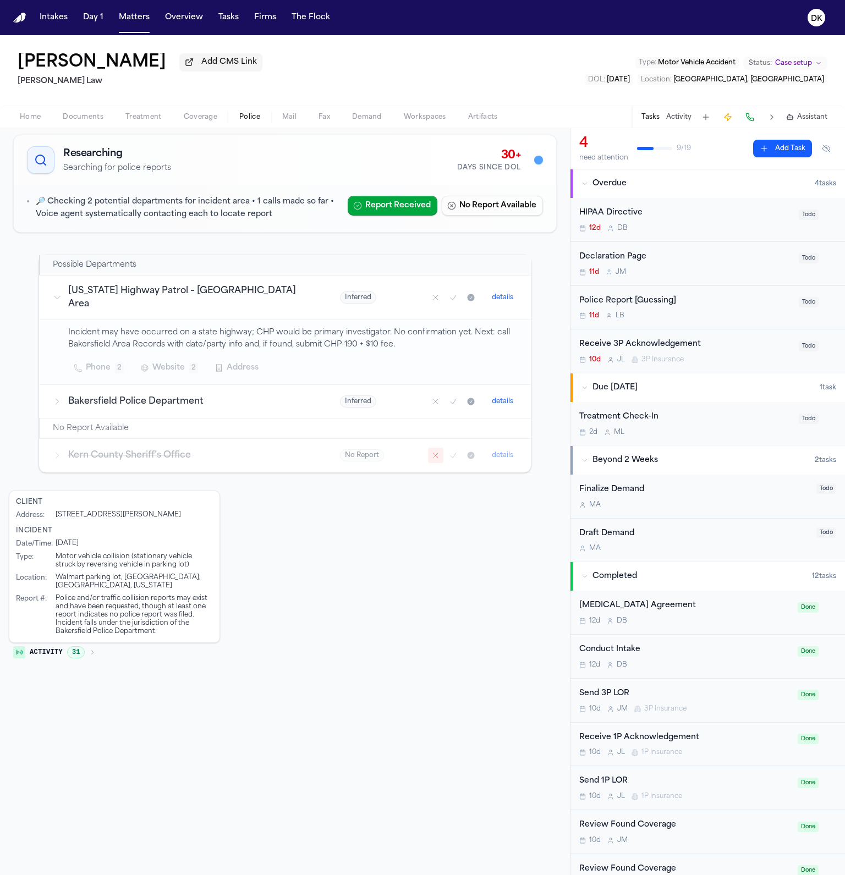
scroll to position [48, 0]
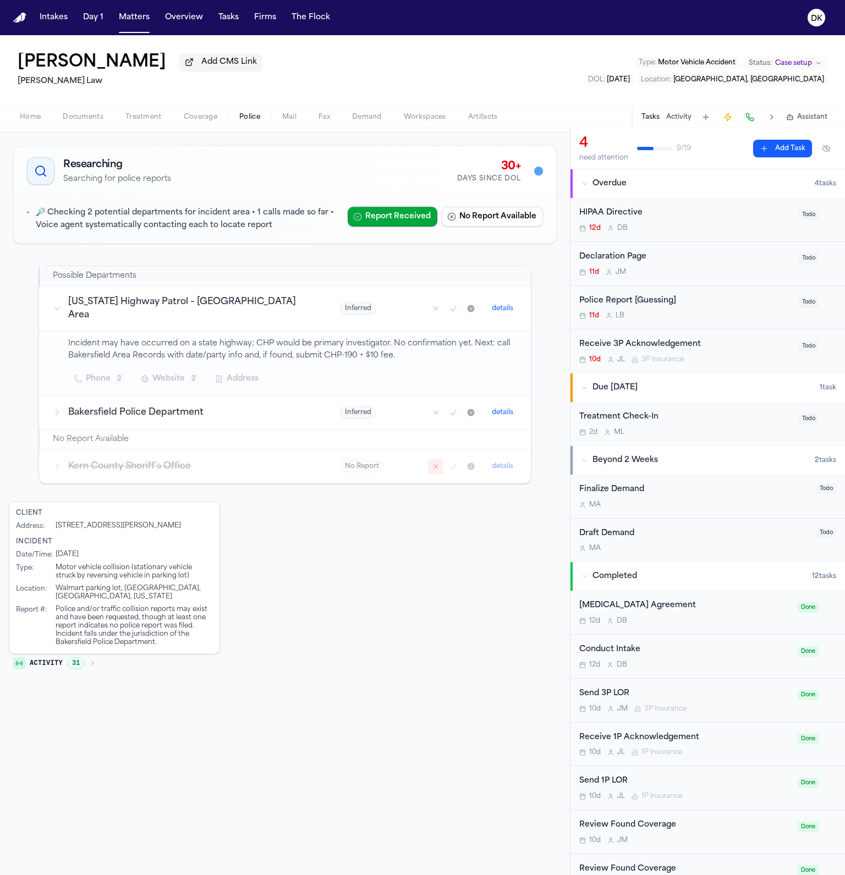
click at [149, 537] on div "Incident" at bounding box center [114, 541] width 197 height 9
click at [151, 522] on div "1803 Mount Vernon Ave, Bakersfield, CA 93306" at bounding box center [118, 526] width 125 height 9
click at [181, 522] on div "1803 Mount Vernon Ave, Bakersfield, CA 93306" at bounding box center [118, 526] width 125 height 9
click at [171, 522] on div "1803 Mount Vernon Ave, Bakersfield, CA 93306" at bounding box center [118, 526] width 125 height 9
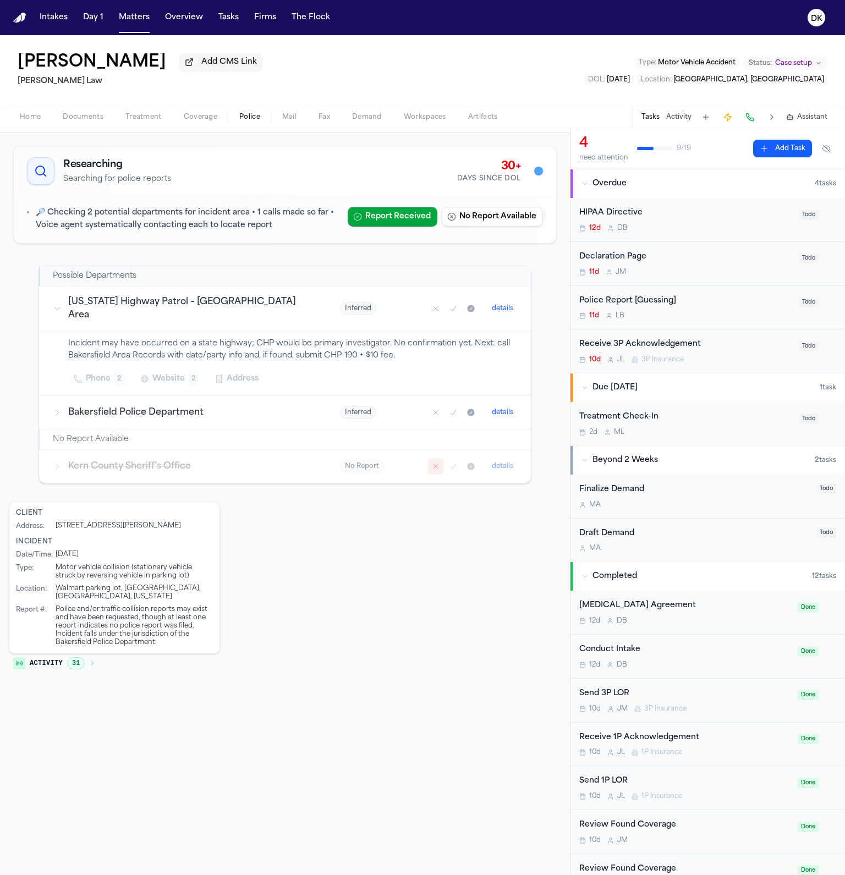
click at [172, 522] on div "1803 Mount Vernon Ave, Bakersfield, CA 93306" at bounding box center [118, 526] width 125 height 9
click at [180, 522] on div "1803 Mount Vernon Ave, Bakersfield, CA 93306" at bounding box center [118, 526] width 125 height 9
drag, startPoint x: 185, startPoint y: 515, endPoint x: 135, endPoint y: 518, distance: 50.1
click at [135, 522] on div "1803 Mount Vernon Ave, Bakersfield, CA 93306" at bounding box center [118, 526] width 125 height 9
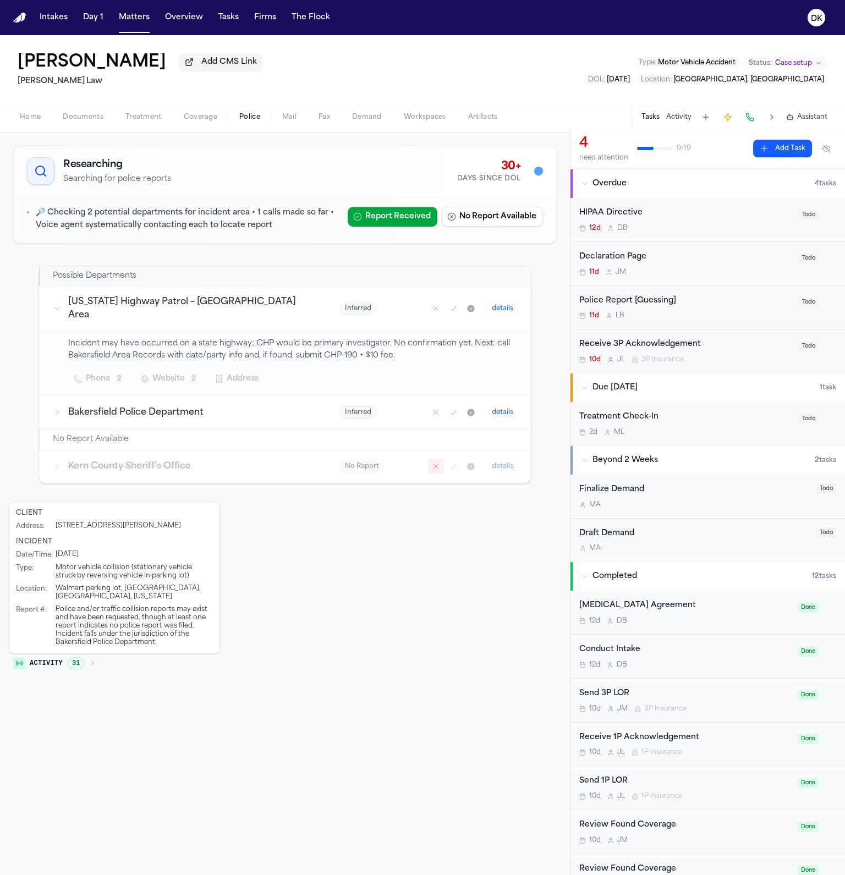
drag, startPoint x: 137, startPoint y: 515, endPoint x: 186, endPoint y: 512, distance: 49.6
click at [181, 522] on div "1803 Mount Vernon Ave, Bakersfield, CA 93306" at bounding box center [118, 526] width 125 height 9
drag, startPoint x: 185, startPoint y: 514, endPoint x: 140, endPoint y: 514, distance: 44.6
click at [140, 522] on div "1803 Mount Vernon Ave, Bakersfield, CA 93306" at bounding box center [118, 526] width 125 height 9
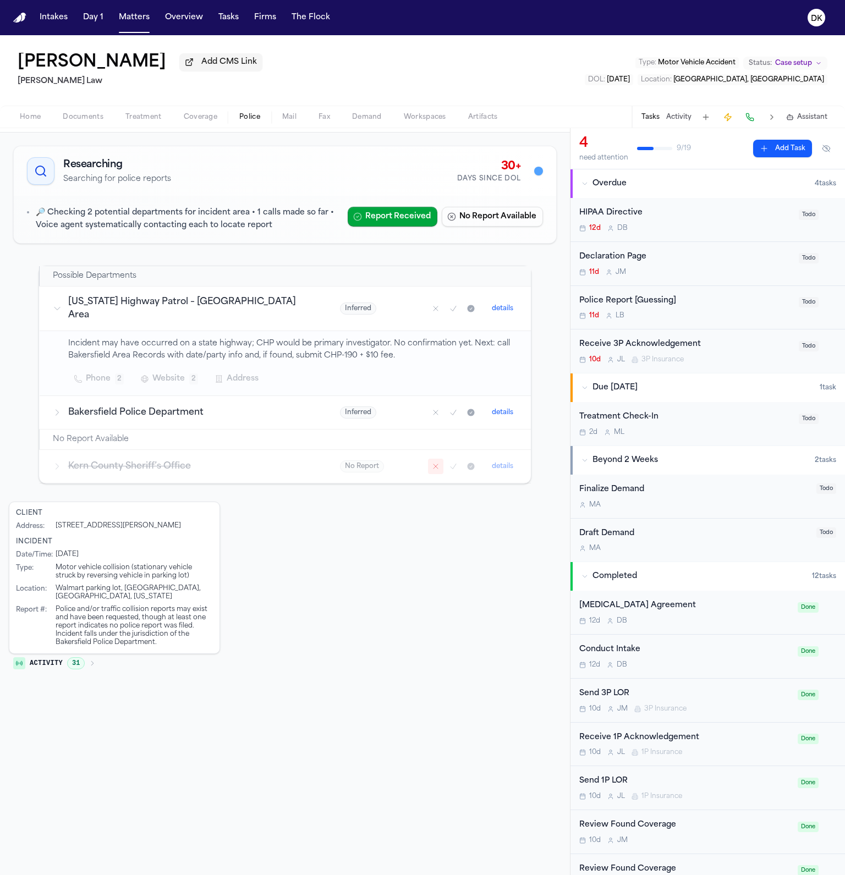
click at [140, 522] on div "1803 Mount Vernon Ave, Bakersfield, CA 93306" at bounding box center [118, 526] width 125 height 9
click at [68, 657] on span "31" at bounding box center [76, 663] width 18 height 12
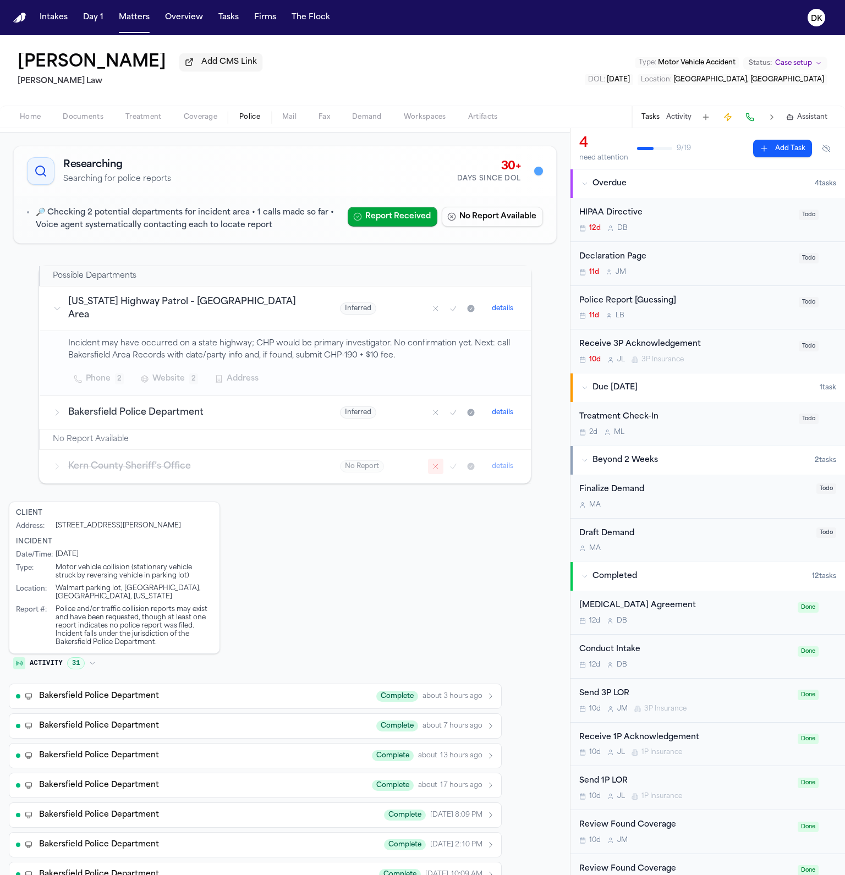
click at [198, 684] on button "Bakersfield Police Department Complete about 3 hours ago" at bounding box center [255, 696] width 493 height 25
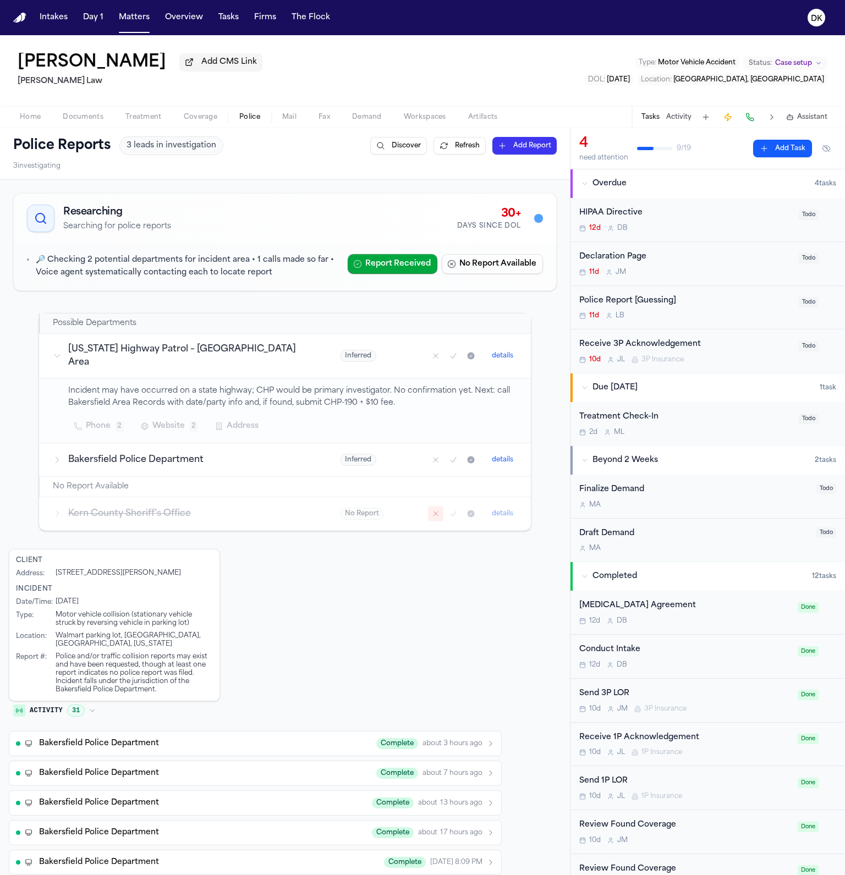
click at [212, 283] on div "🔎 Checking 2 potential departments for incident area • 1 calls made so far • Vo…" at bounding box center [285, 266] width 542 height 47
click at [826, 13] on button "DK" at bounding box center [816, 18] width 31 height 24
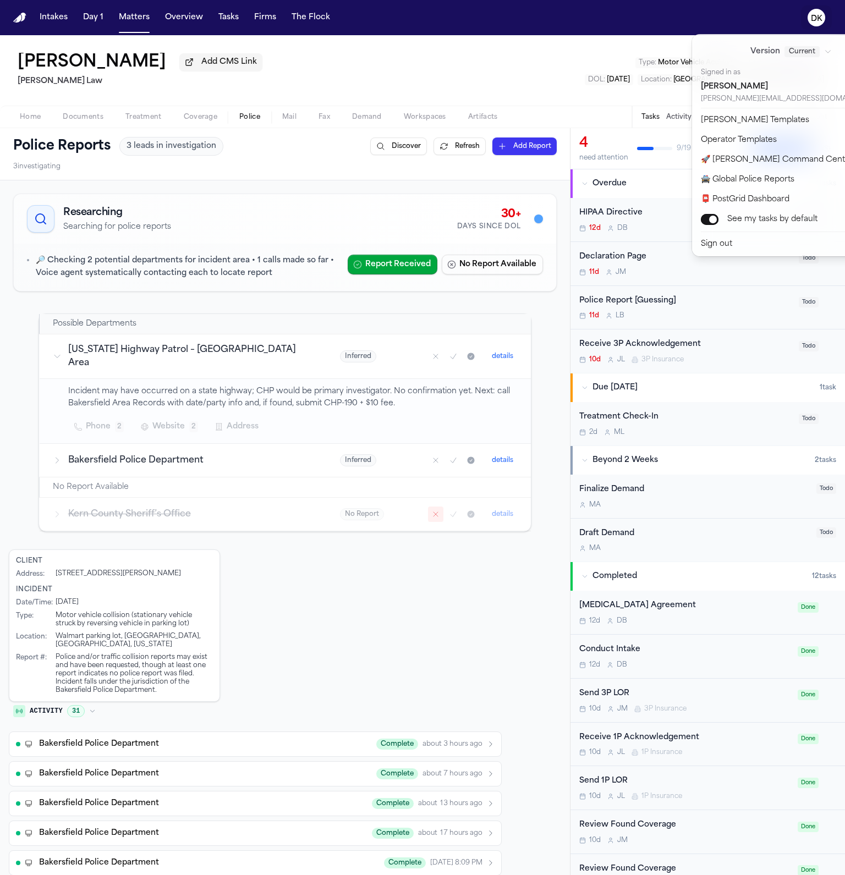
click at [826, 13] on button "DK" at bounding box center [816, 18] width 31 height 24
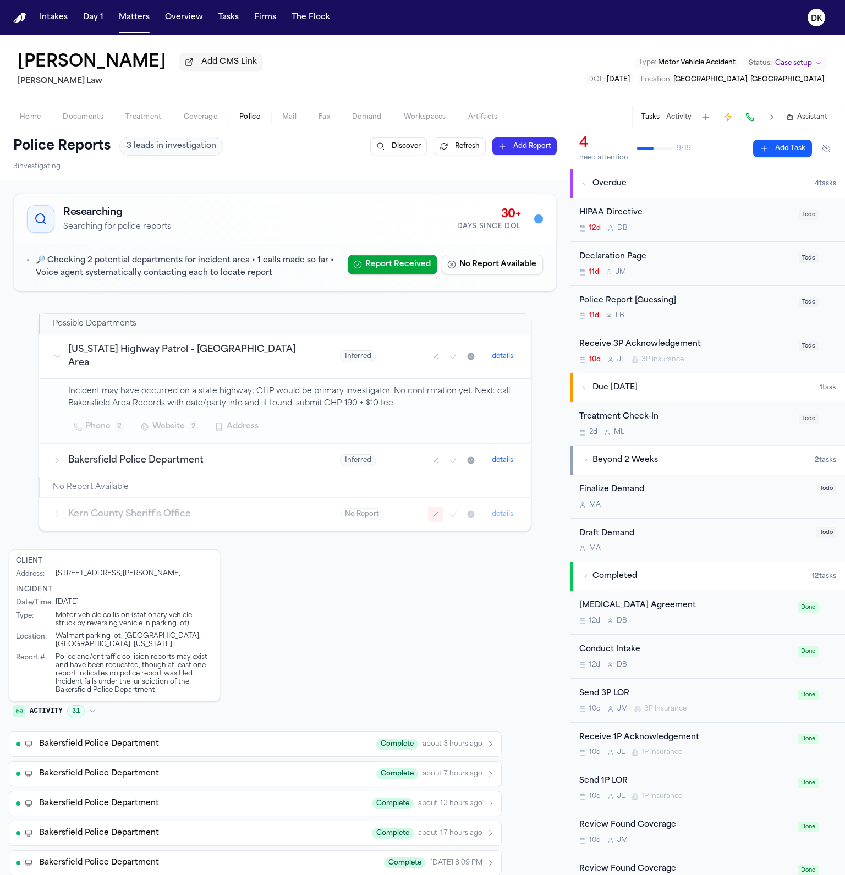
click at [772, 119] on button at bounding box center [771, 116] width 15 height 15
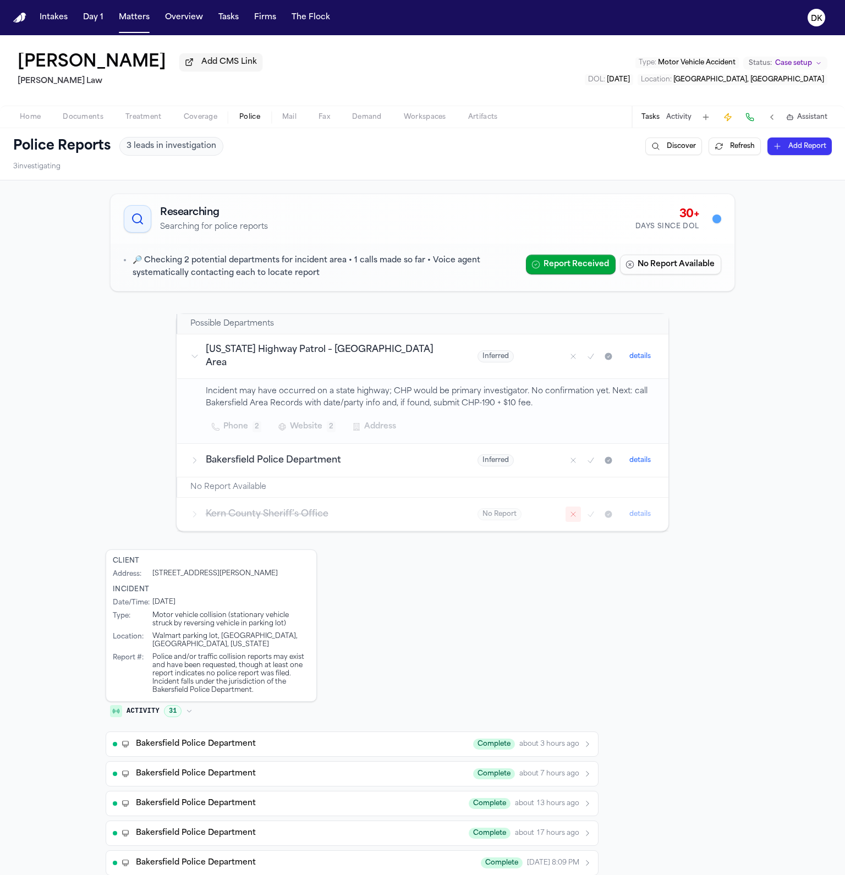
click at [206, 454] on h3 "Bakersfield Police Department" at bounding box center [329, 460] width 246 height 13
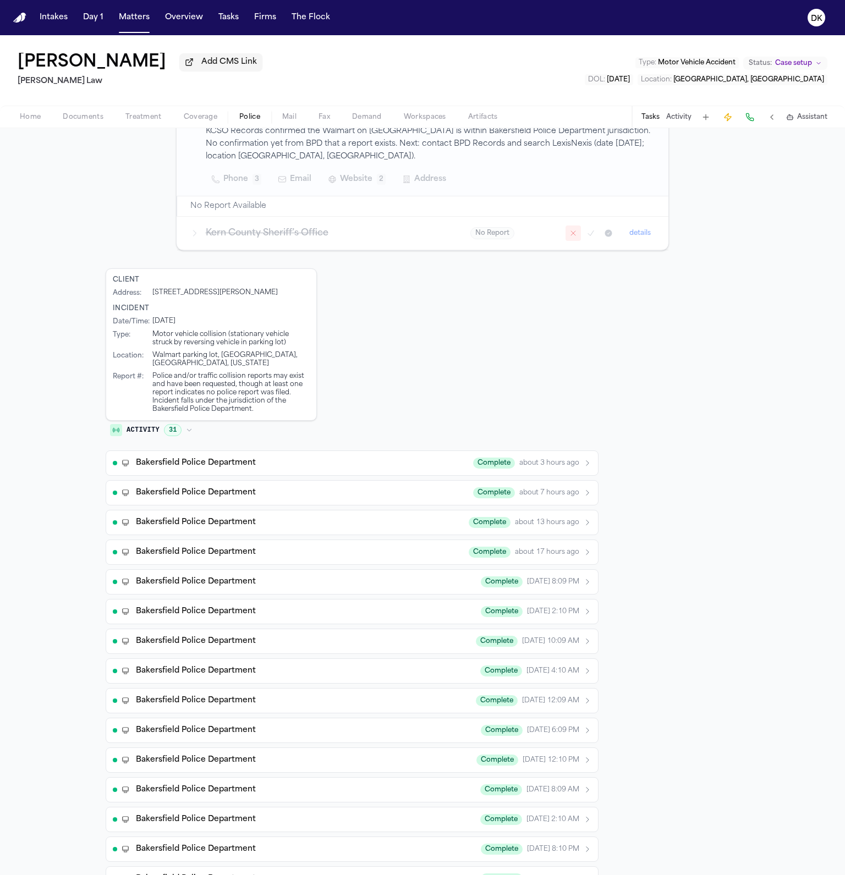
scroll to position [475, 0]
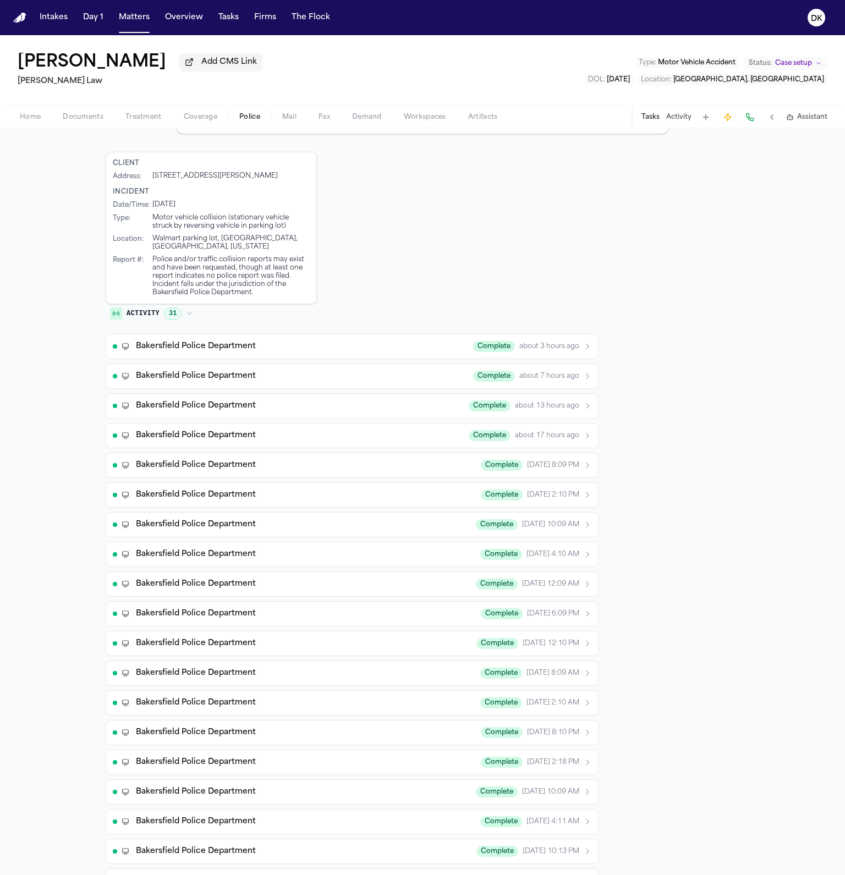
click at [212, 334] on button "Bakersfield Police Department Complete about 3 hours ago" at bounding box center [352, 346] width 493 height 25
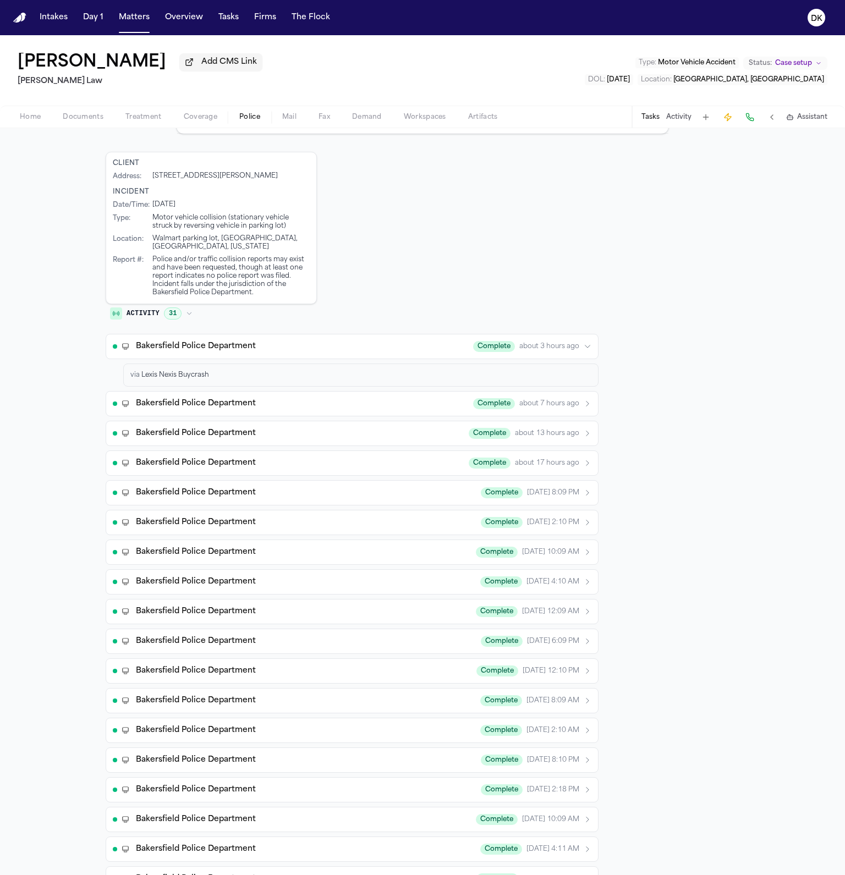
click at [212, 334] on button "Bakersfield Police Department Complete about 3 hours ago" at bounding box center [352, 346] width 493 height 25
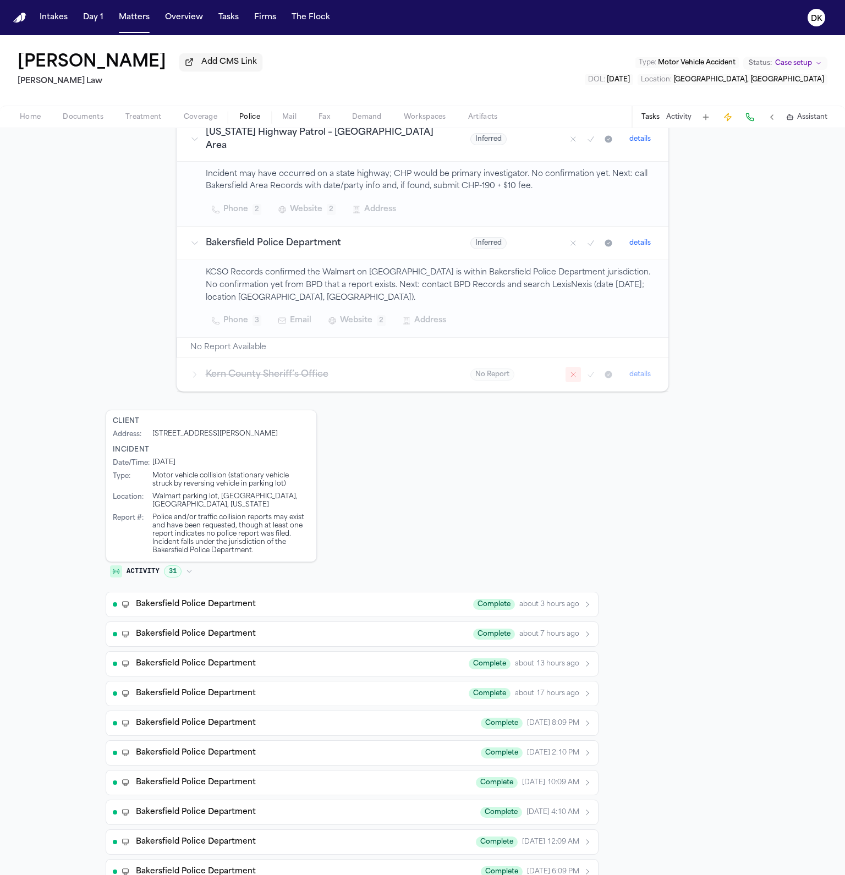
scroll to position [0, 0]
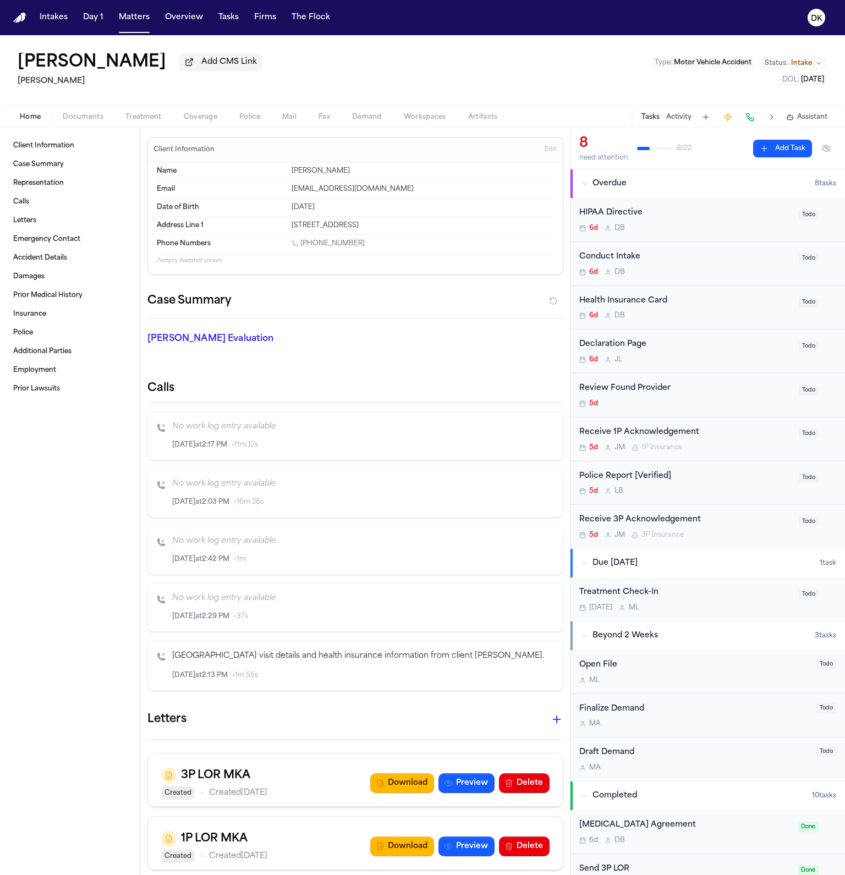
click at [138, 23] on button "Matters" at bounding box center [134, 18] width 40 height 20
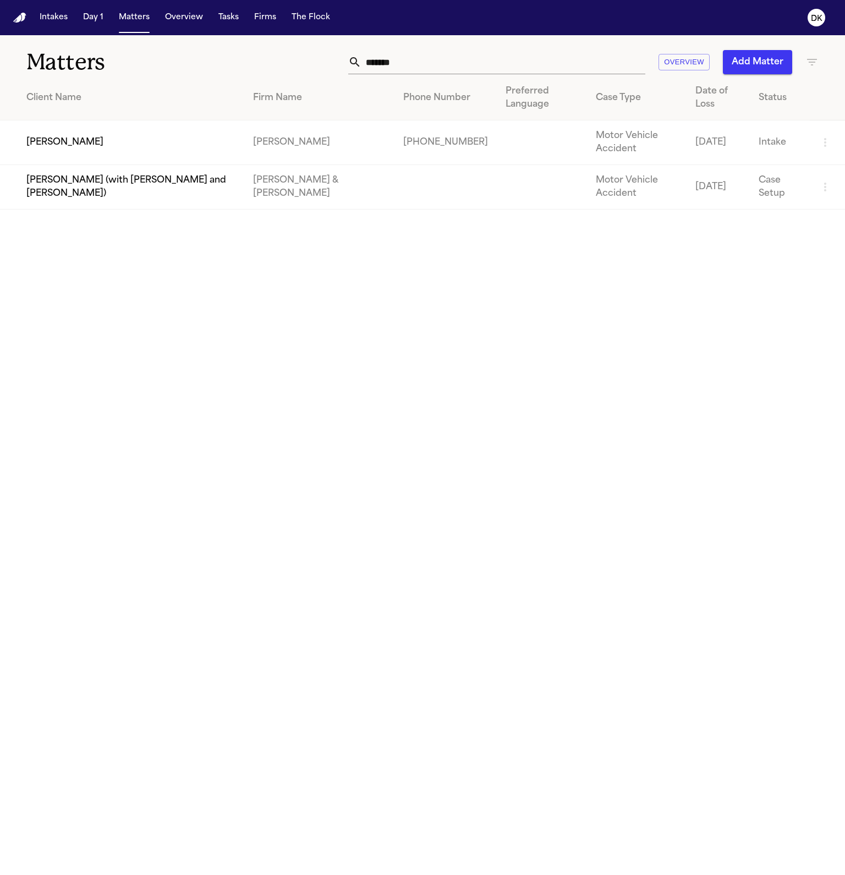
click at [431, 62] on input "*******" at bounding box center [503, 62] width 284 height 24
paste input "text"
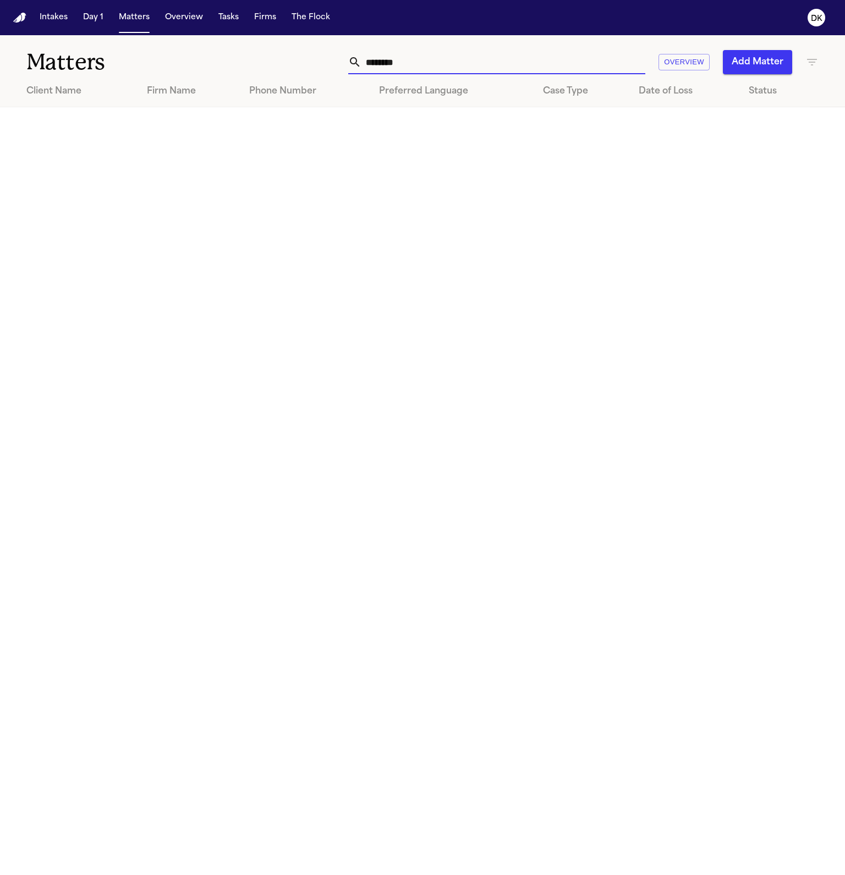
type input "*********"
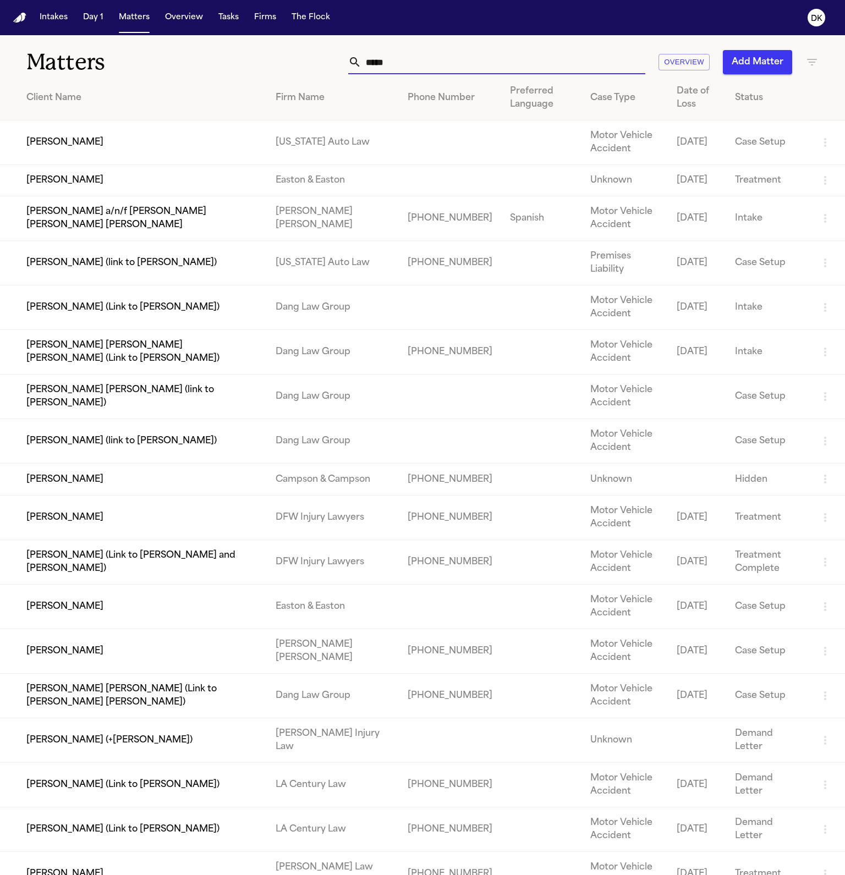
type input "******"
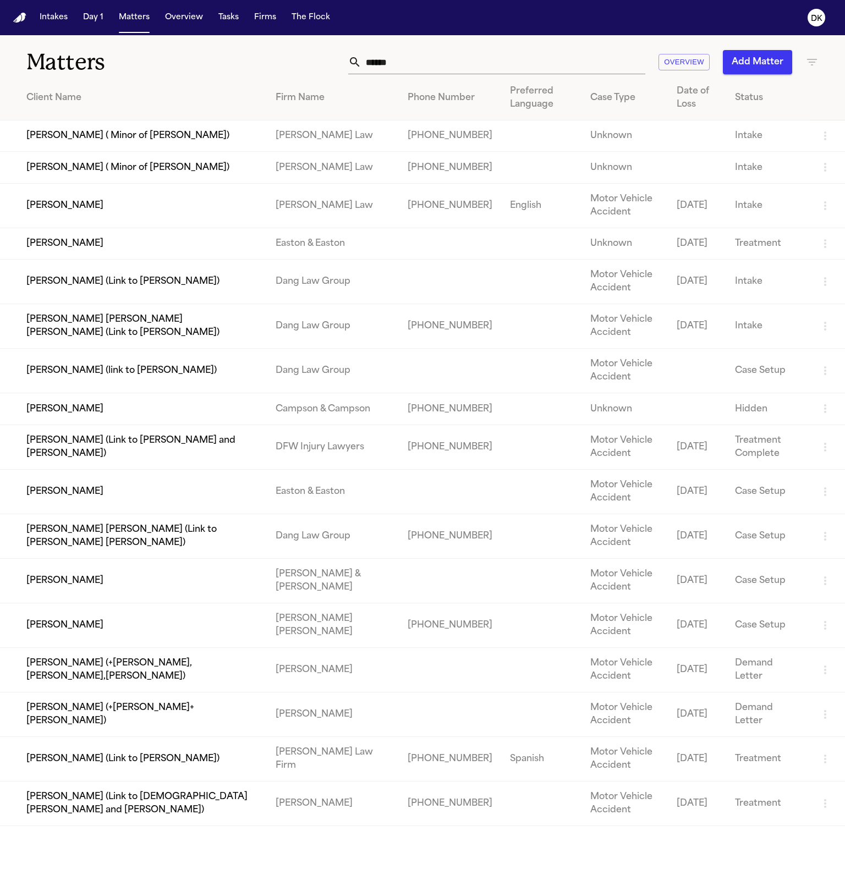
click at [453, 61] on input "******" at bounding box center [503, 62] width 284 height 24
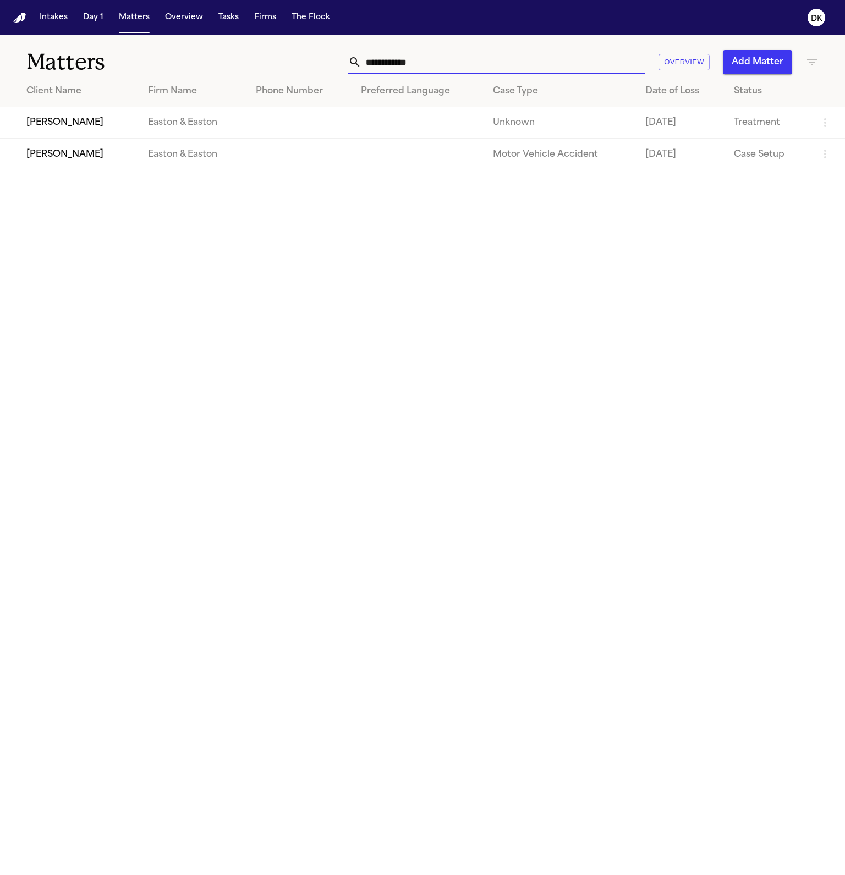
type input "**********"
click at [72, 123] on td "[PERSON_NAME]" at bounding box center [69, 122] width 139 height 31
click at [71, 168] on td "[PERSON_NAME]" at bounding box center [69, 154] width 139 height 31
click at [97, 127] on td "[PERSON_NAME]" at bounding box center [69, 122] width 139 height 31
click at [78, 160] on td "[PERSON_NAME]" at bounding box center [69, 154] width 139 height 31
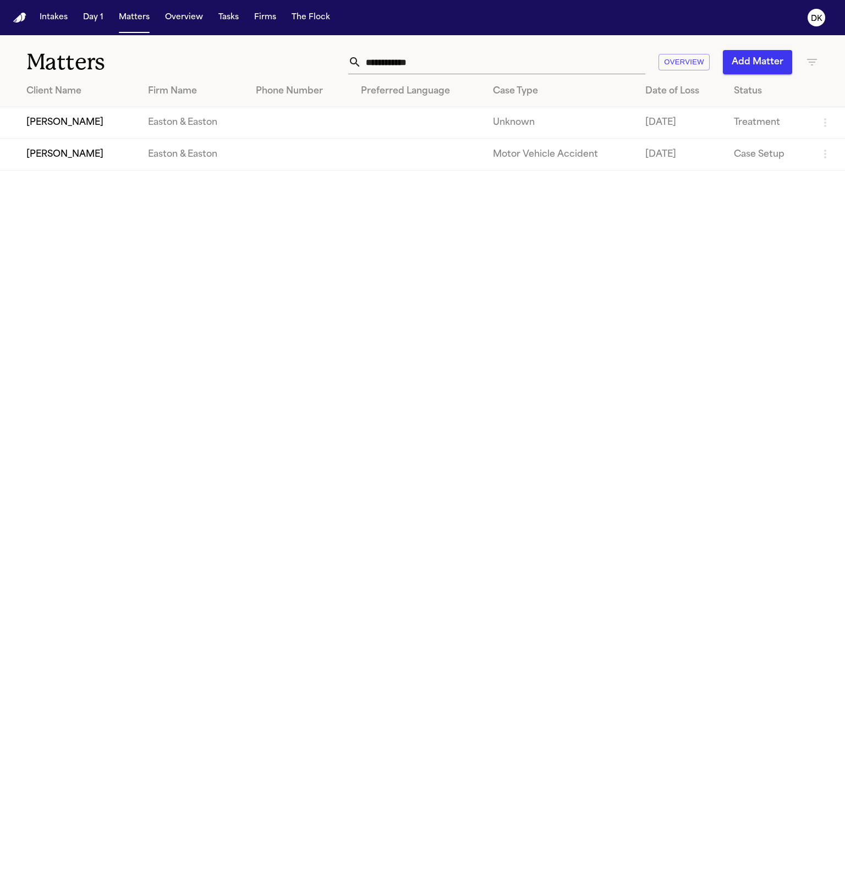
click at [98, 124] on td "[PERSON_NAME]" at bounding box center [69, 122] width 139 height 31
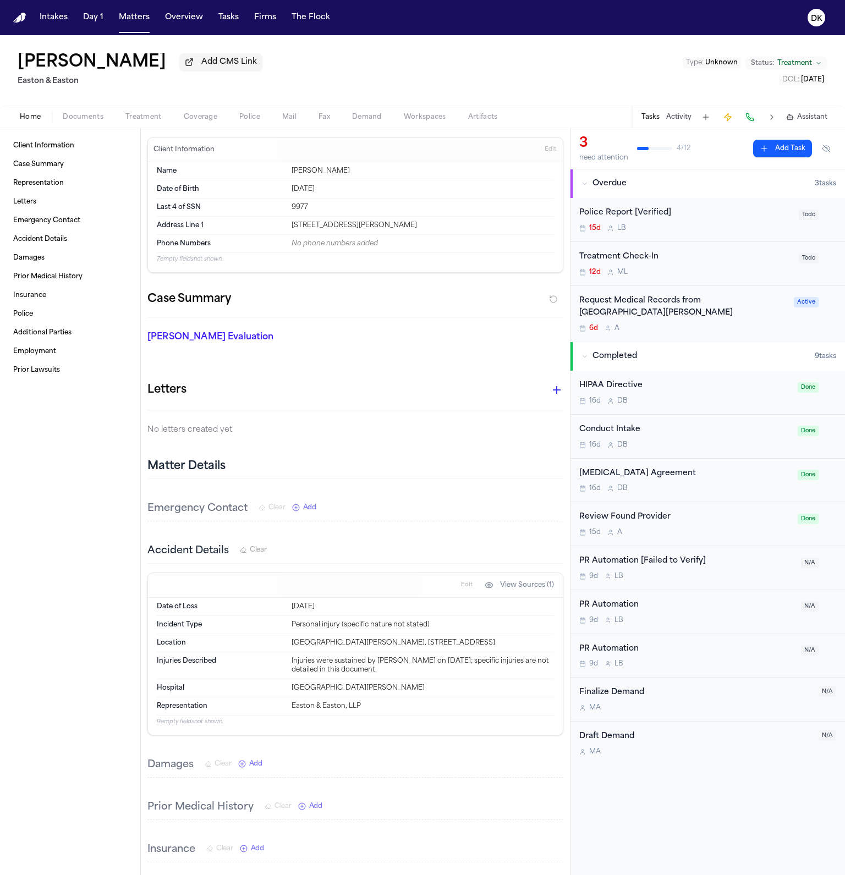
scroll to position [11, 0]
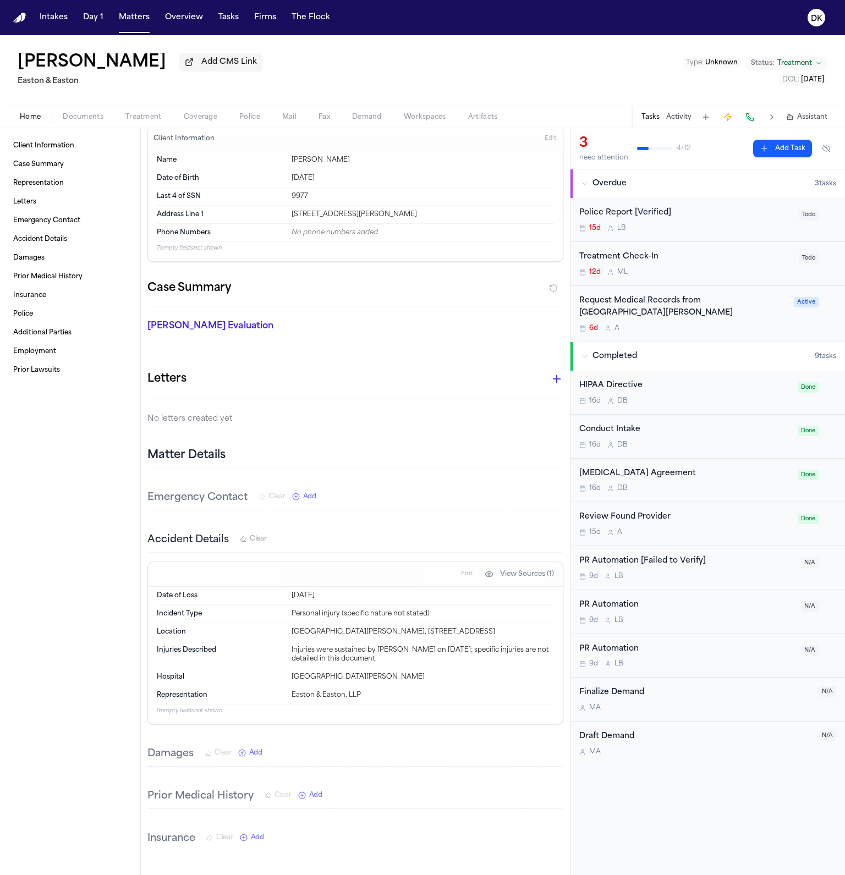
click at [88, 118] on span "Documents" at bounding box center [83, 117] width 41 height 9
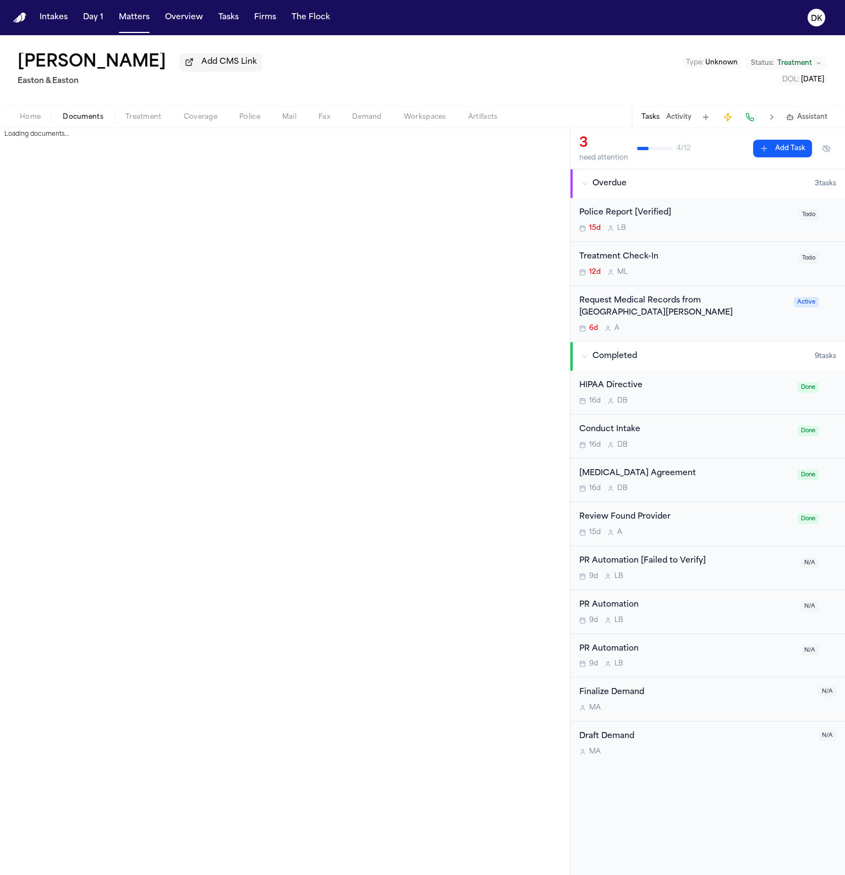
click at [226, 115] on button "Coverage" at bounding box center [201, 117] width 56 height 13
click at [257, 119] on span "Police" at bounding box center [249, 117] width 21 height 9
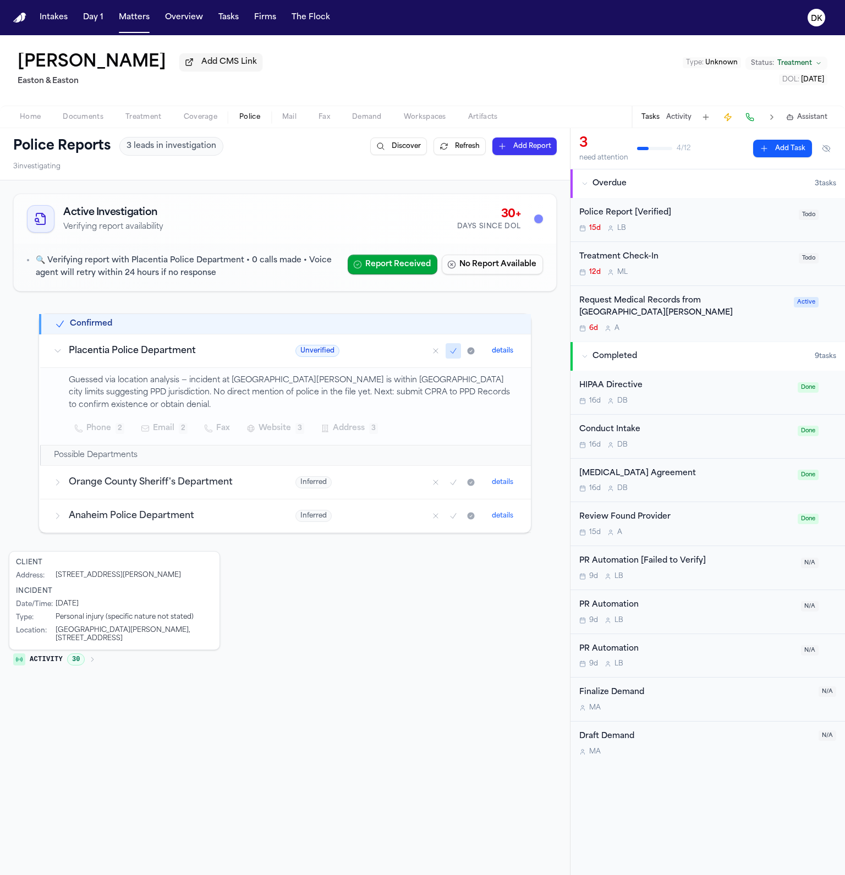
click at [78, 666] on button "Activity 30" at bounding box center [54, 659] width 91 height 19
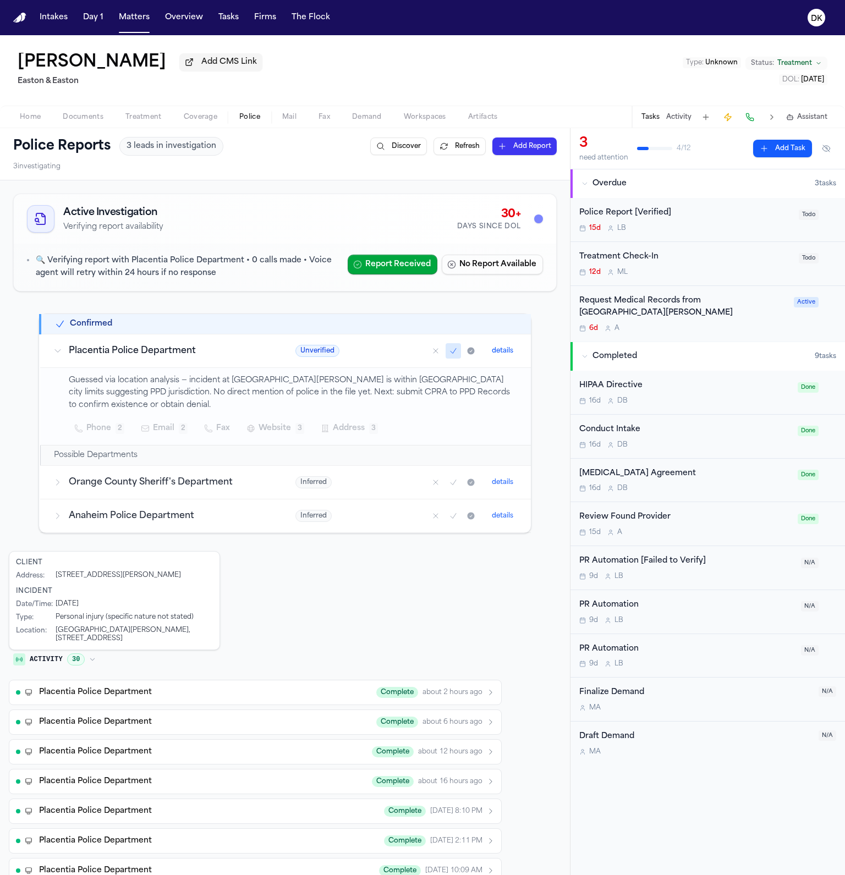
click at [660, 207] on div "Police Report [Verified] 15d L B Todo" at bounding box center [707, 220] width 275 height 44
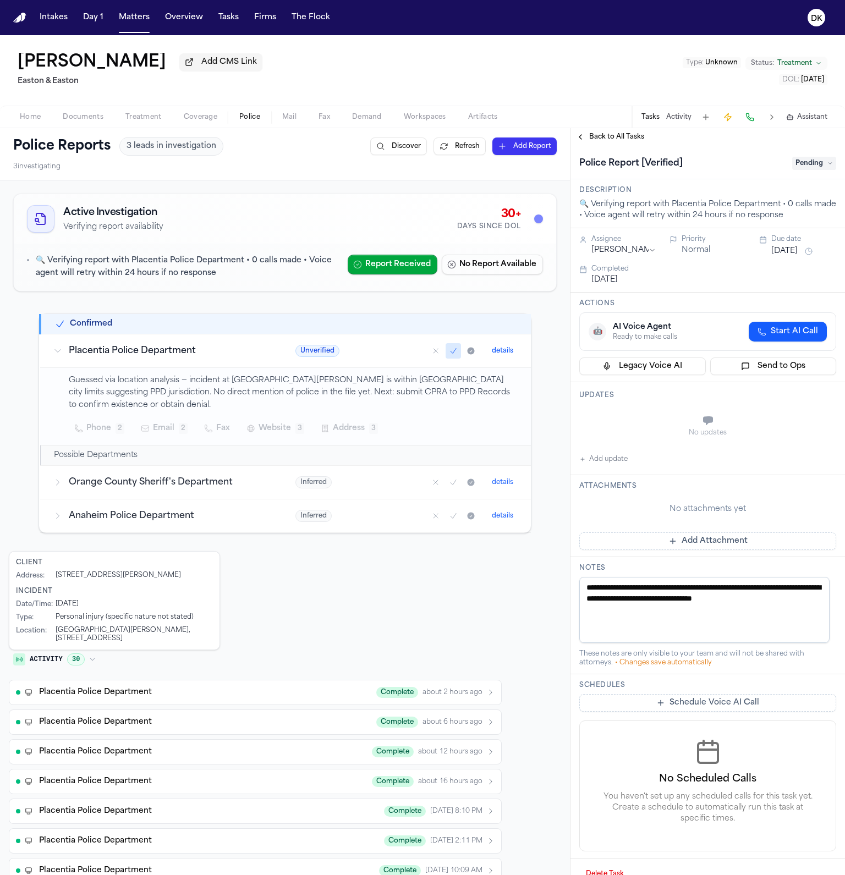
click at [93, 430] on span "Phone" at bounding box center [98, 428] width 25 height 13
click at [503, 351] on button "details" at bounding box center [502, 350] width 30 height 13
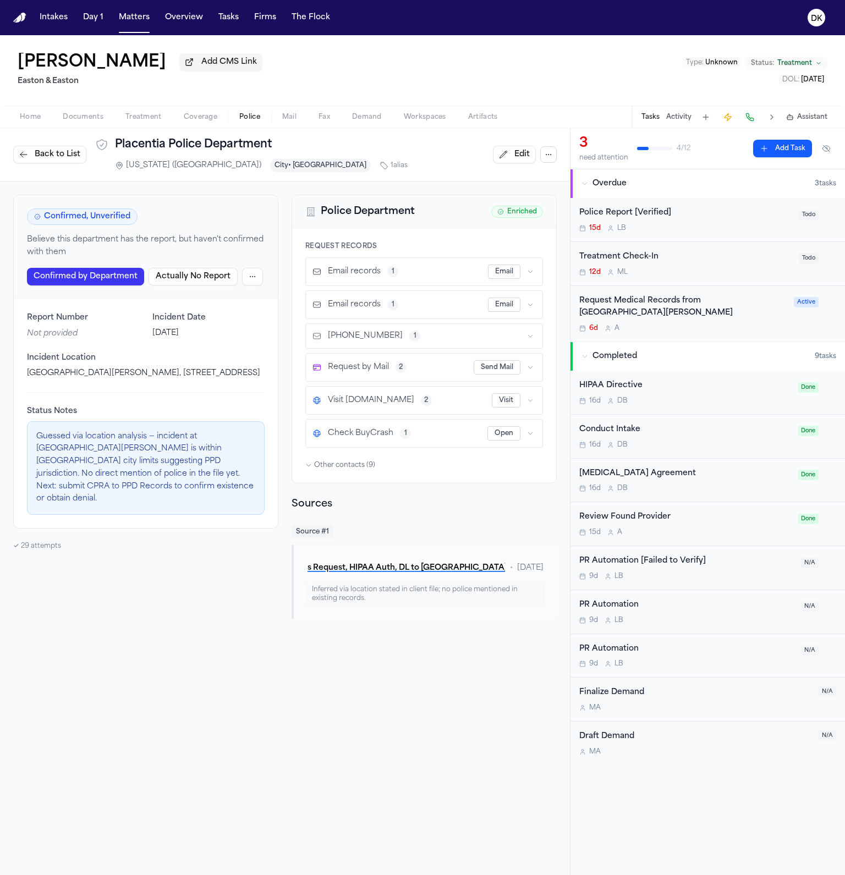
click at [256, 280] on html "Intakes Day 1 Matters Overview Tasks Firms The Flock DK Jordan Keith Add CMS Li…" at bounding box center [422, 437] width 845 height 875
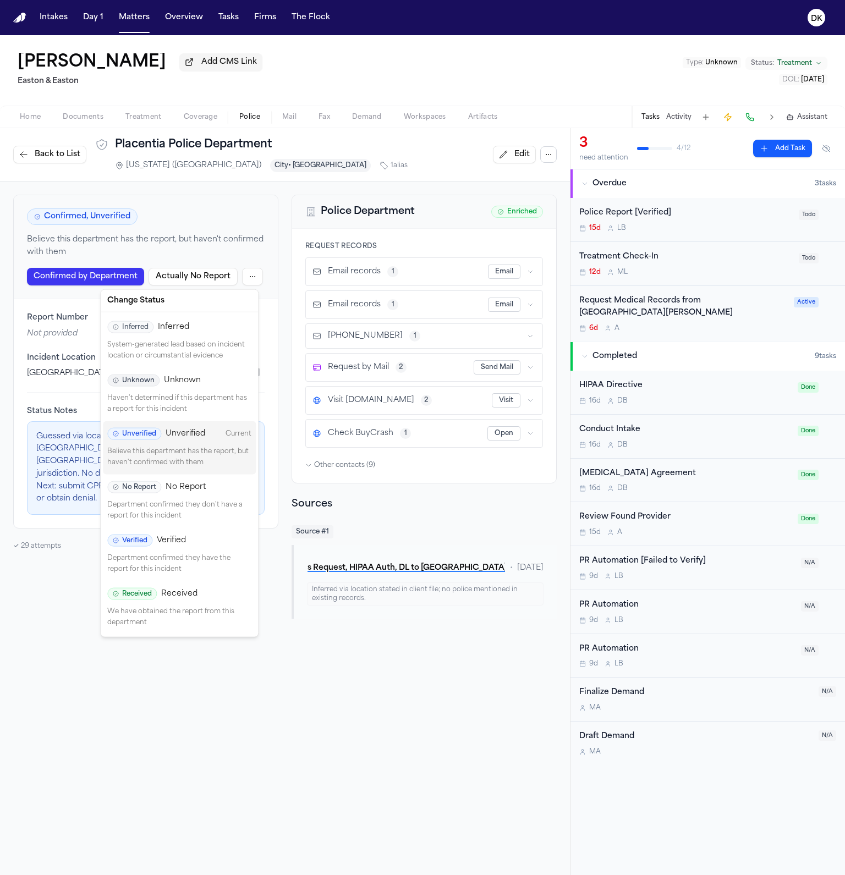
click at [256, 280] on html "Intakes Day 1 Matters Overview Tasks Firms The Flock DK Jordan Keith Add CMS Li…" at bounding box center [422, 437] width 845 height 875
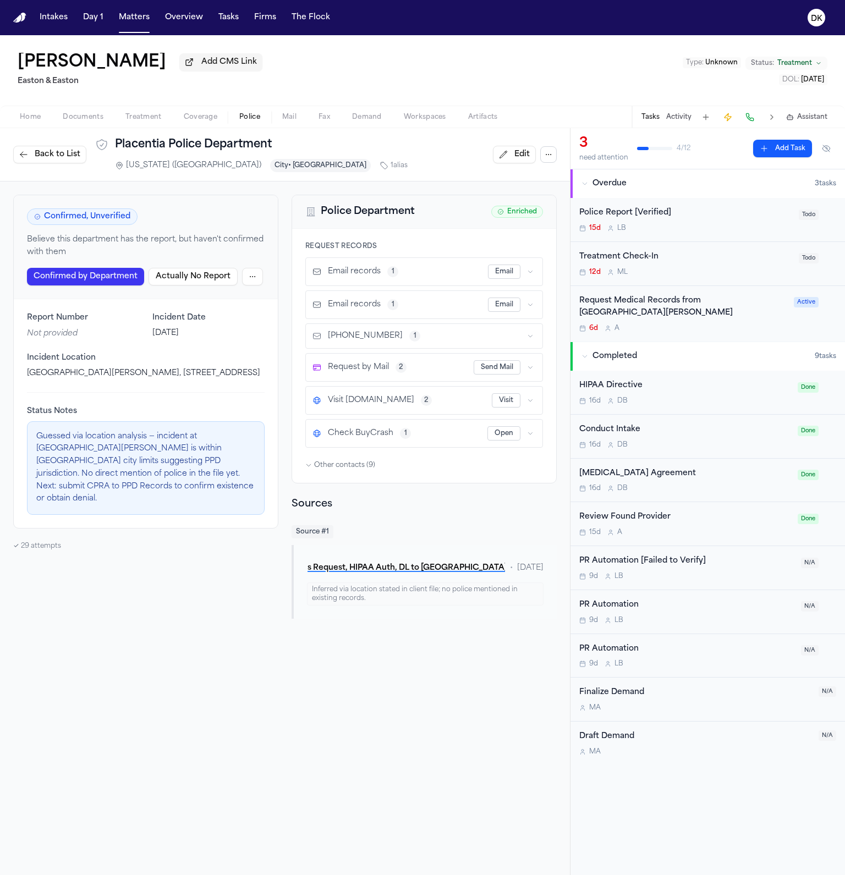
click at [544, 159] on icon "button" at bounding box center [548, 154] width 9 height 9
click at [553, 200] on button "Ensure Tasks" at bounding box center [542, 201] width 117 height 20
click at [34, 542] on div "✓ 29 attempts" at bounding box center [145, 546] width 265 height 9
